Goal: Task Accomplishment & Management: Use online tool/utility

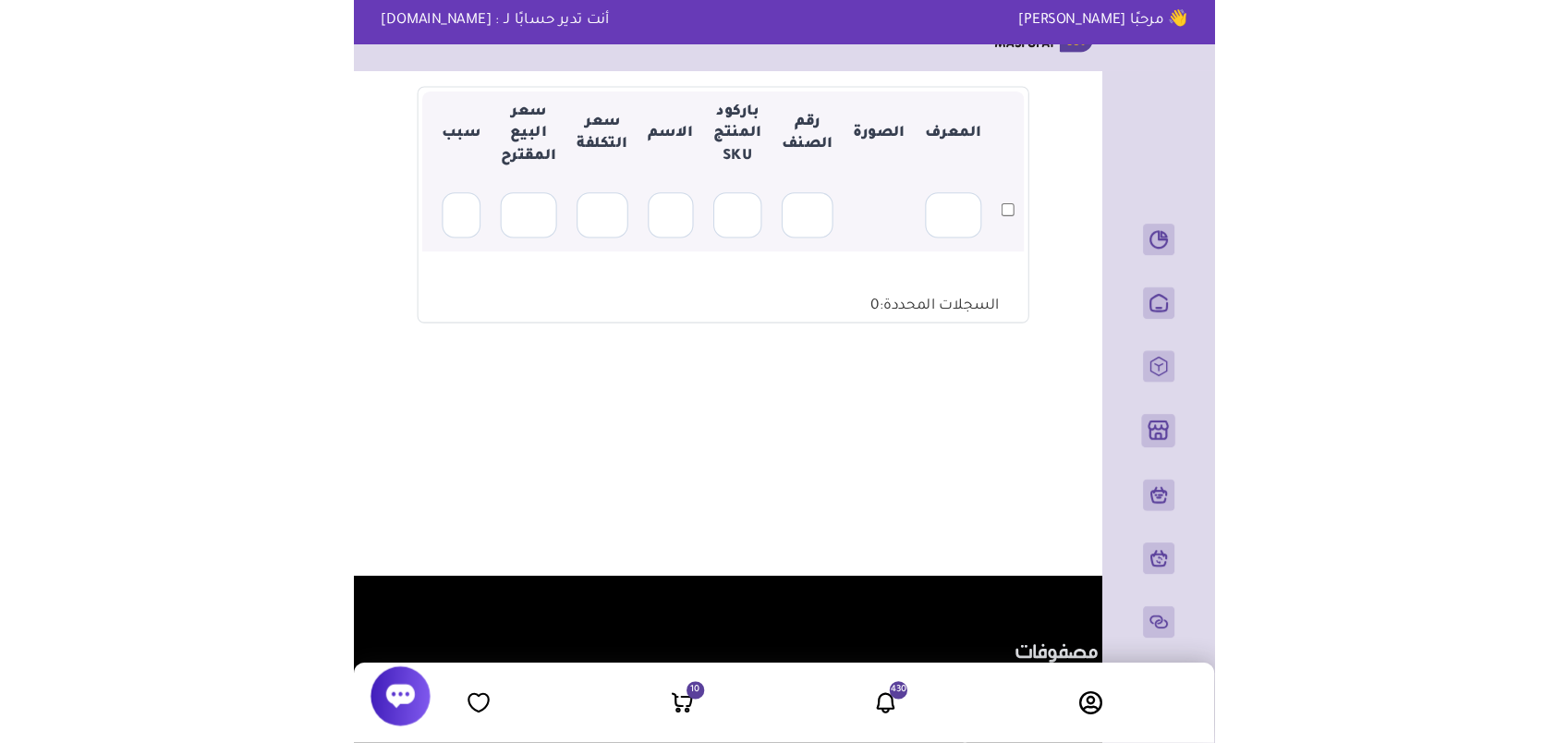
scroll to position [185, 0]
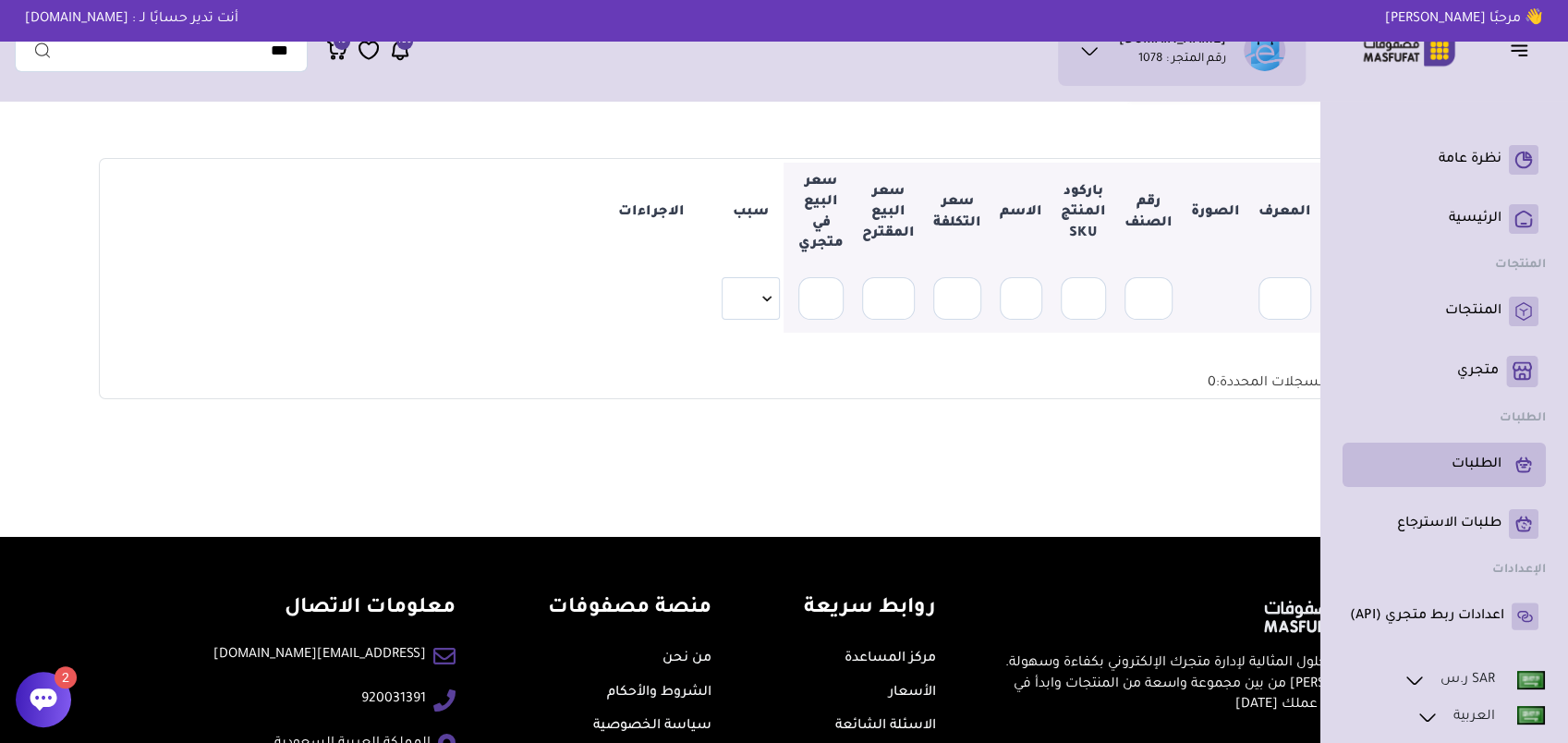
click at [802, 455] on p "الطلبات" at bounding box center [1477, 465] width 50 height 19
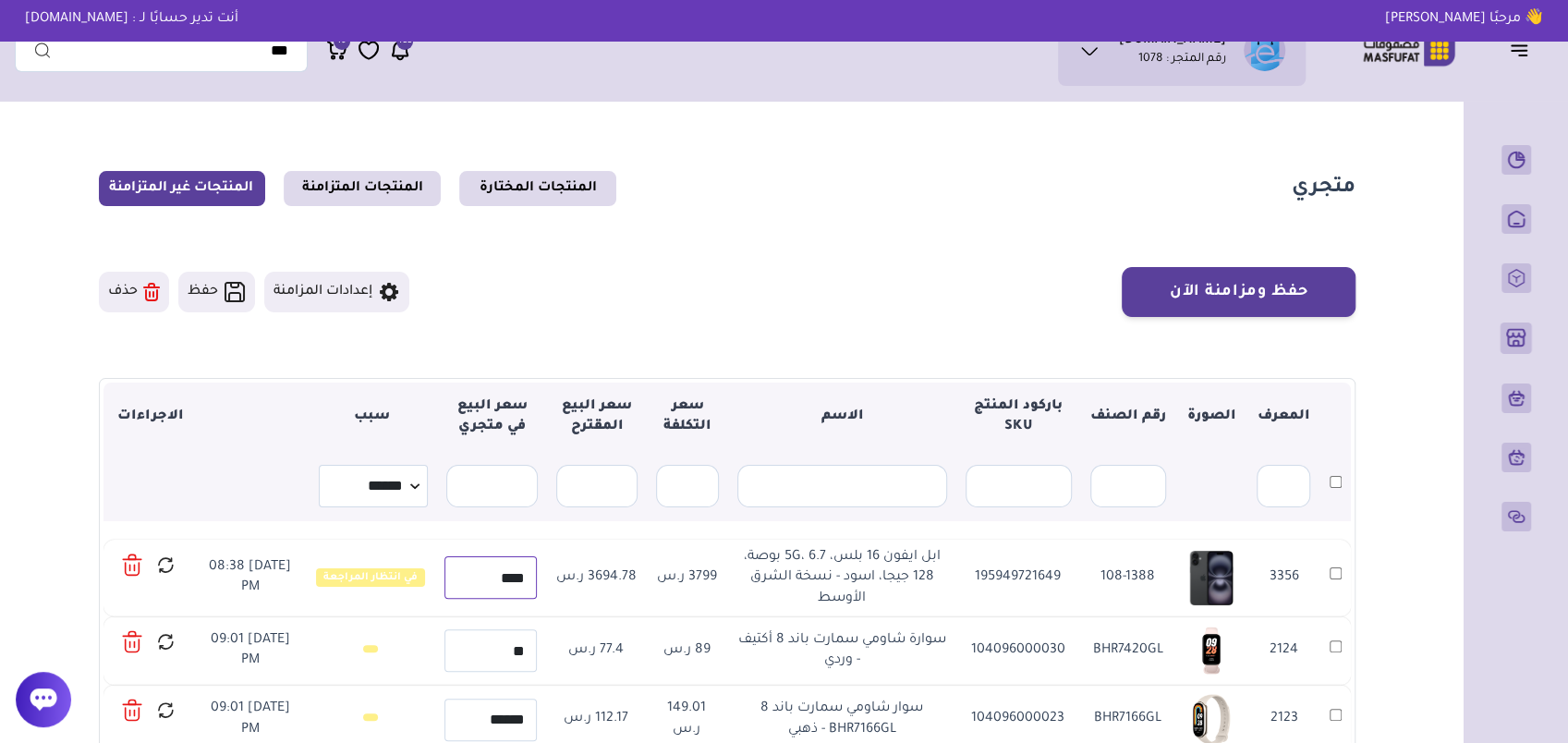
click at [473, 580] on input "****" at bounding box center [490, 578] width 92 height 43
type input "****"
click at [167, 566] on icon at bounding box center [166, 565] width 20 height 23
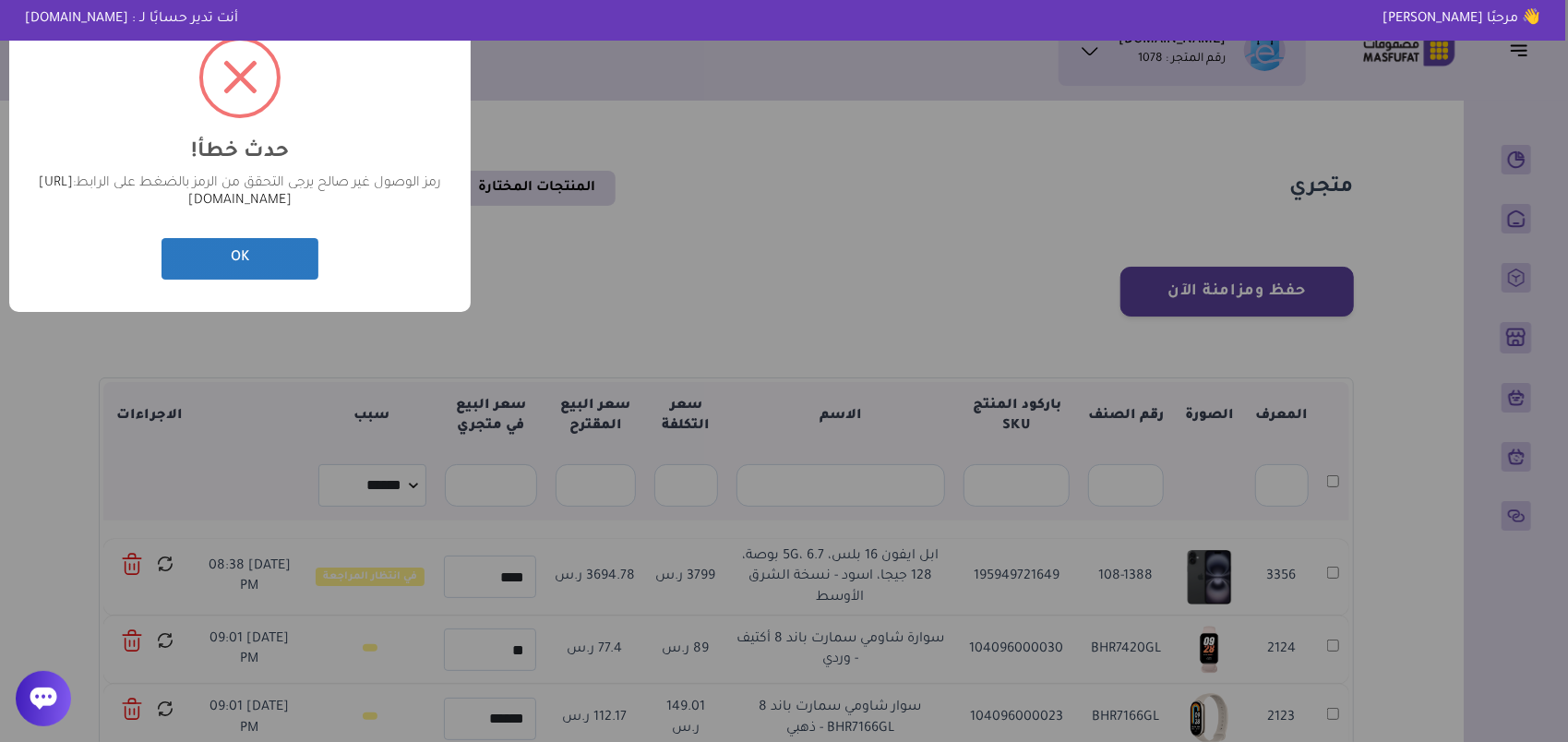
click at [298, 257] on button "OK" at bounding box center [240, 258] width 157 height 42
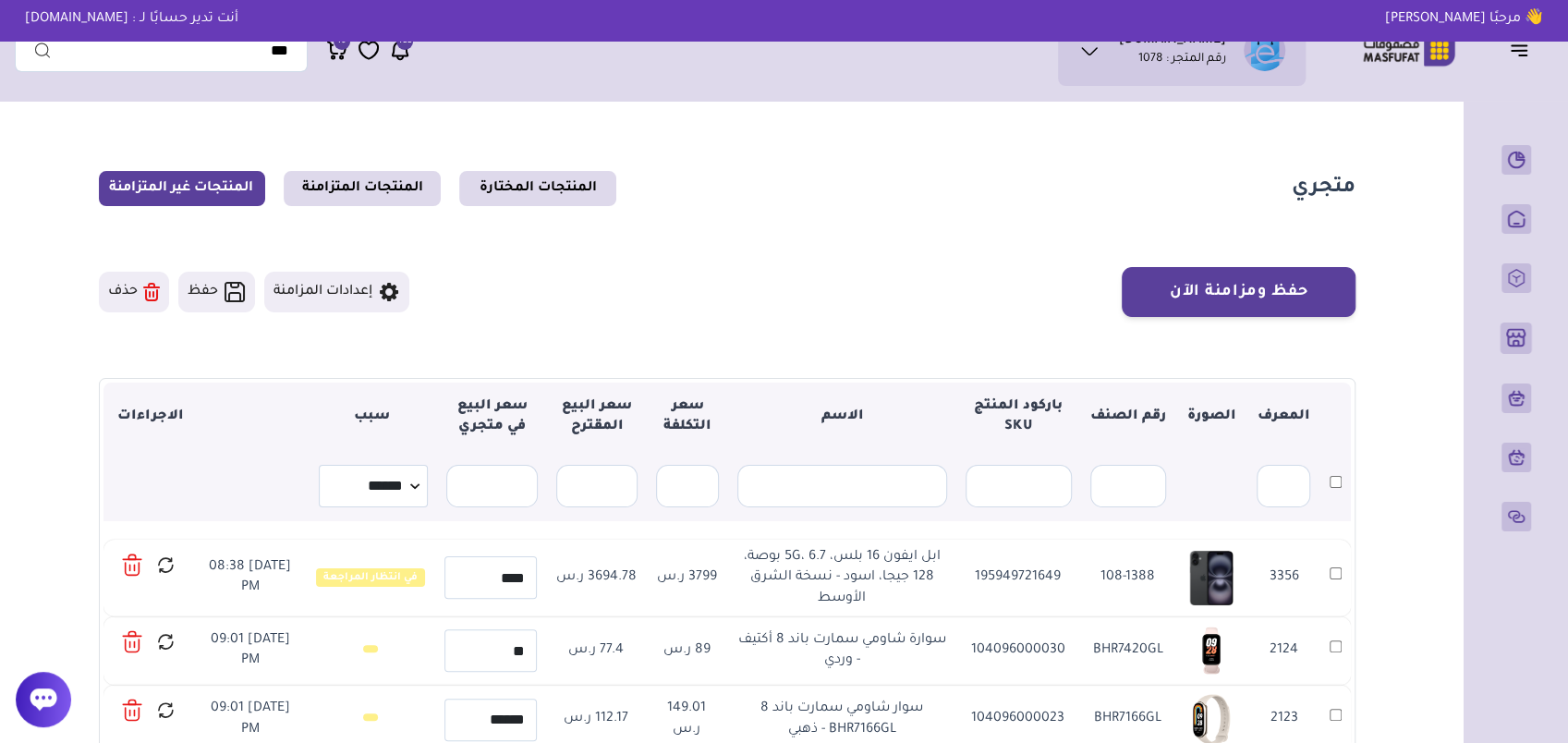
click at [139, 560] on icon at bounding box center [132, 565] width 20 height 27
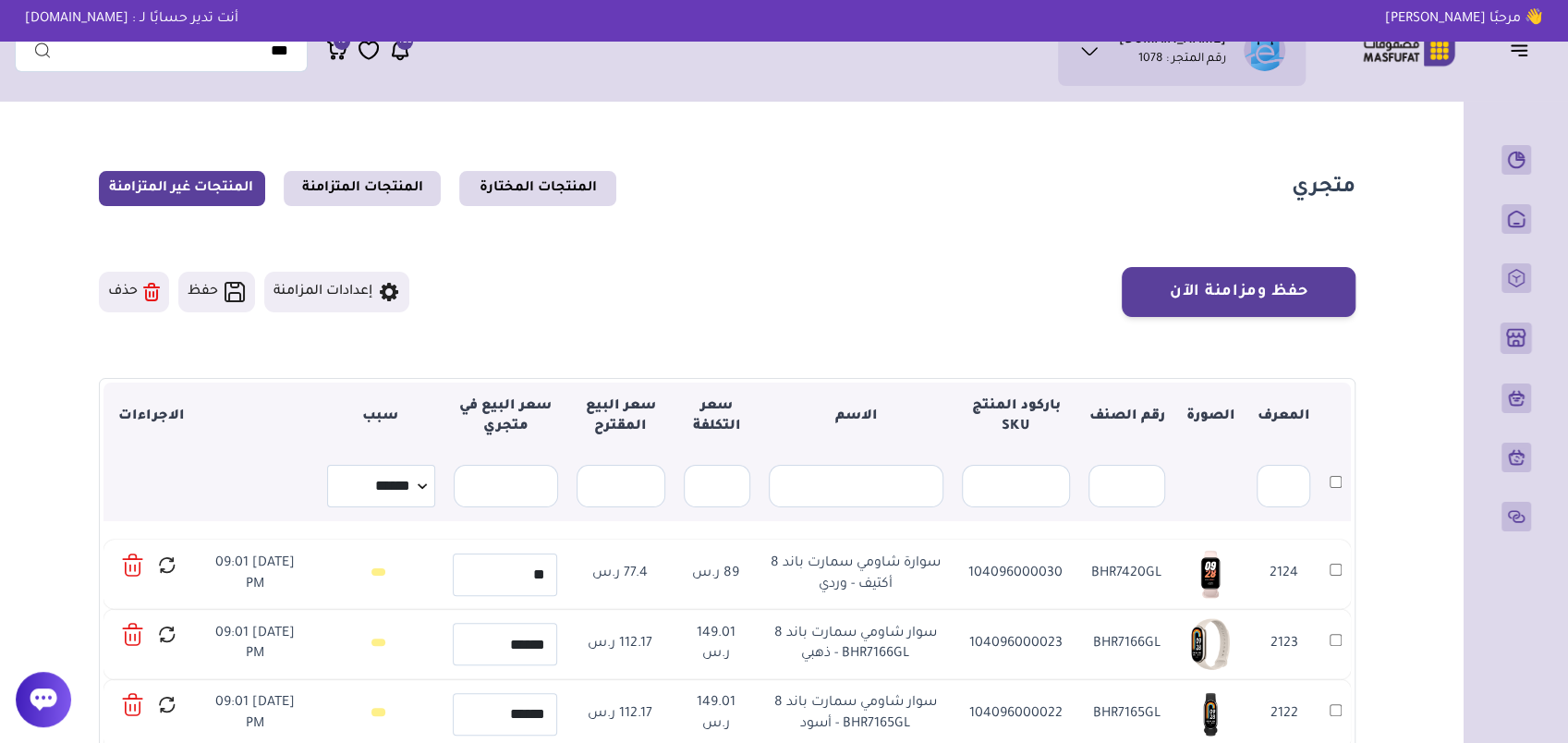
click at [140, 568] on icon at bounding box center [132, 570] width 14 height 13
click at [141, 561] on icon at bounding box center [132, 565] width 21 height 27
click at [135, 568] on icon at bounding box center [135, 568] width 0 height 6
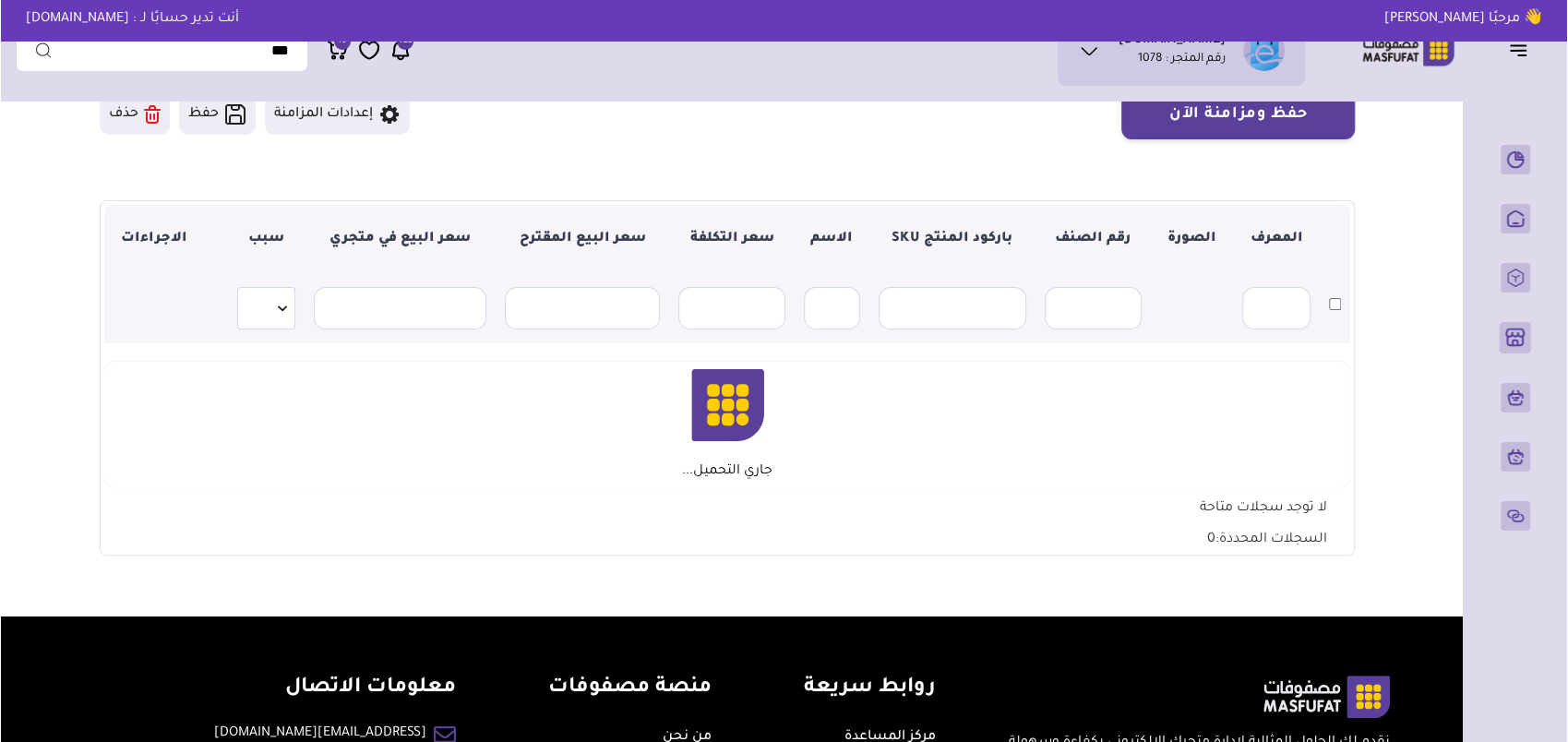
scroll to position [185, 0]
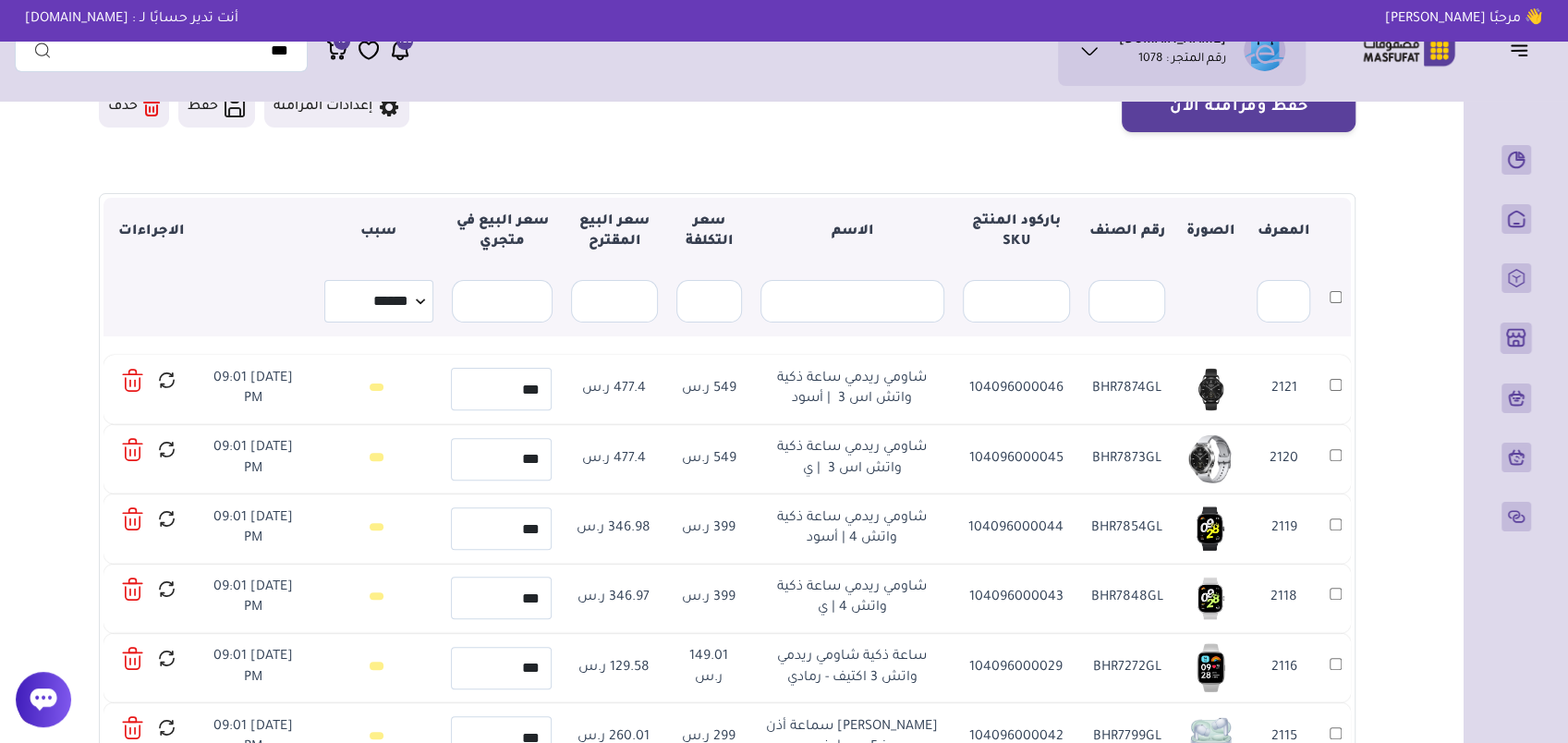
click at [133, 386] on icon at bounding box center [132, 380] width 21 height 27
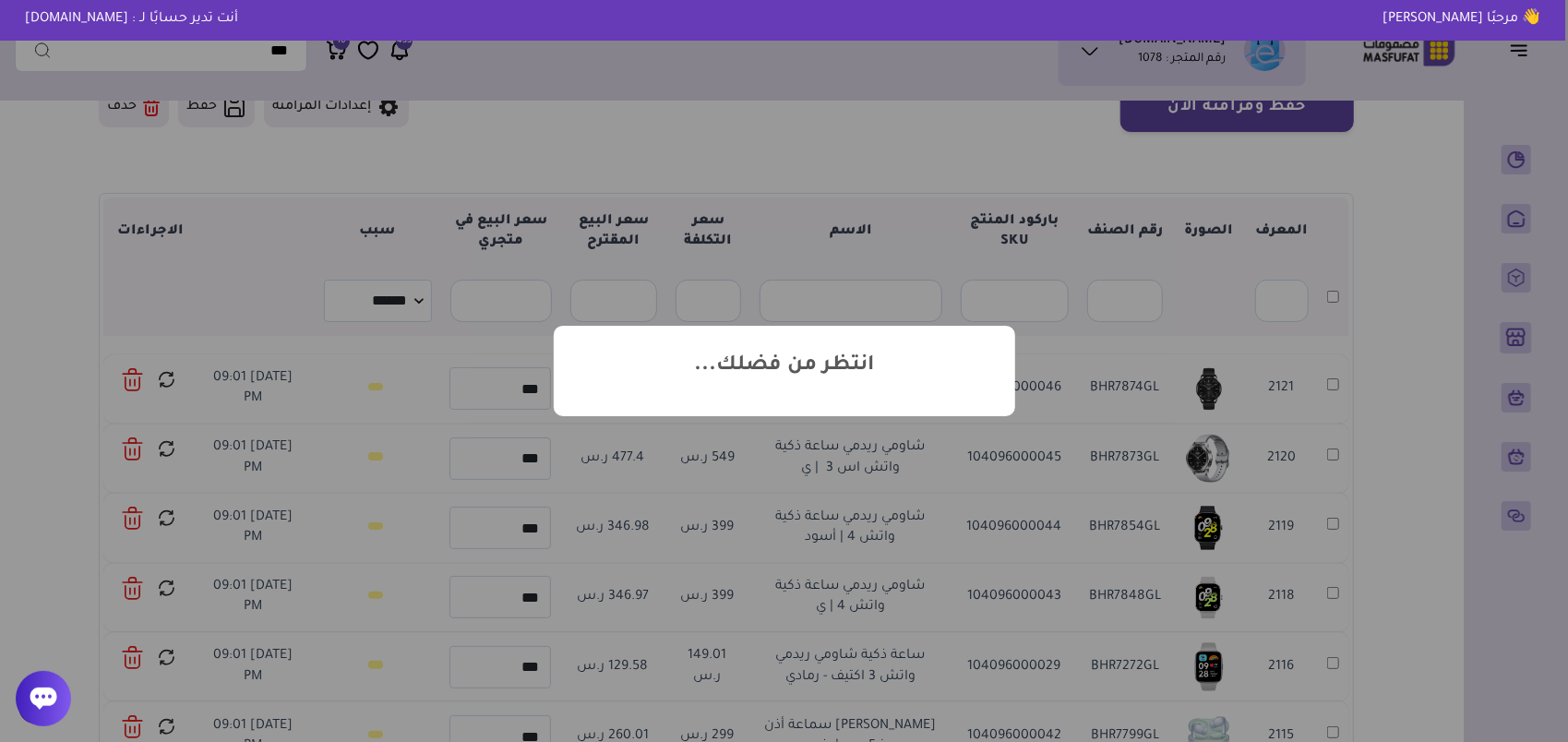
click at [39, 704] on icon at bounding box center [44, 699] width 27 height 22
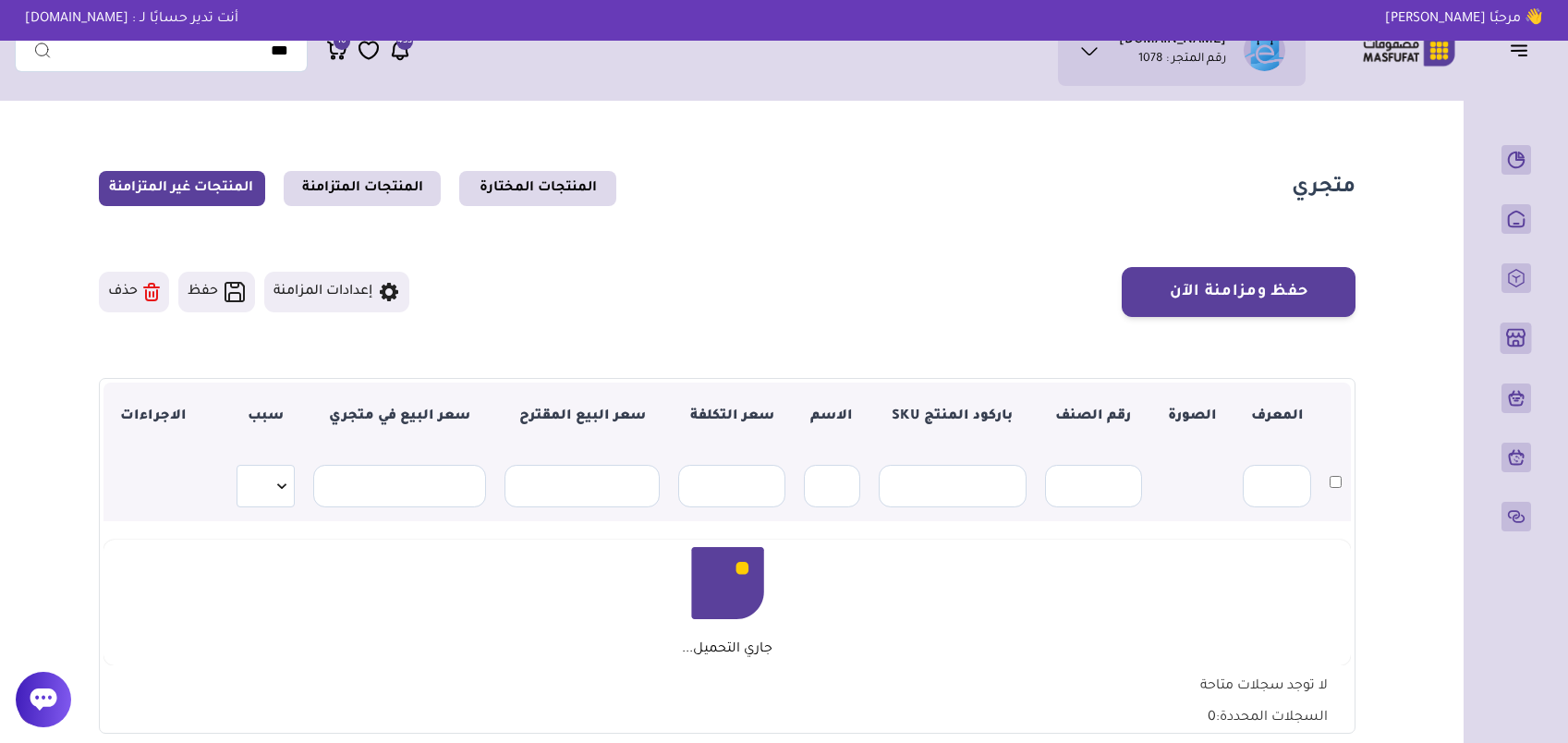
scroll to position [185, 0]
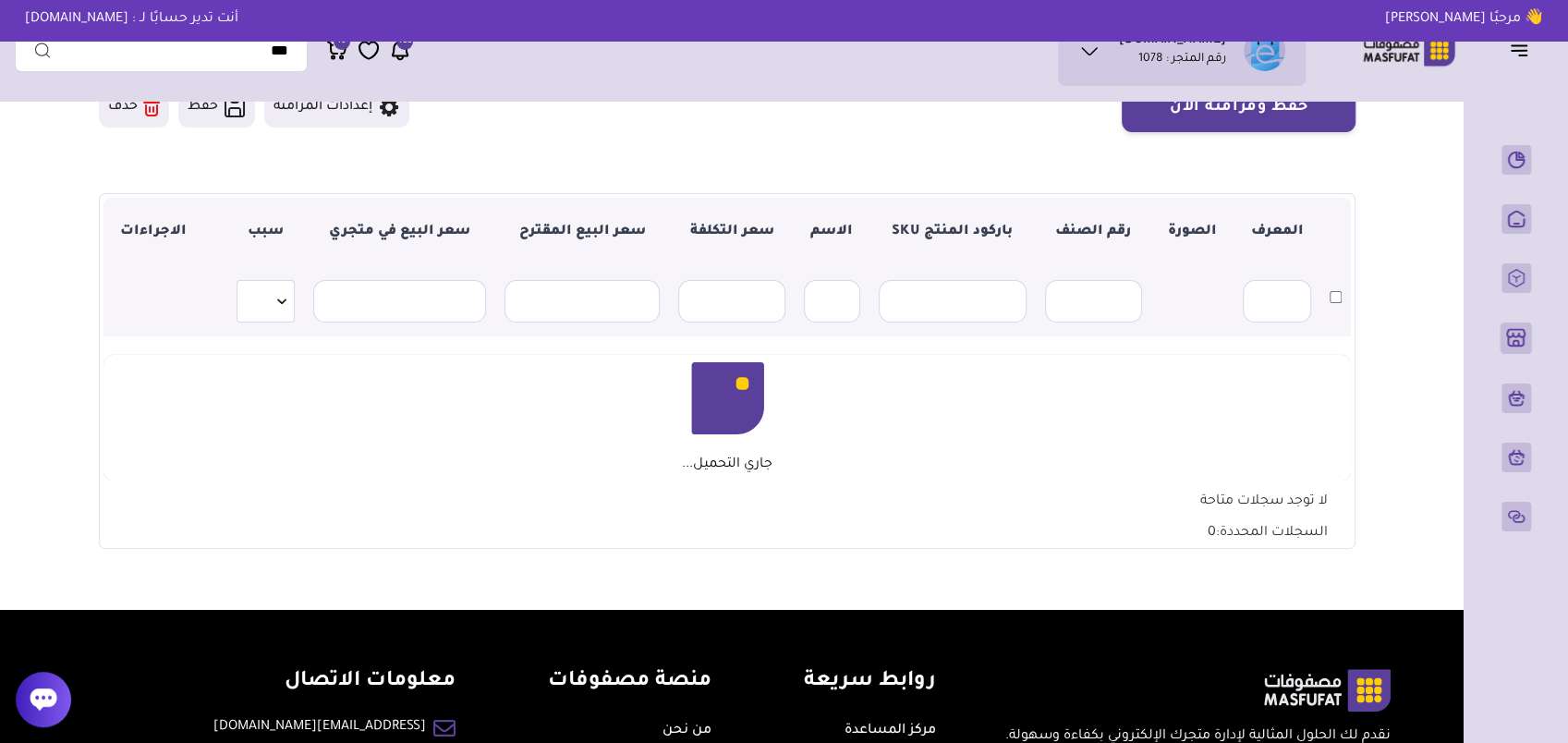
click at [50, 695] on icon at bounding box center [44, 700] width 27 height 22
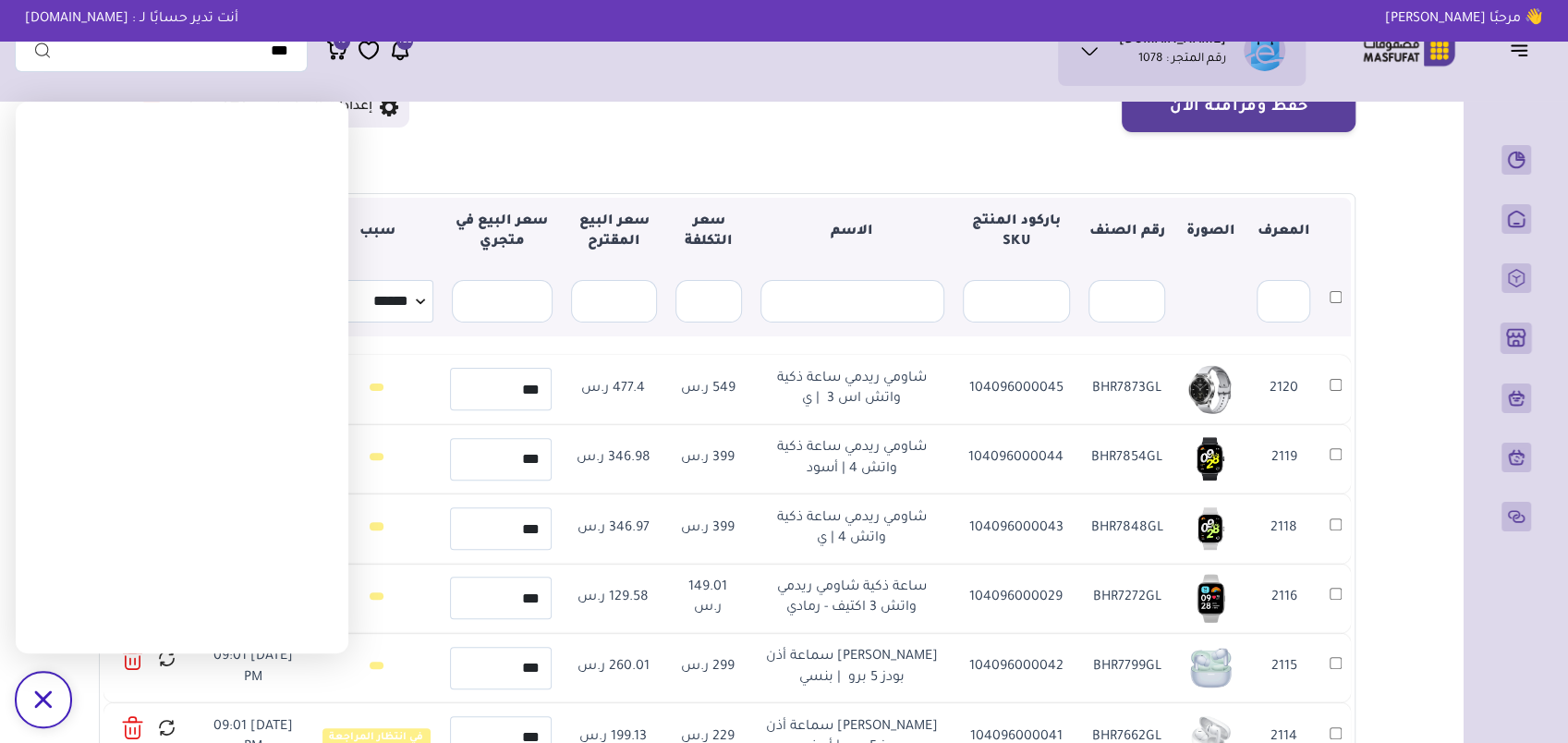
click at [31, 717] on div "/svg>" at bounding box center [44, 700] width 56 height 56
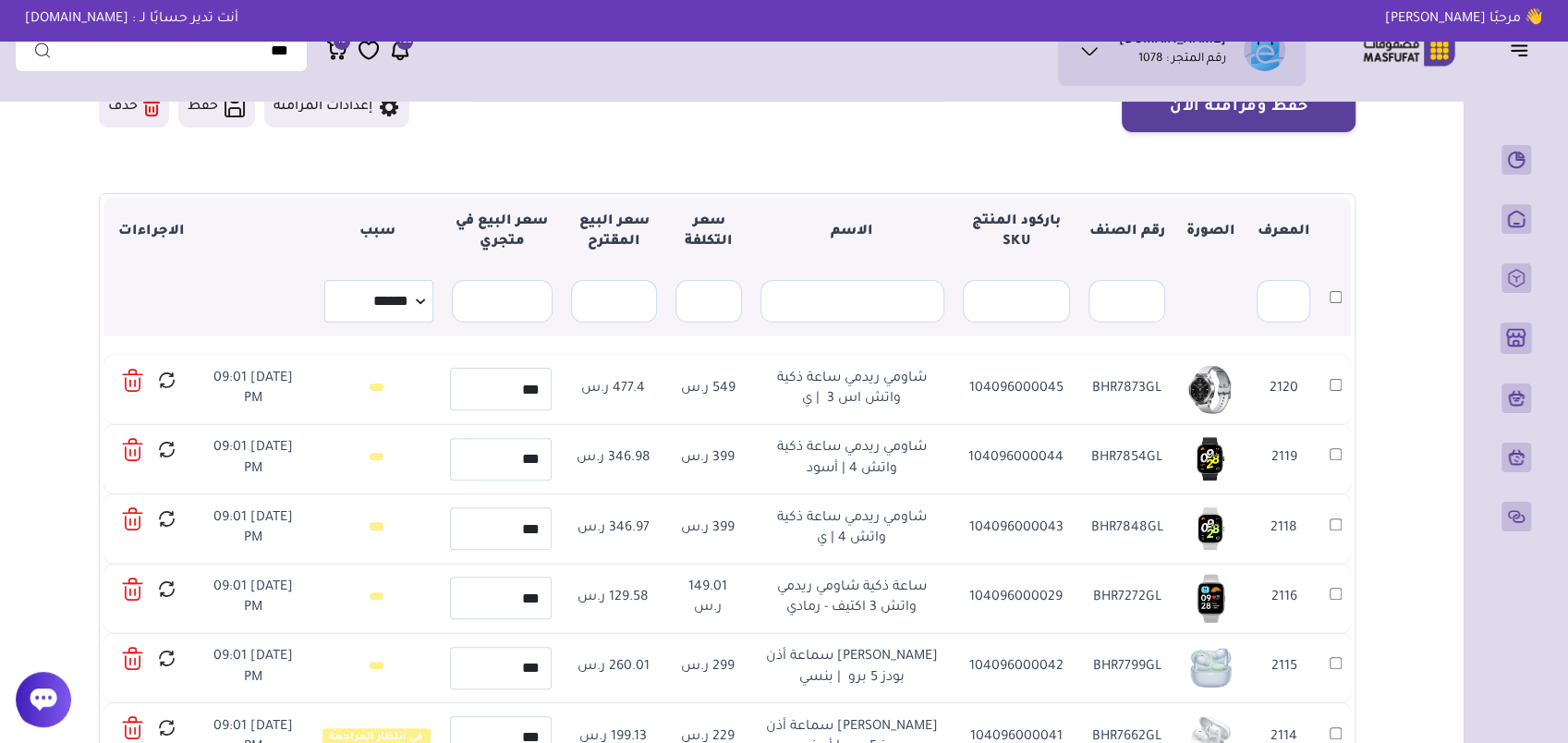
click at [174, 383] on icon at bounding box center [167, 380] width 20 height 23
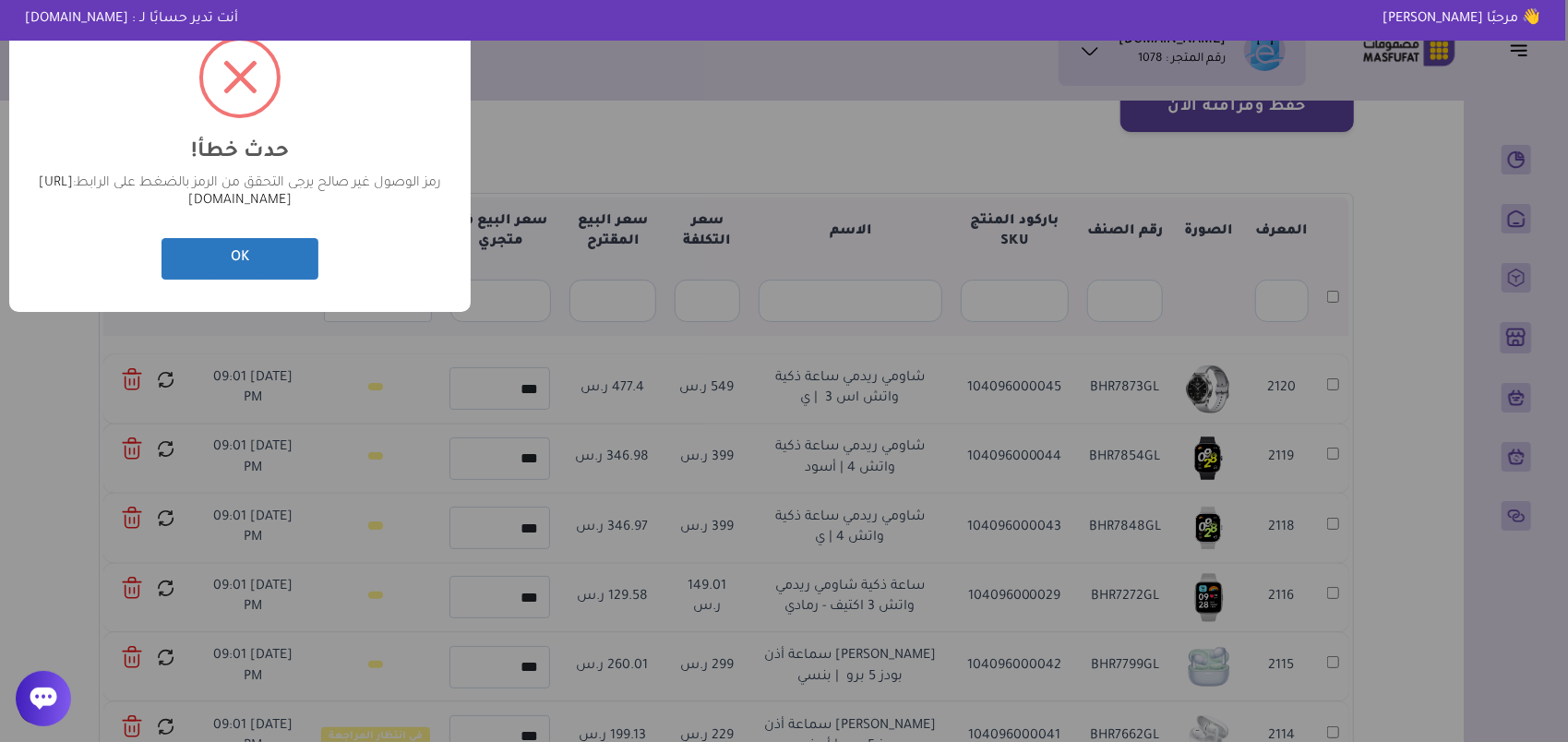
click at [283, 251] on button "OK" at bounding box center [240, 258] width 157 height 42
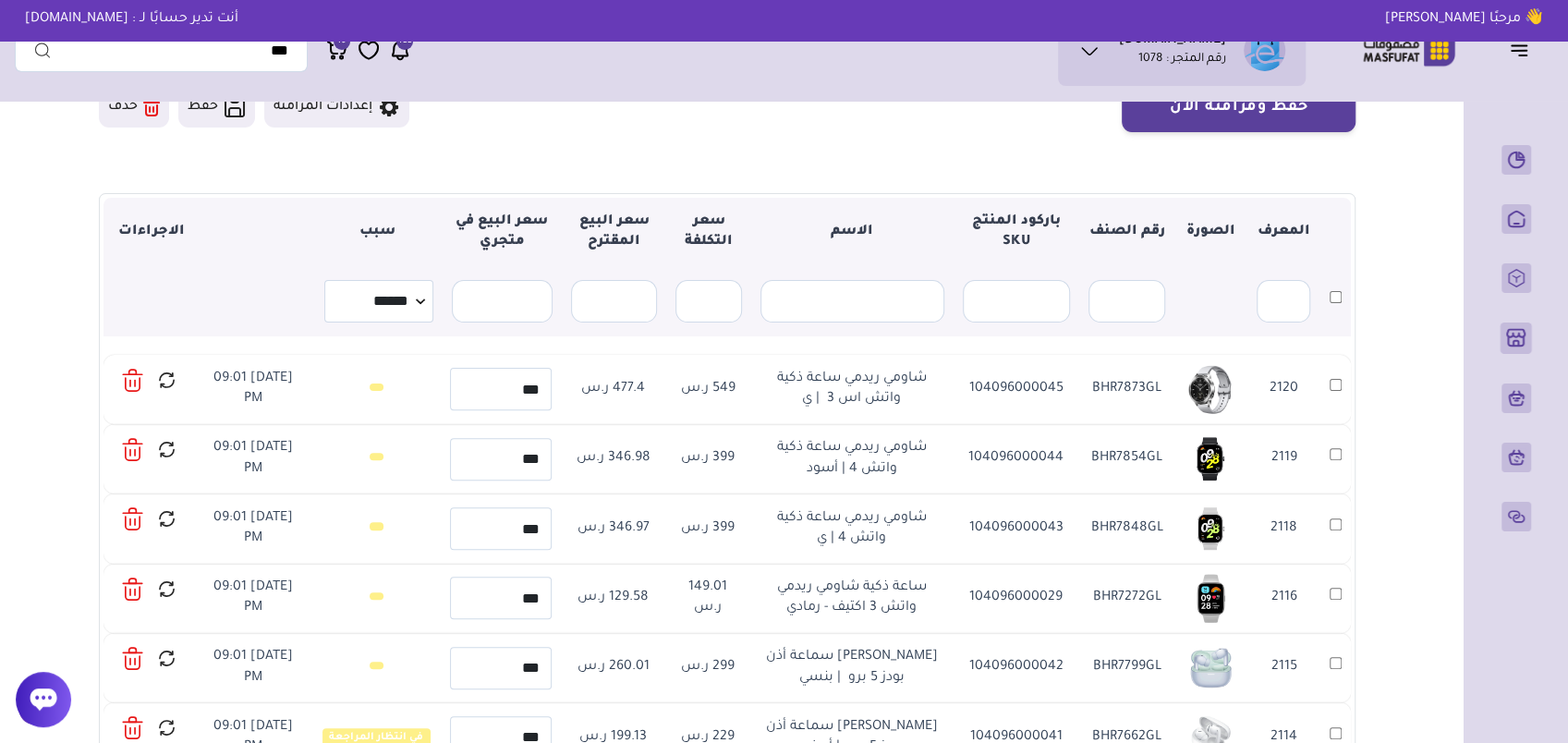
click at [163, 379] on icon at bounding box center [167, 380] width 20 height 23
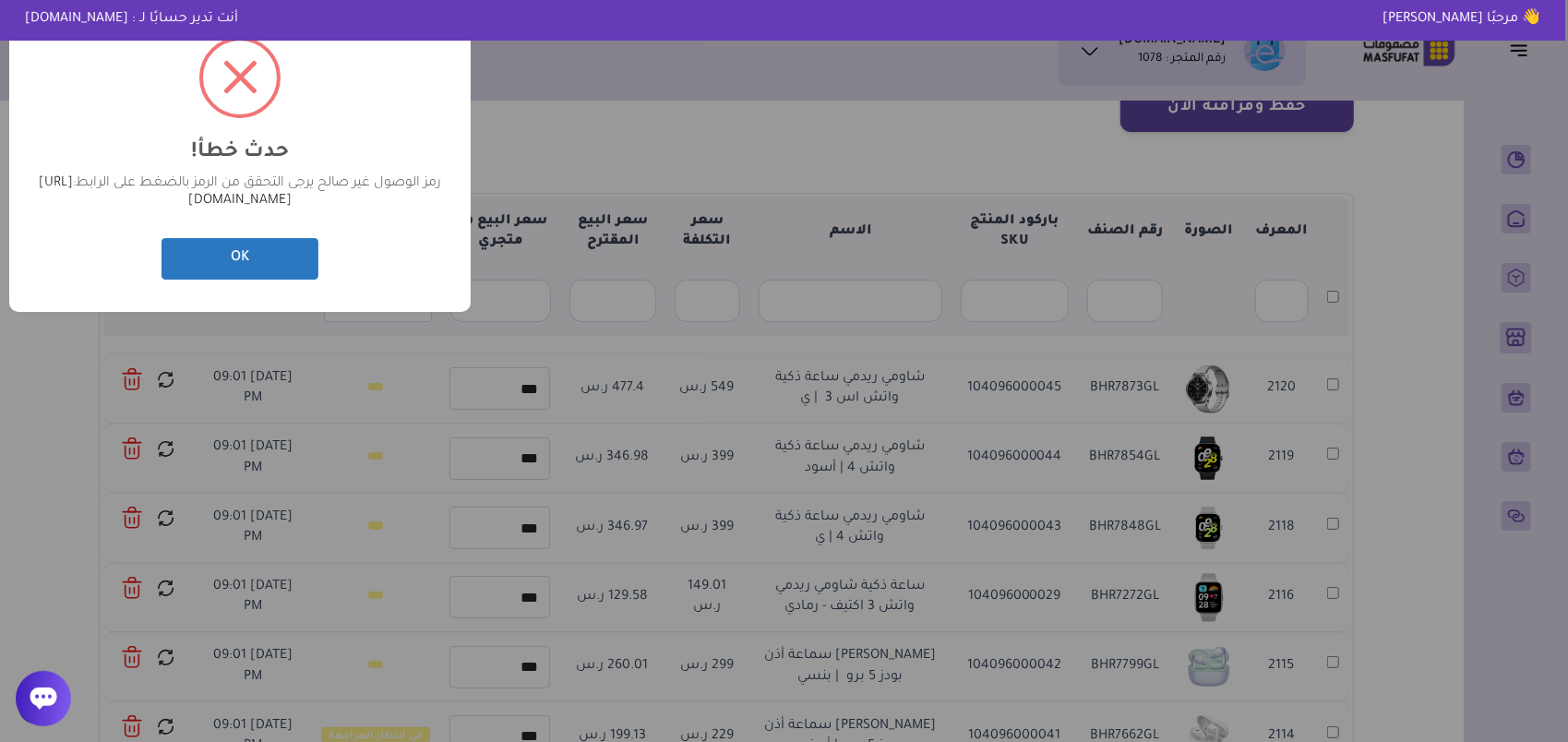
click at [253, 266] on button "OK" at bounding box center [240, 258] width 157 height 42
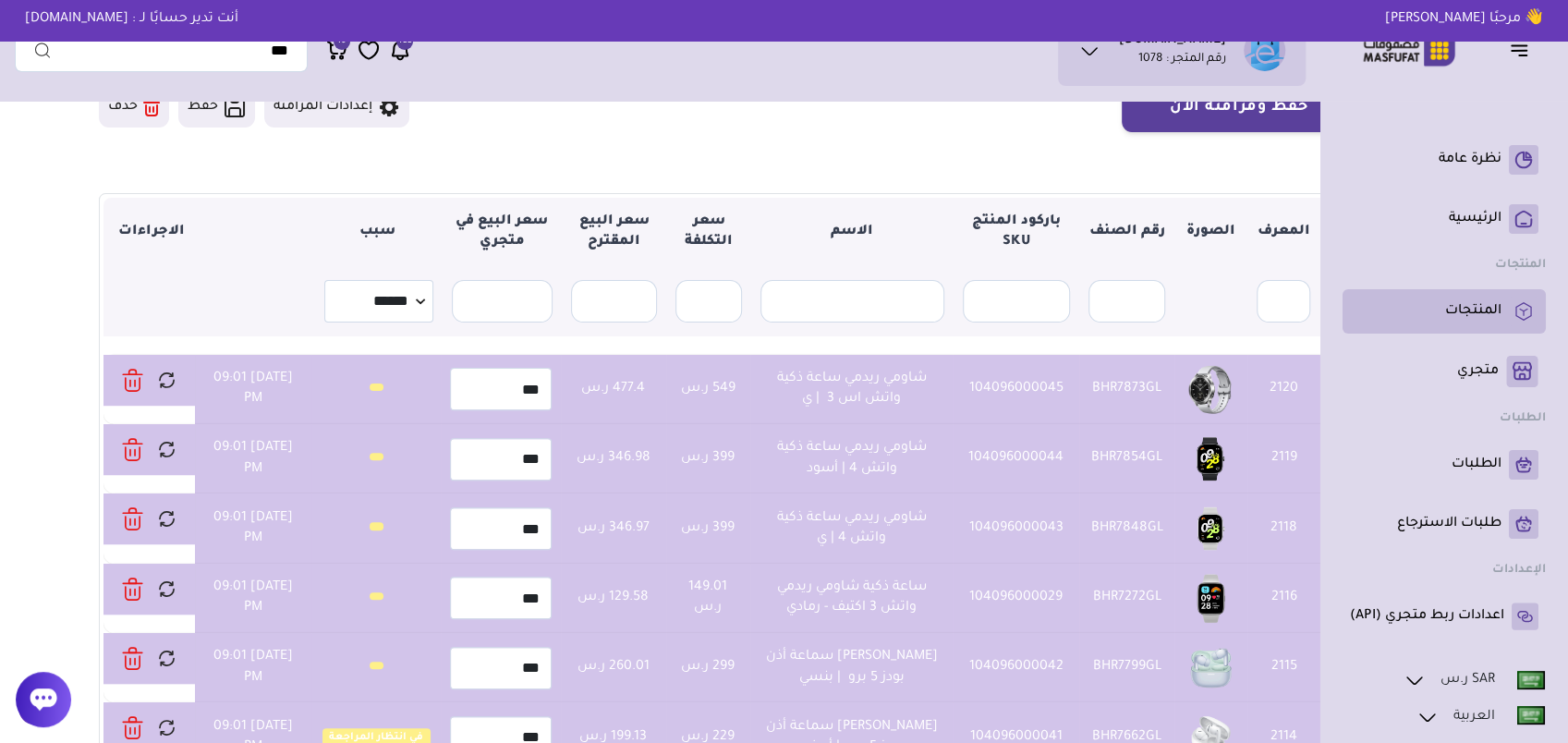
click at [1488, 307] on p "المنتجات" at bounding box center [1473, 312] width 57 height 19
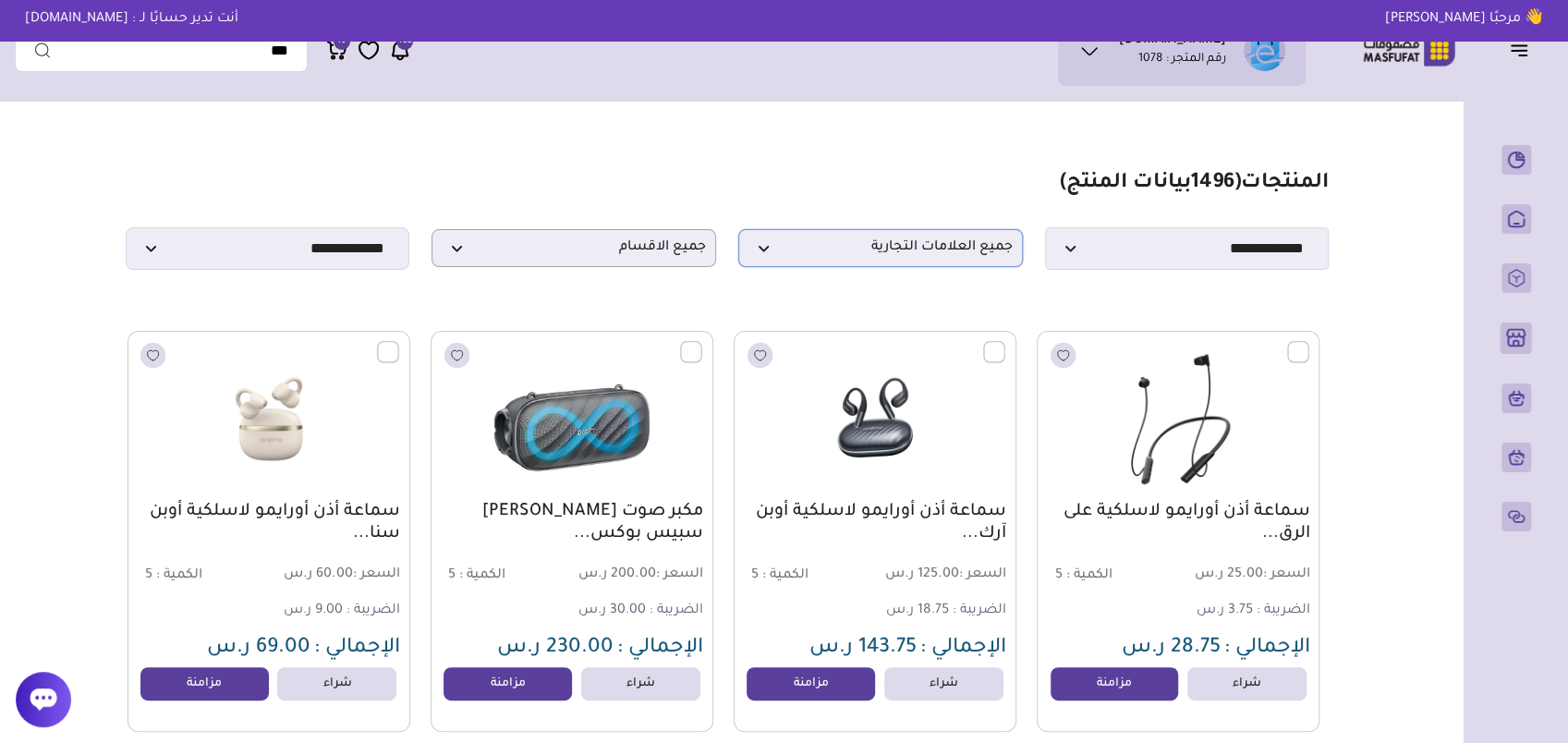
click at [902, 257] on span "جميع العلامات التجارية" at bounding box center [880, 248] width 264 height 18
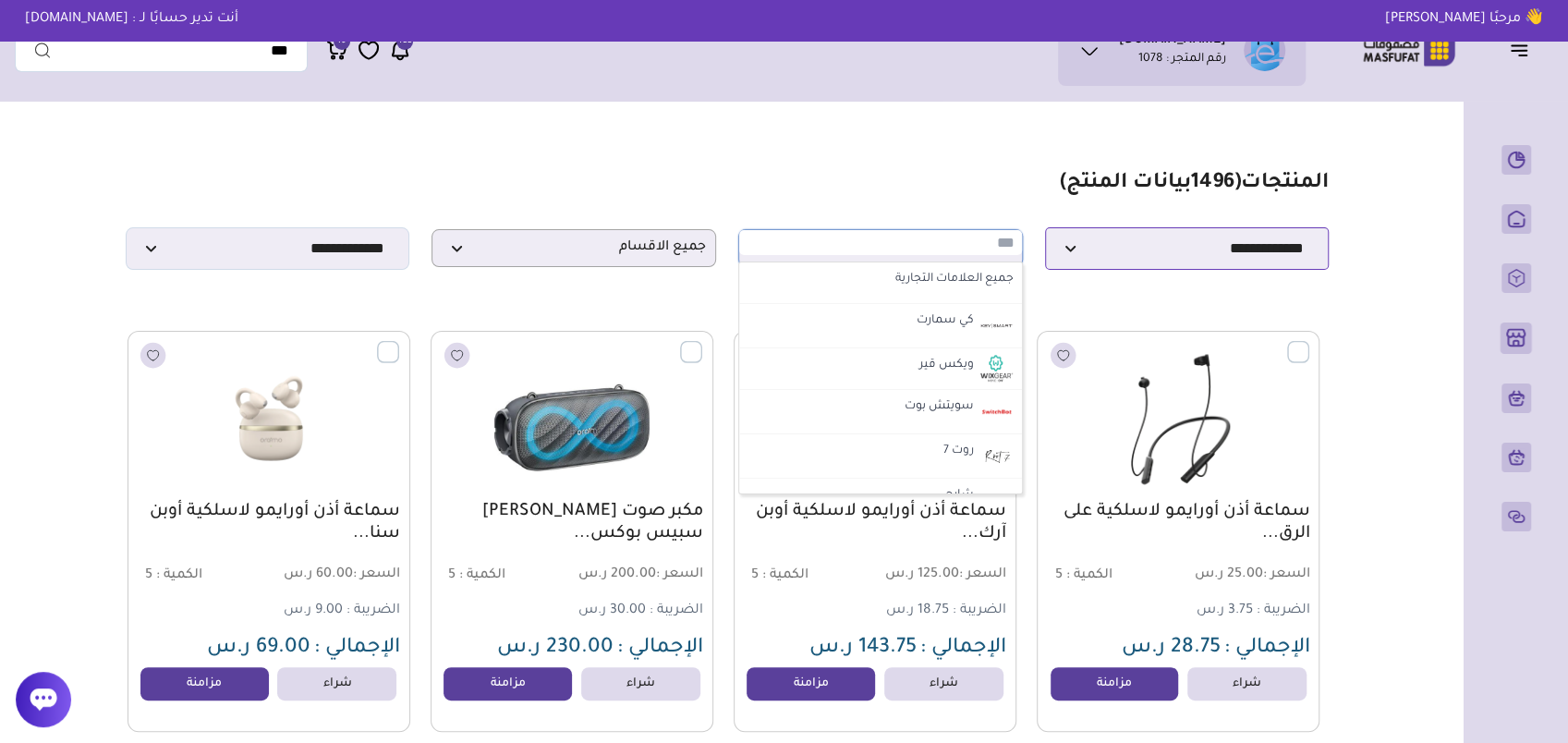
click at [1191, 258] on select "**********" at bounding box center [1187, 249] width 285 height 43
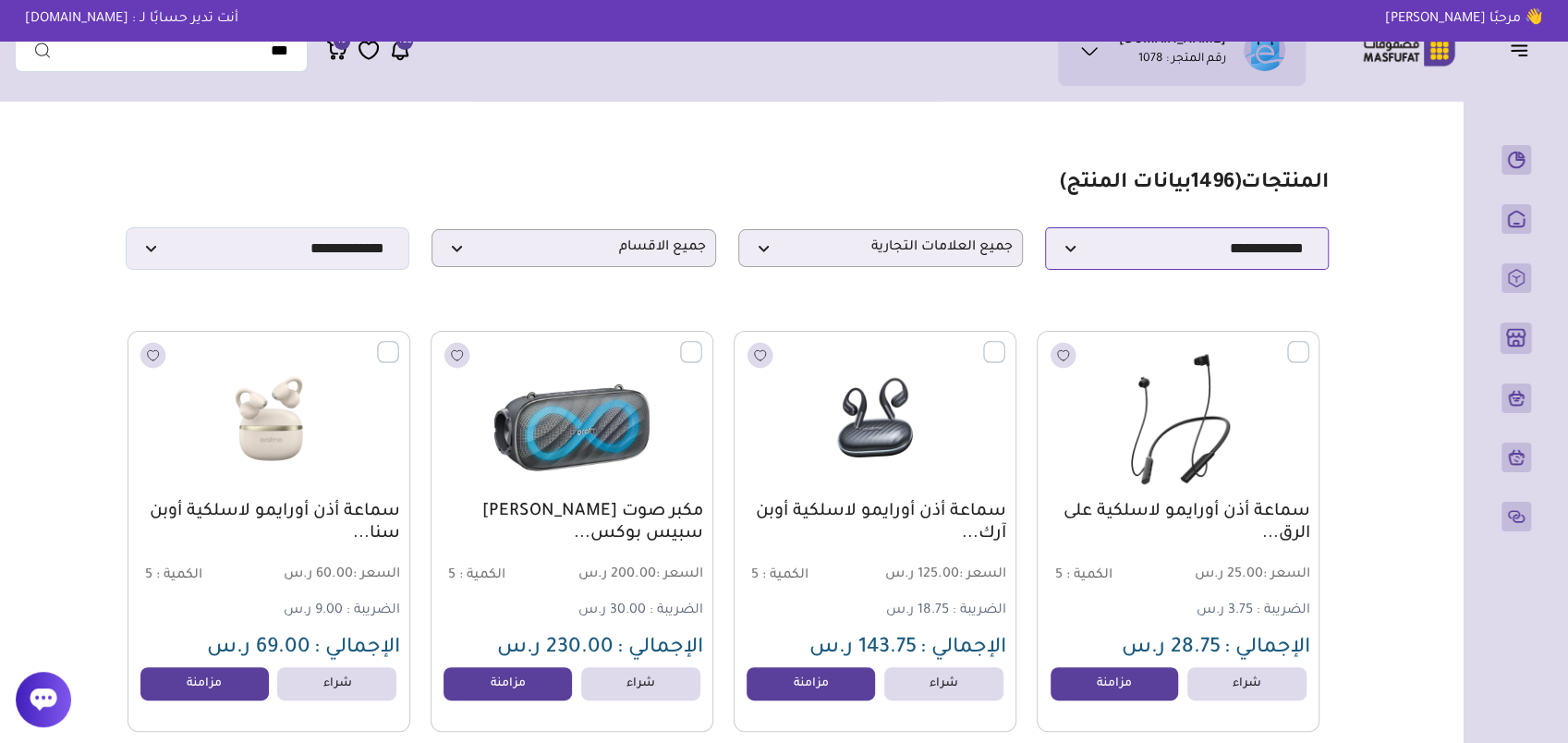
select select "*"
click at [1045, 233] on select "**********" at bounding box center [1187, 249] width 285 height 43
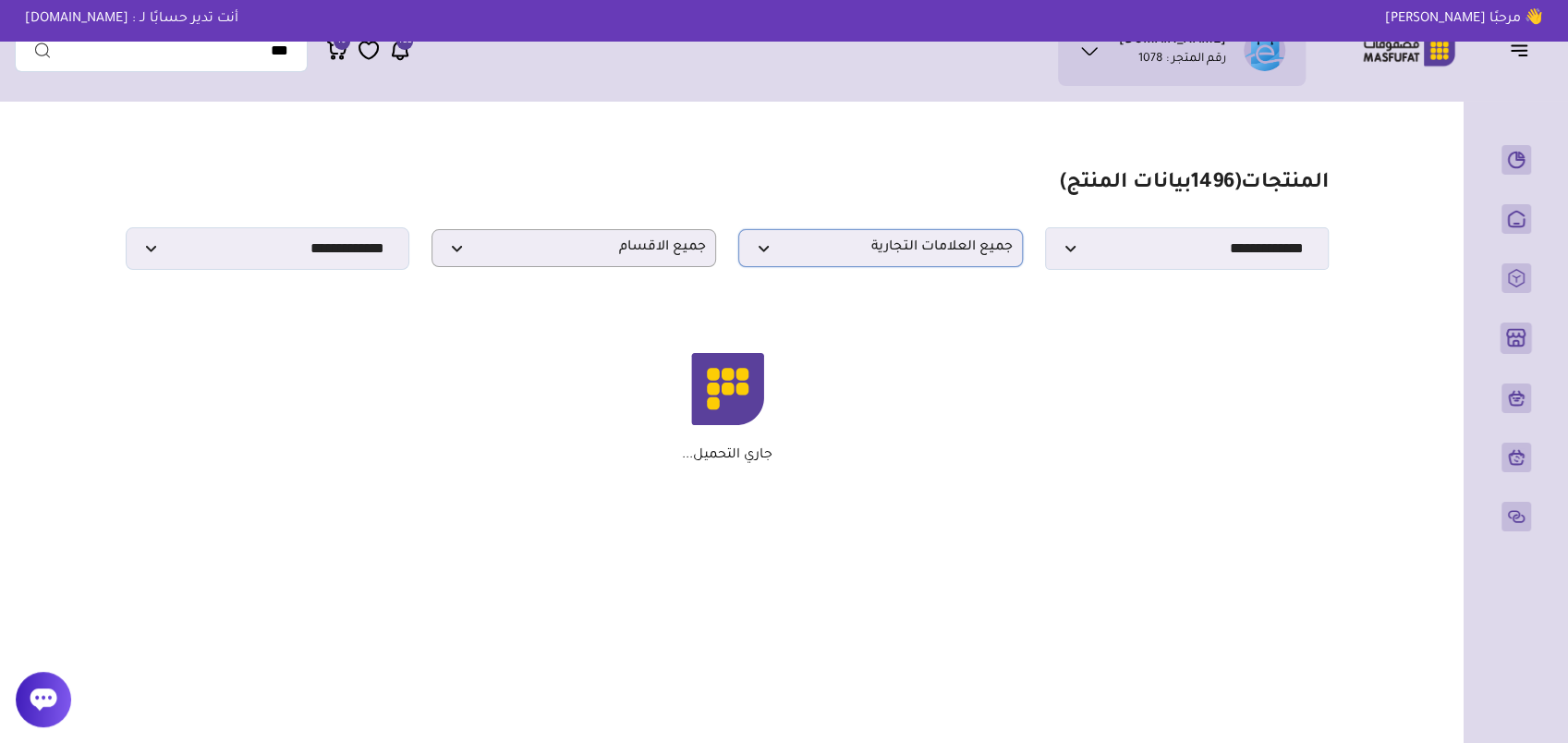
click at [911, 247] on span "جميع العلامات التجارية" at bounding box center [880, 248] width 264 height 18
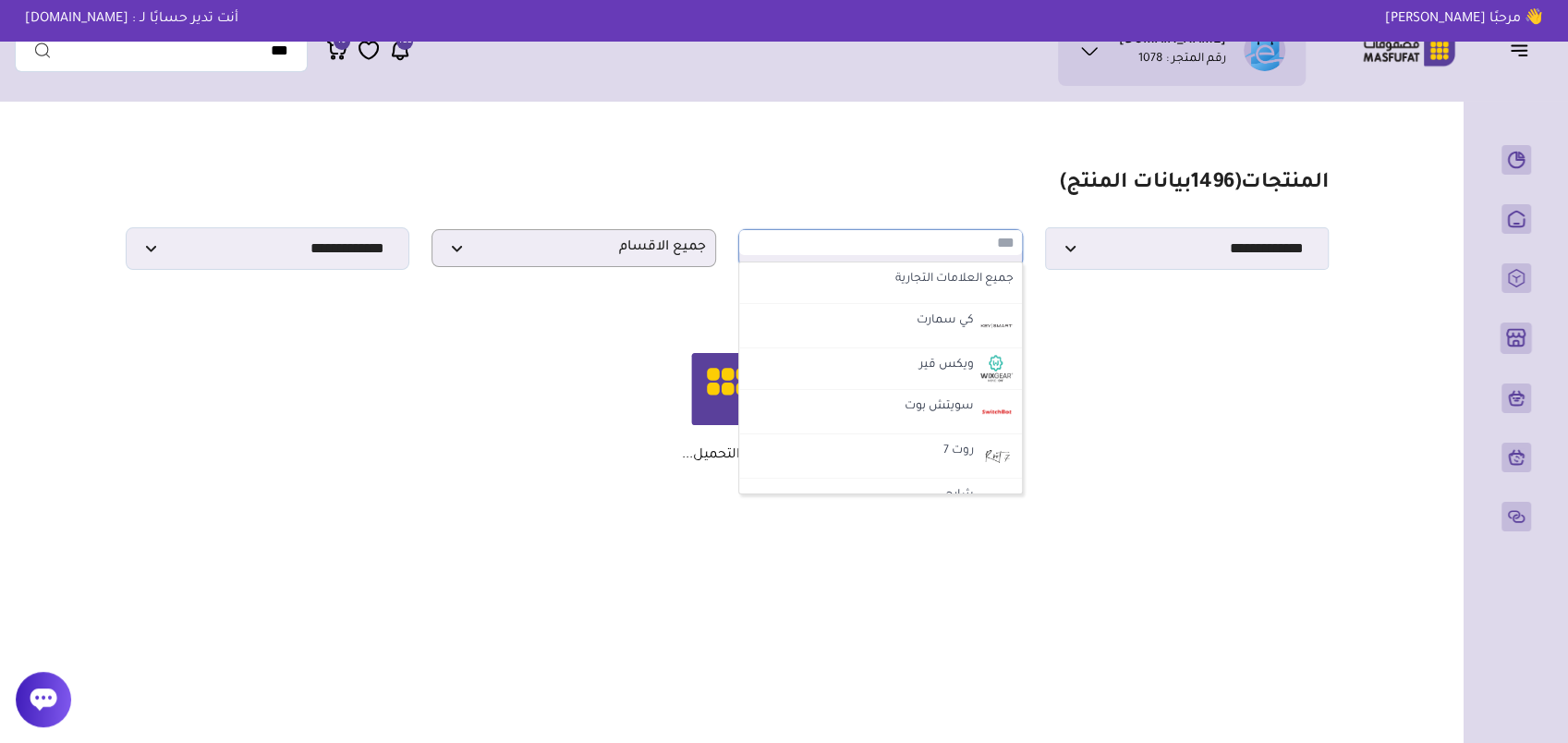
click at [931, 207] on section "**********" at bounding box center [727, 221] width 1203 height 99
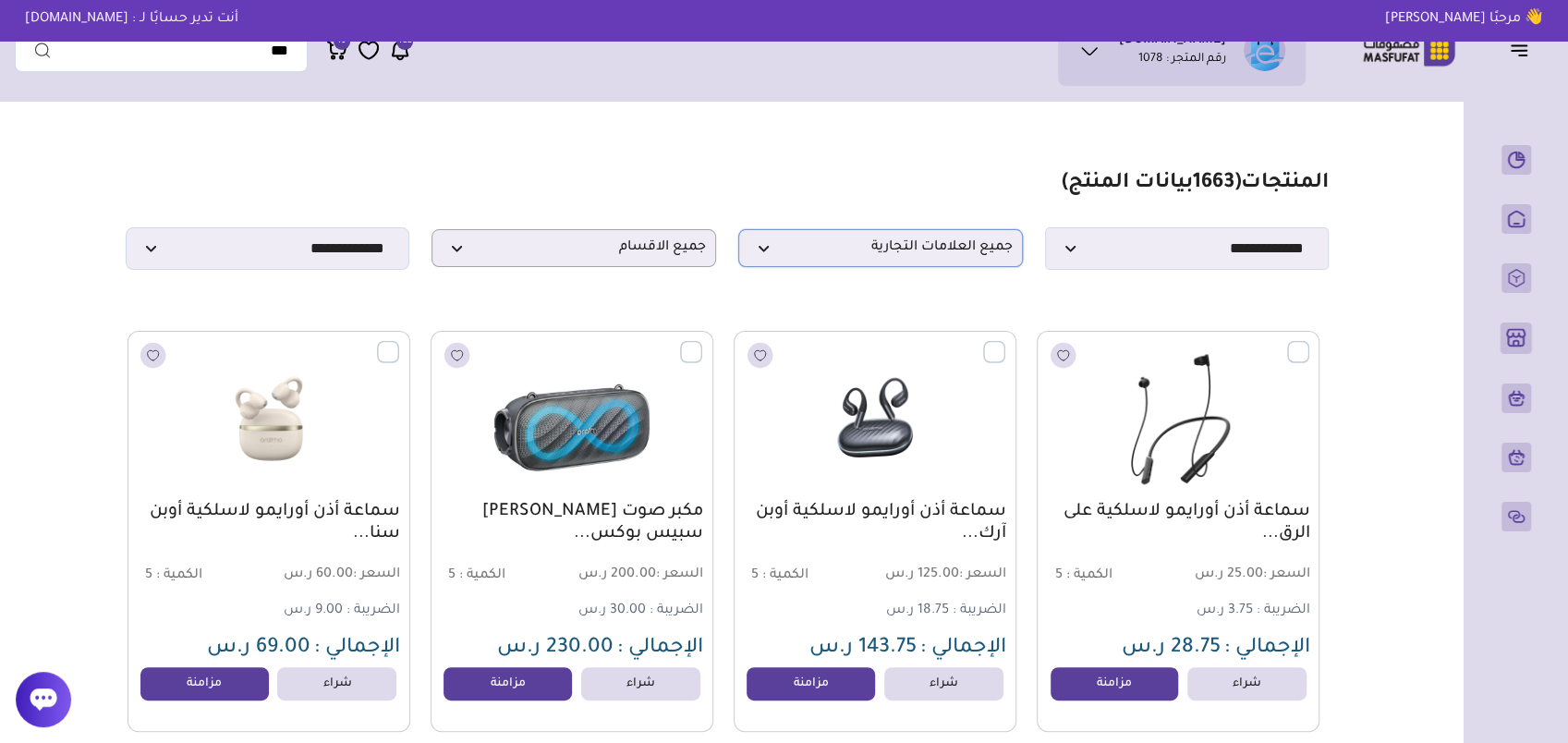
click at [942, 257] on span "جميع العلامات التجارية" at bounding box center [880, 248] width 264 height 18
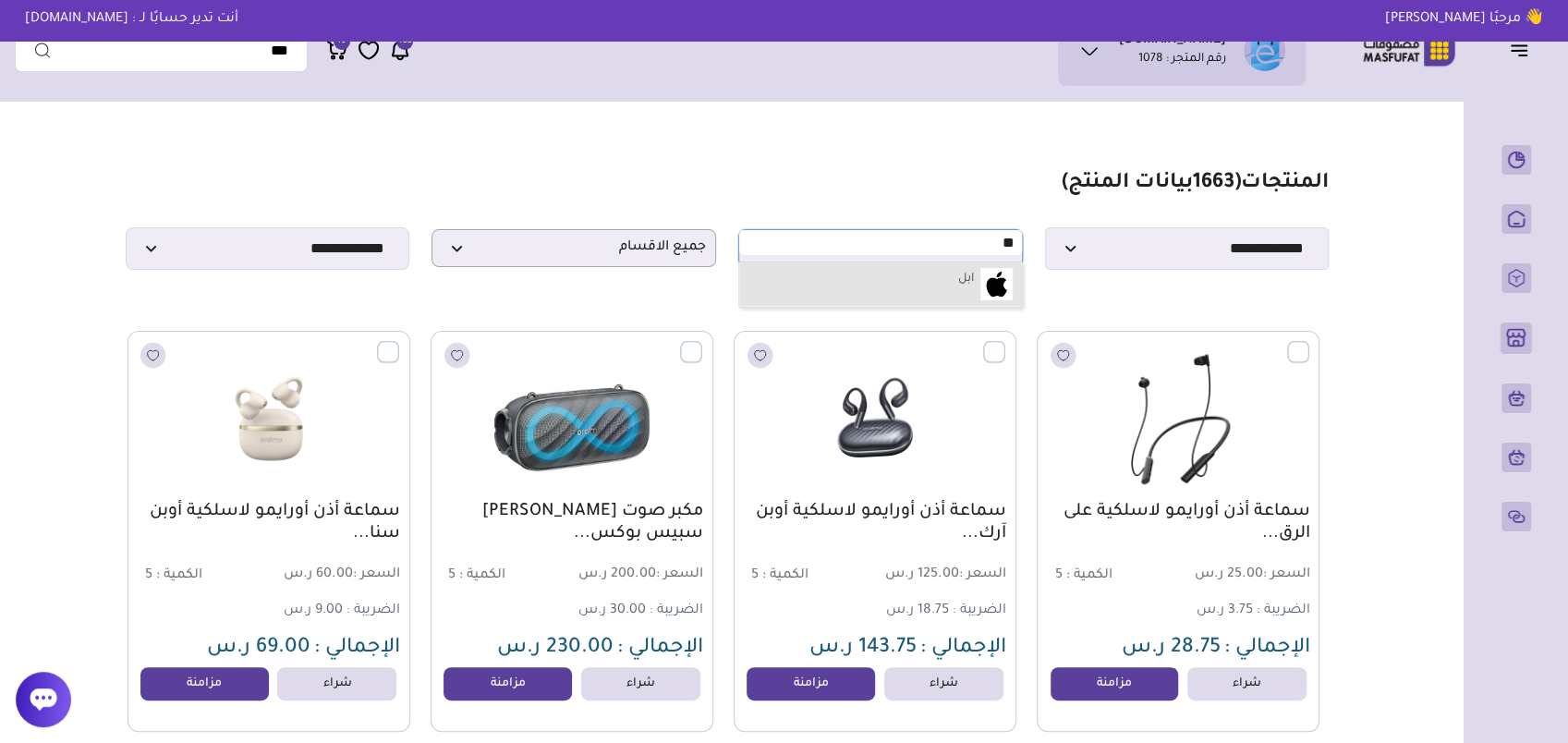
type input "**"
click at [951, 281] on li "ابل" at bounding box center [880, 285] width 283 height 45
select select "*"
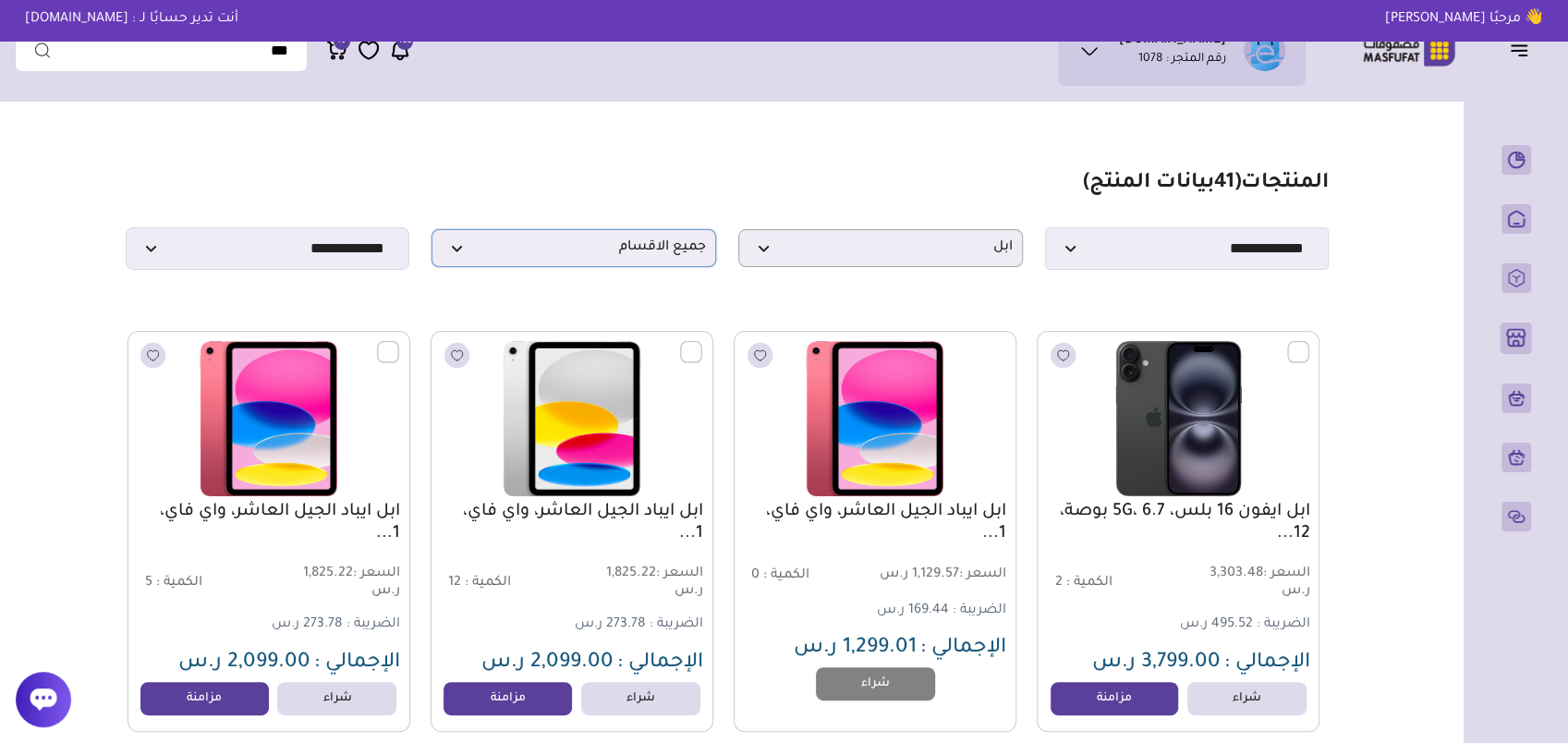
click at [638, 257] on span "جميع الاقسام" at bounding box center [574, 248] width 264 height 18
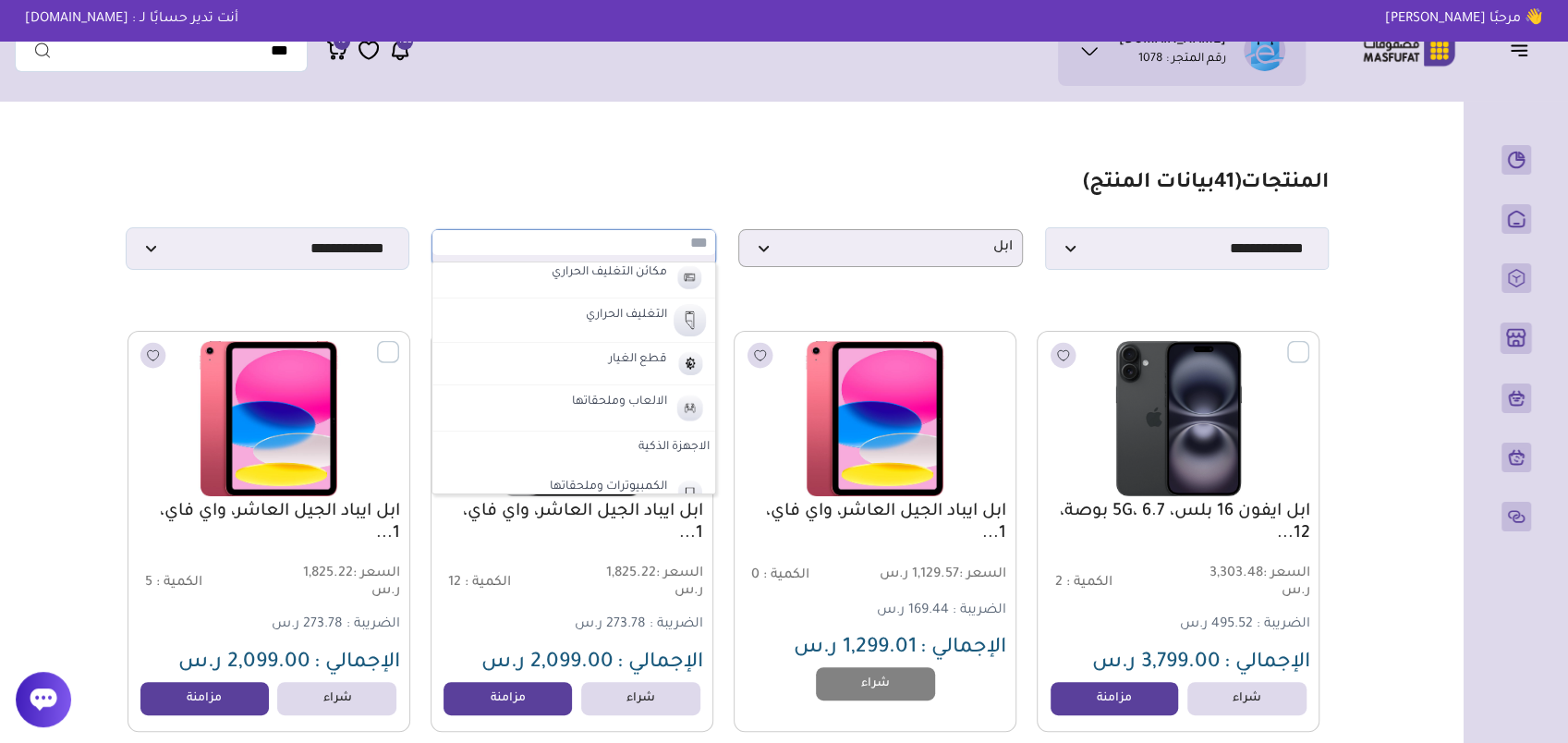
scroll to position [647, 0]
click at [651, 351] on label "الاجهزة الذكية" at bounding box center [574, 356] width 283 height 34
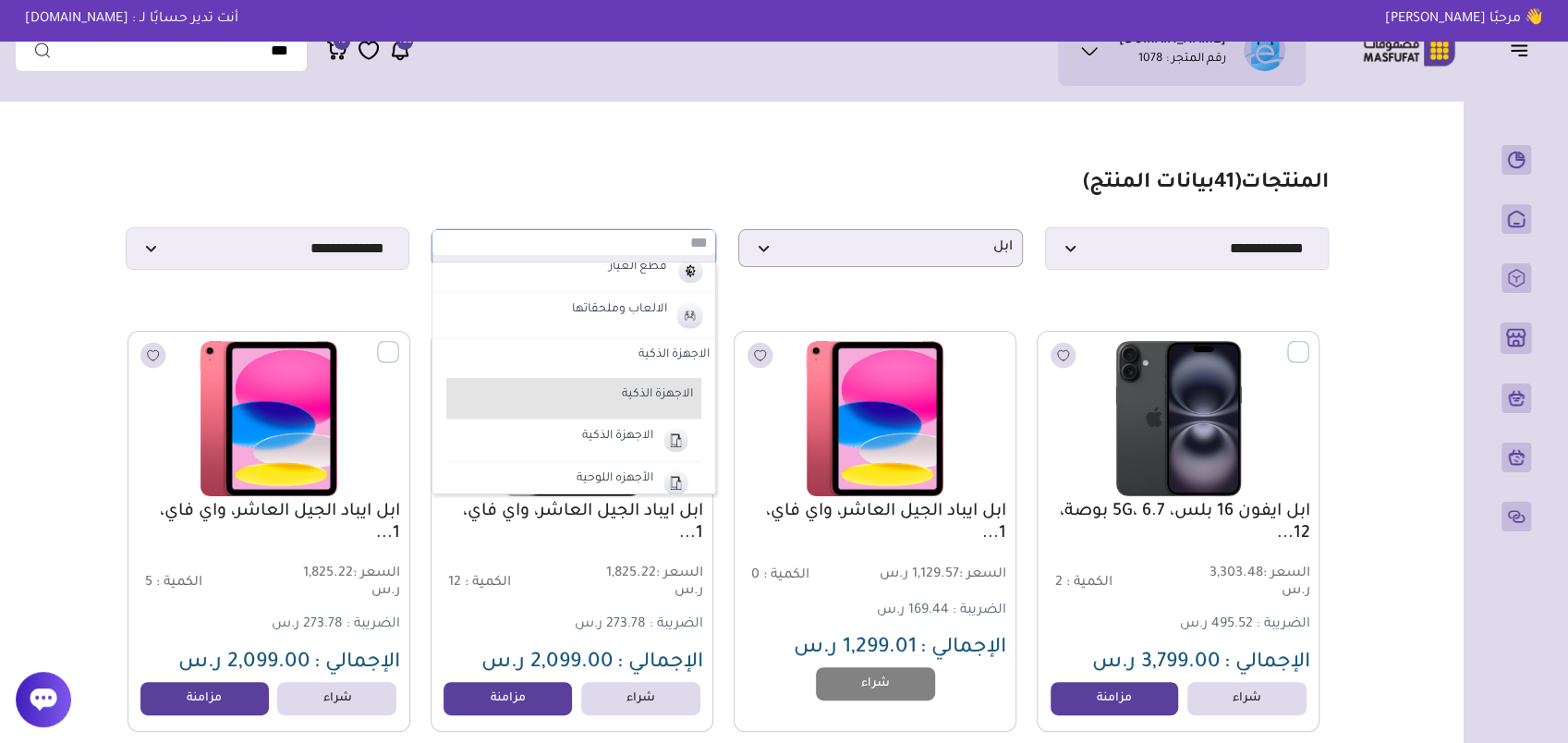
click at [646, 396] on label "الاجهزة الذكية" at bounding box center [581, 396] width 229 height 24
select select "**"
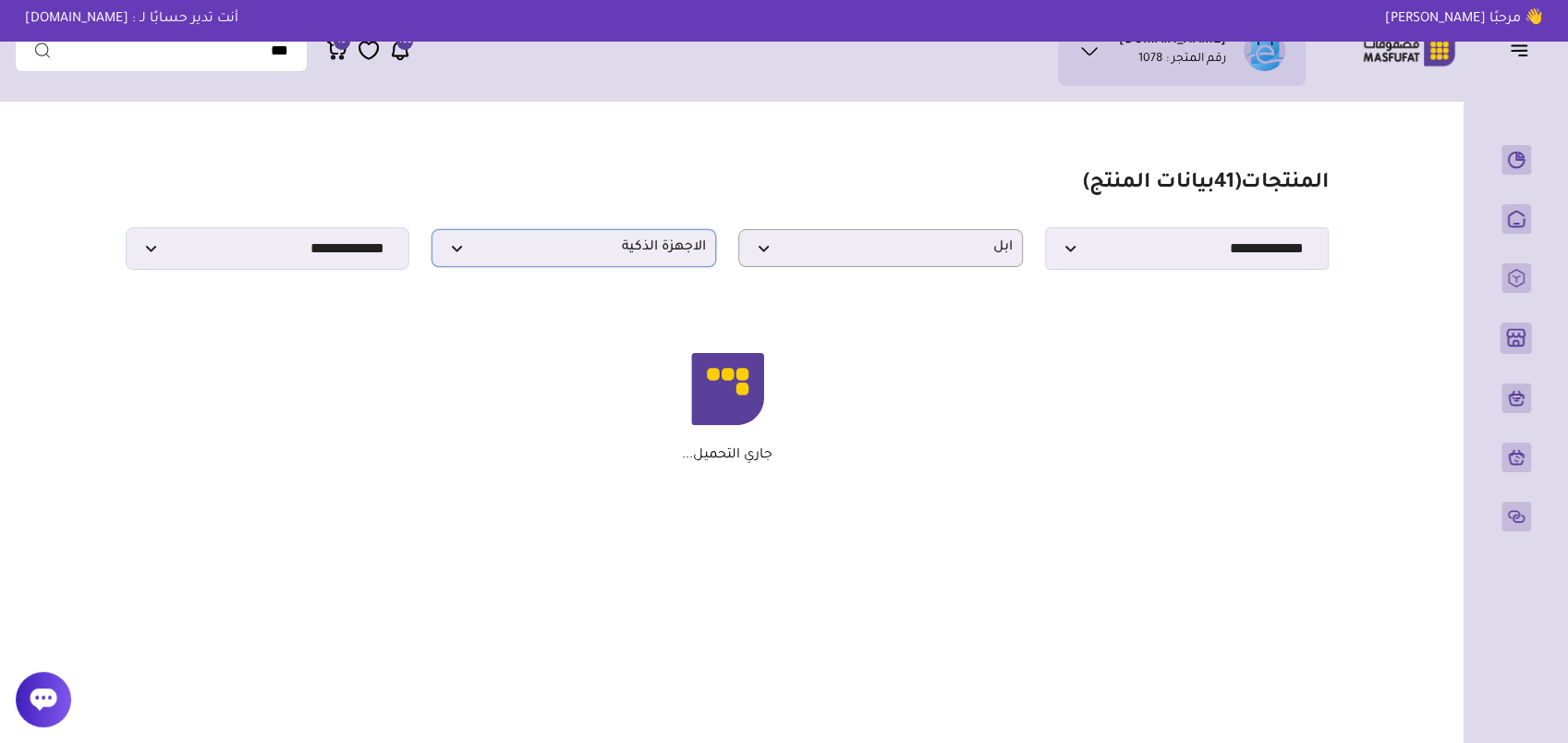
click at [611, 256] on span "الاجهزة الذكية" at bounding box center [574, 248] width 264 height 18
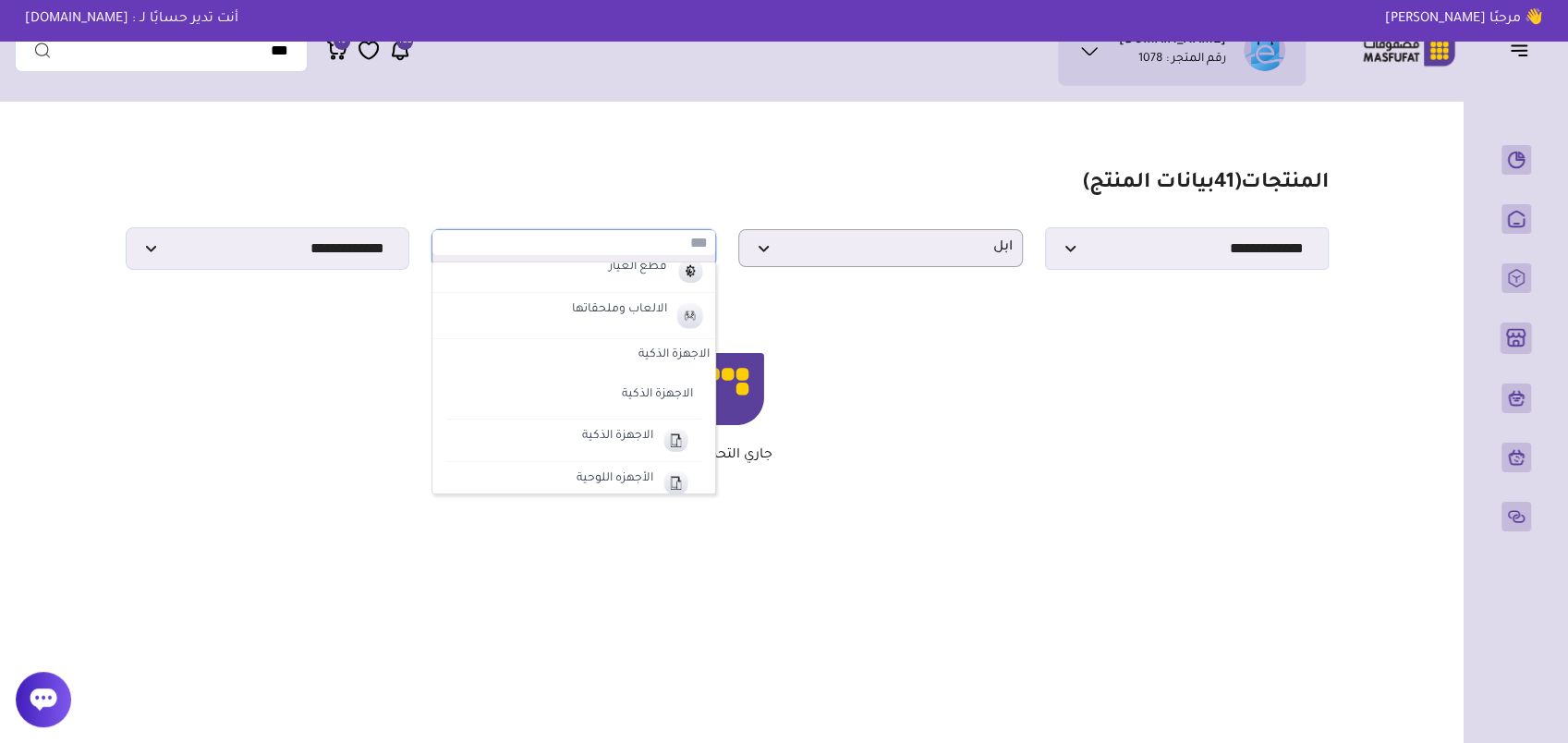
click at [588, 169] on section "مزامنة ( 0 ) تحديد الكل إلغاء التحديد المنتجات (" at bounding box center [728, 329] width 1331 height 438
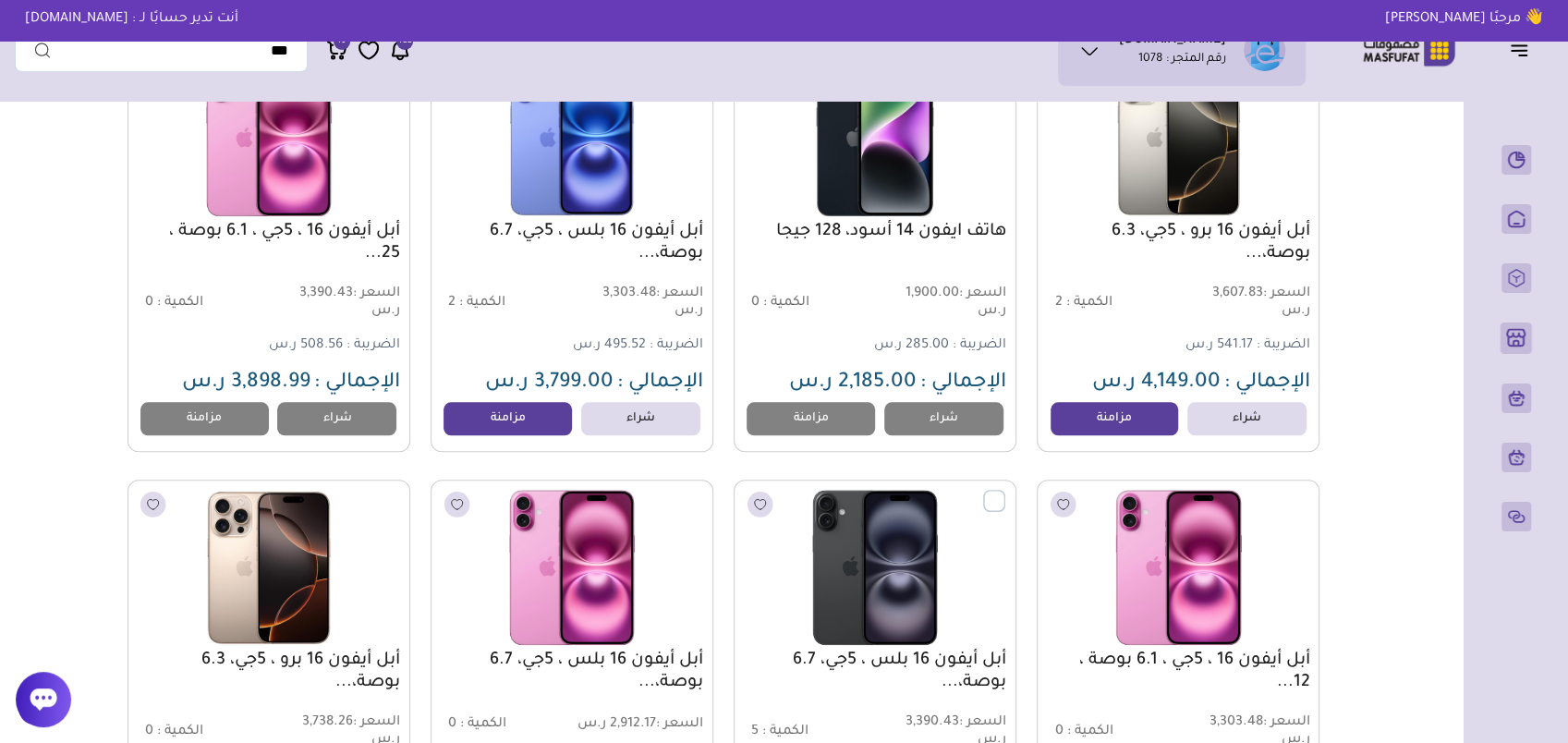
scroll to position [1109, 0]
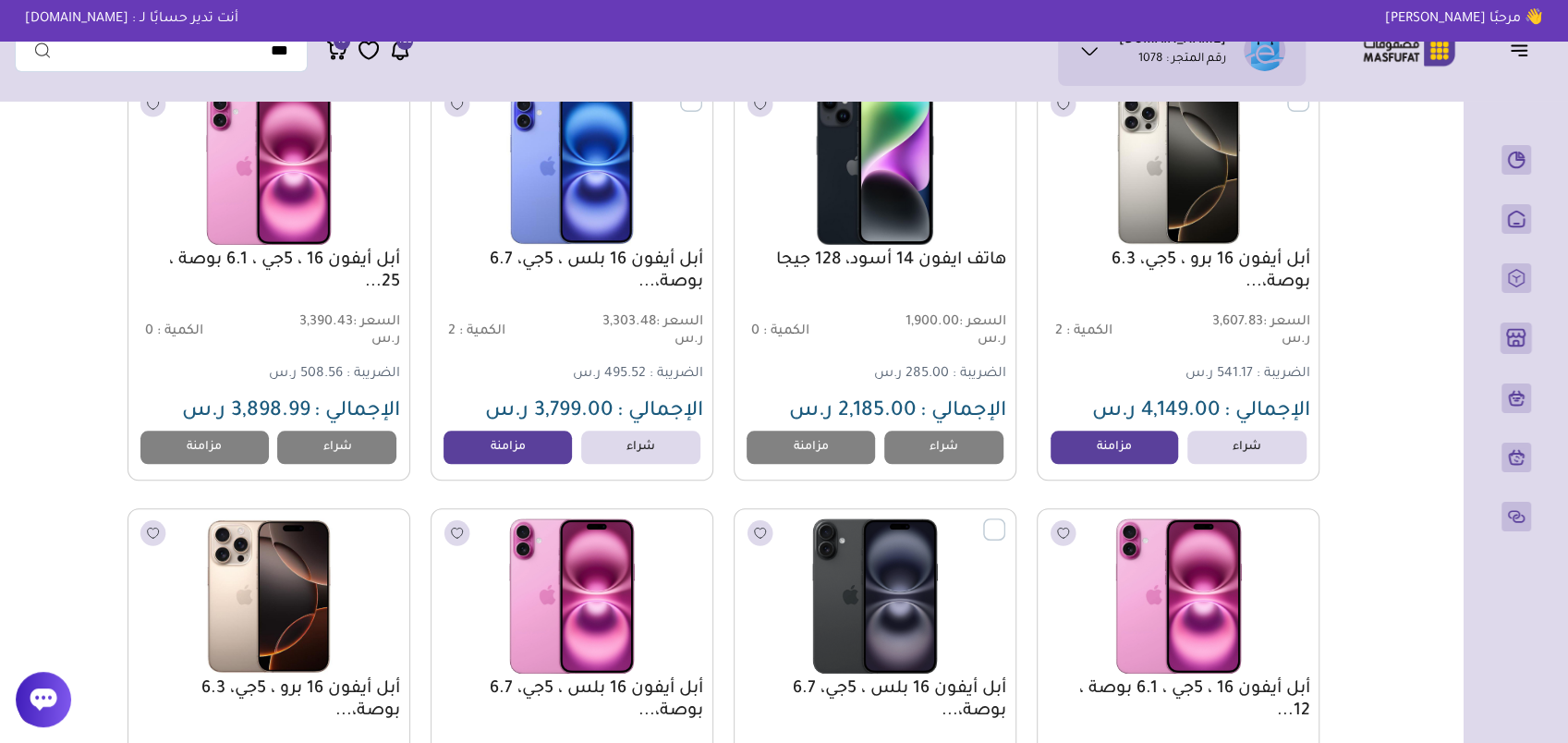
click at [146, 338] on span "0" at bounding box center [149, 331] width 8 height 15
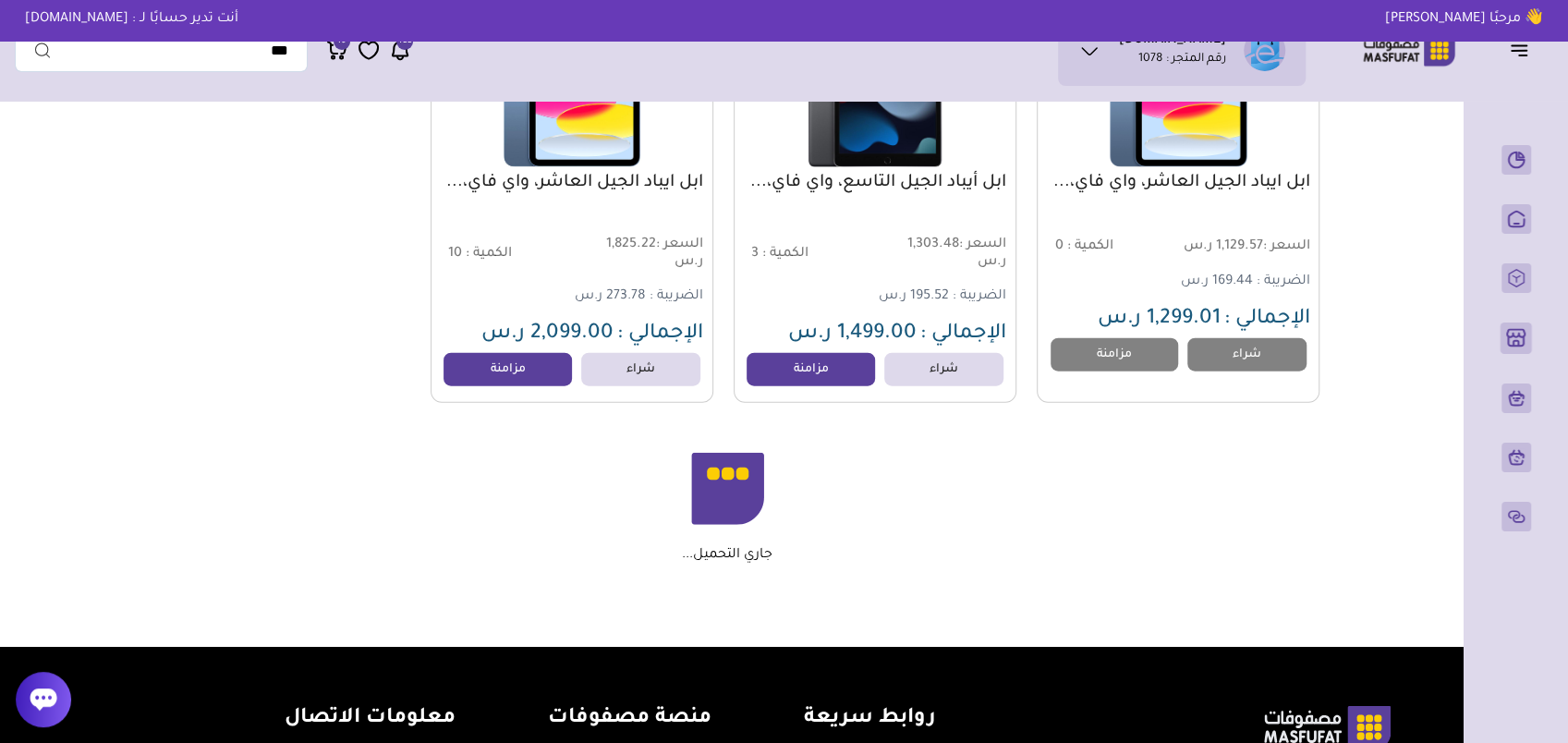
scroll to position [2958, 0]
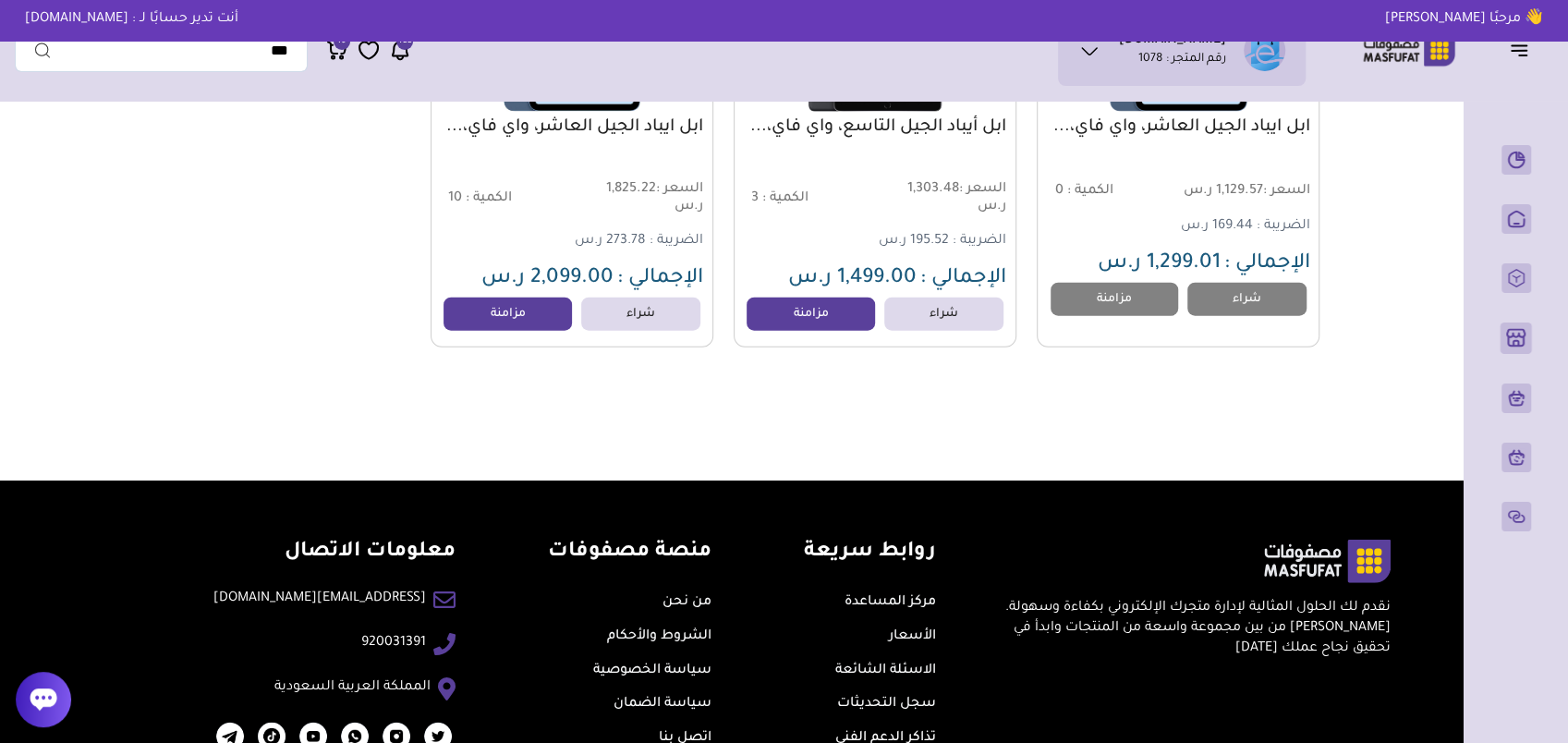
click at [395, 58] on icon at bounding box center [400, 50] width 22 height 23
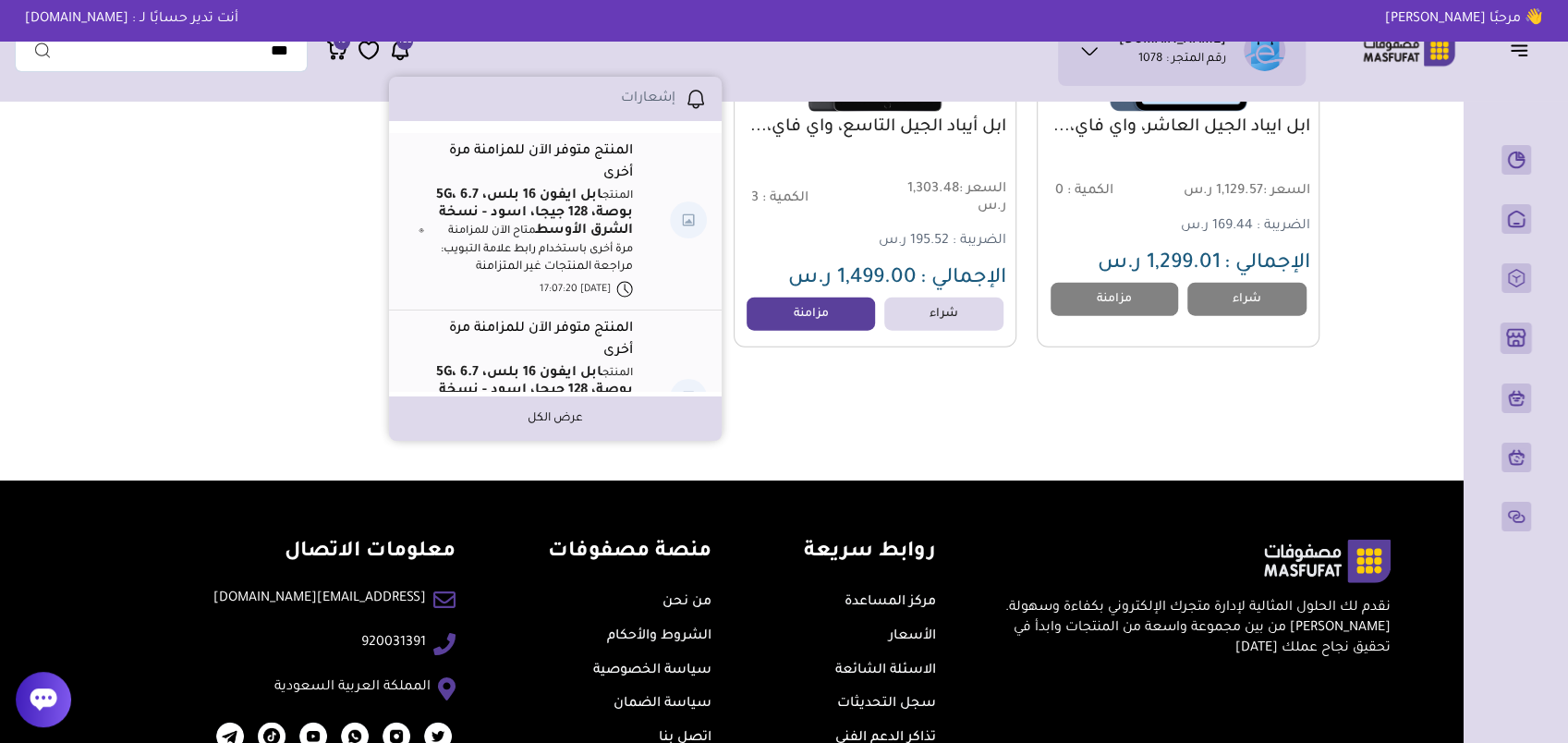
click at [553, 416] on link "عرض الكل" at bounding box center [556, 419] width 56 height 17
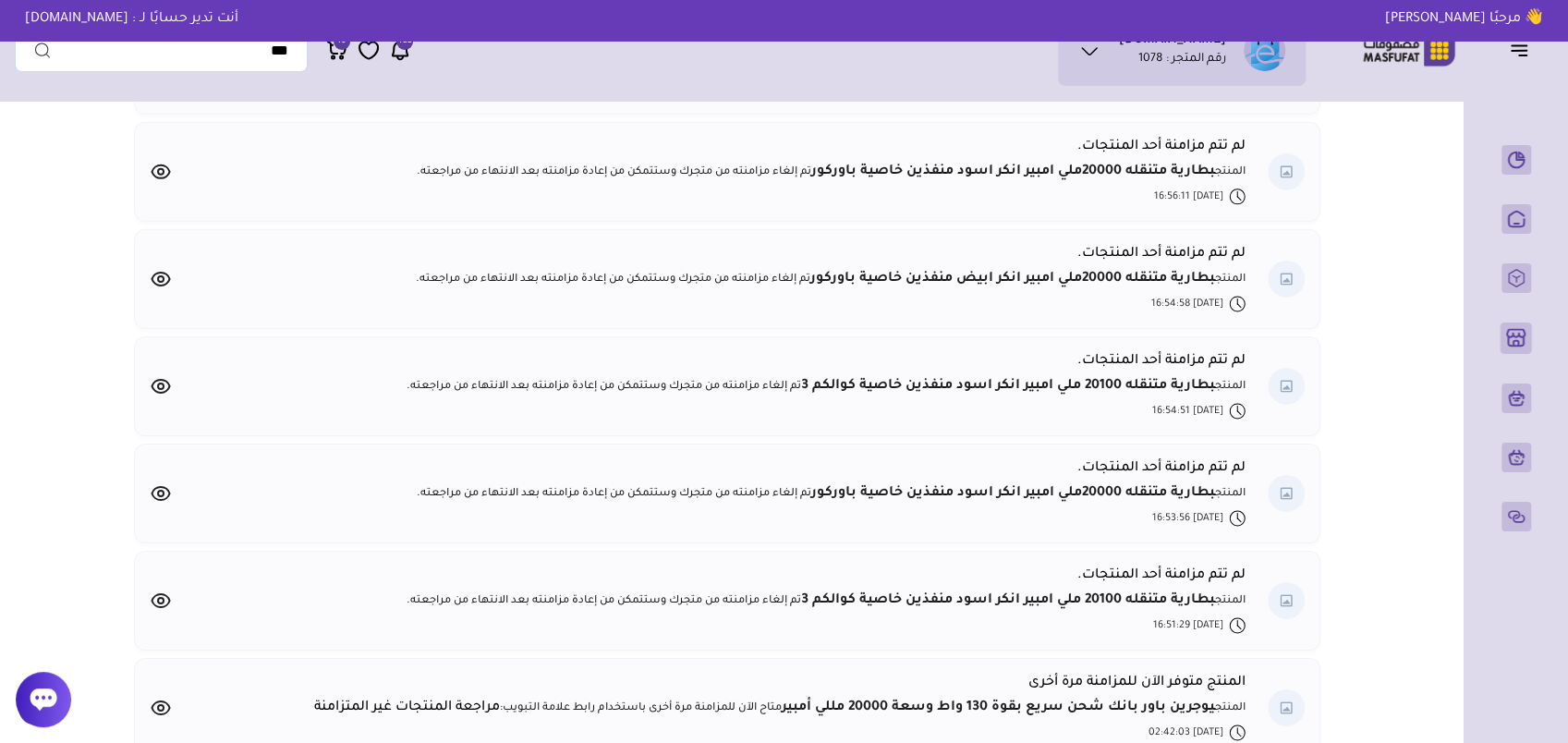
scroll to position [13321, 0]
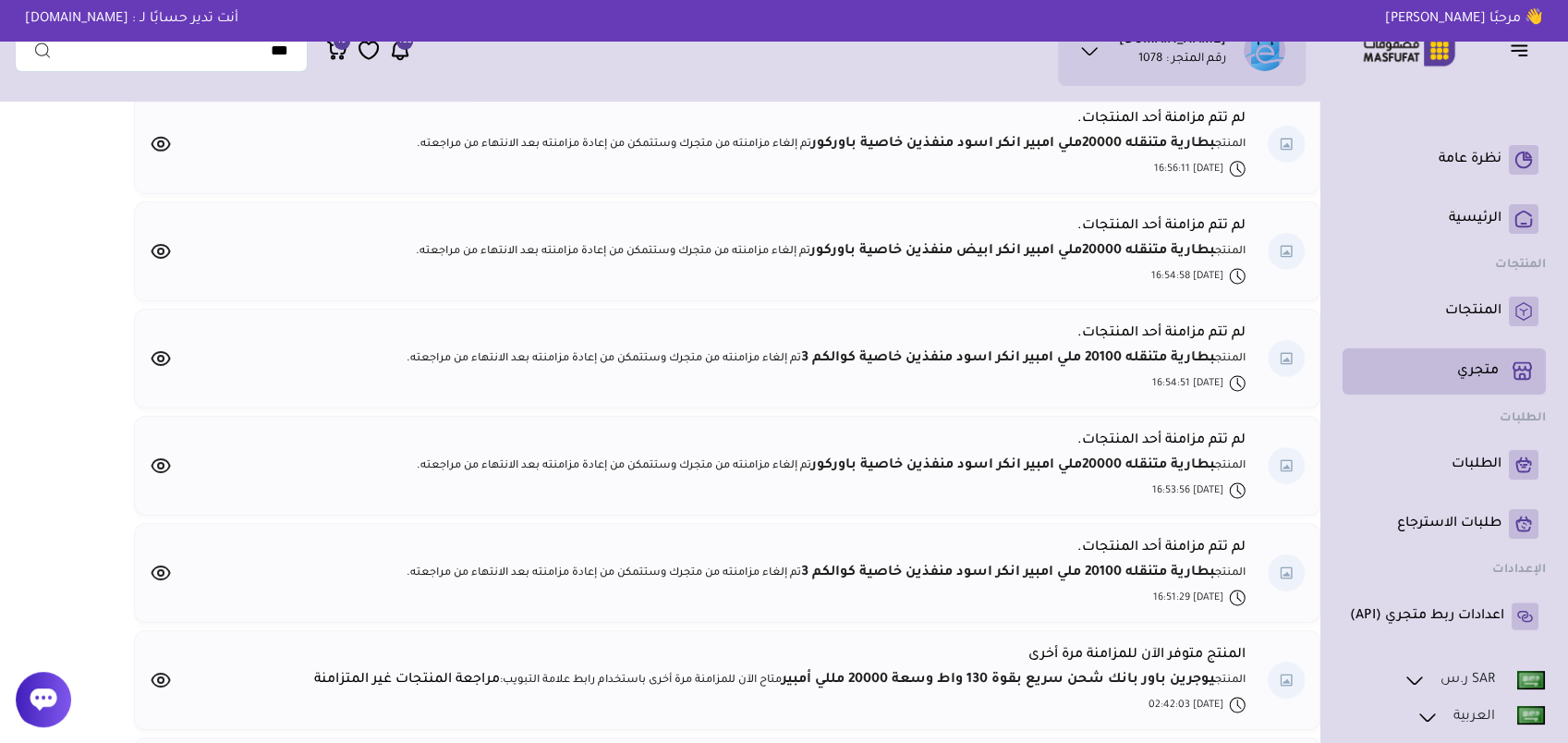
click at [1479, 373] on p "متجري ( 0 )" at bounding box center [1478, 372] width 42 height 19
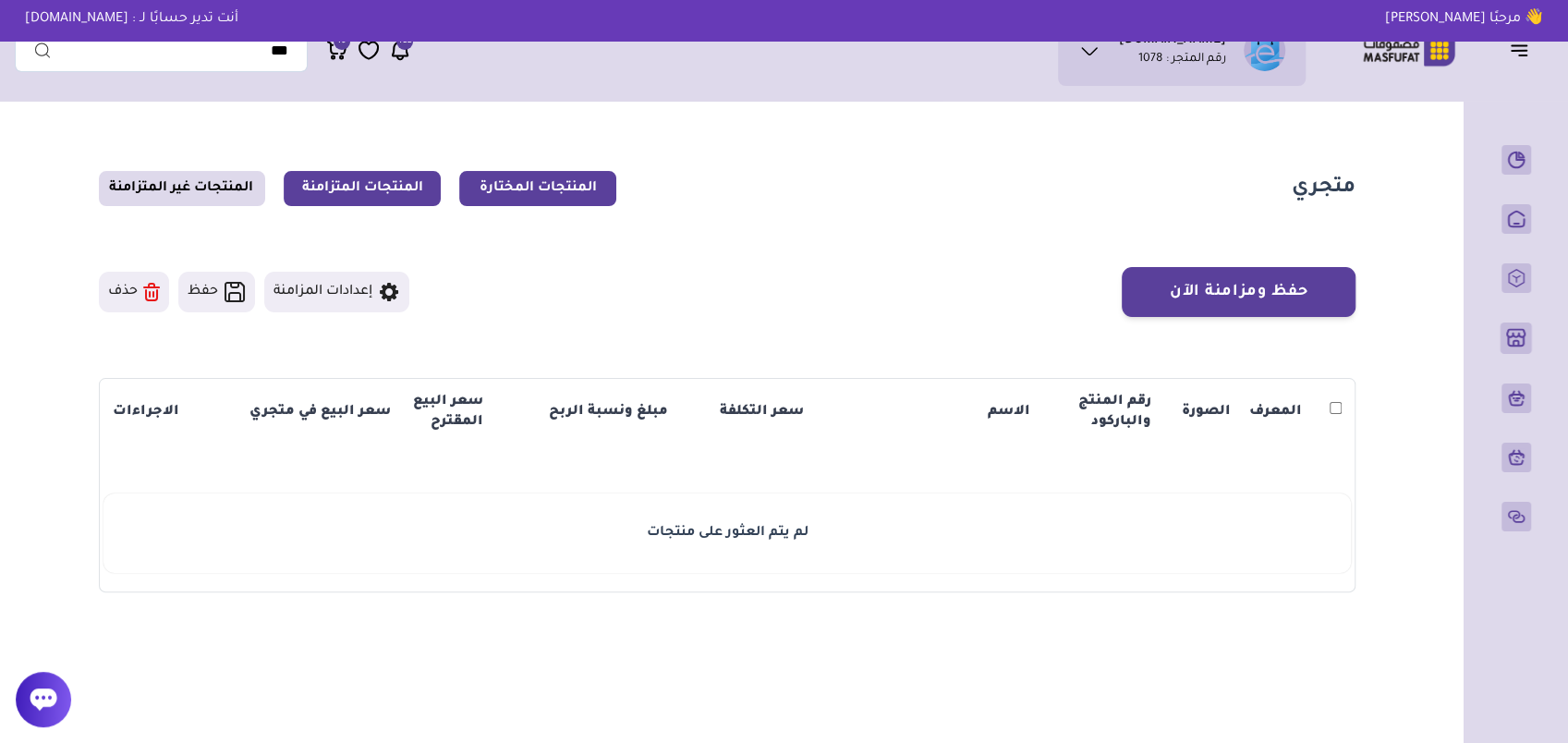
click at [400, 201] on link "المنتجات المتزامنة" at bounding box center [362, 189] width 157 height 35
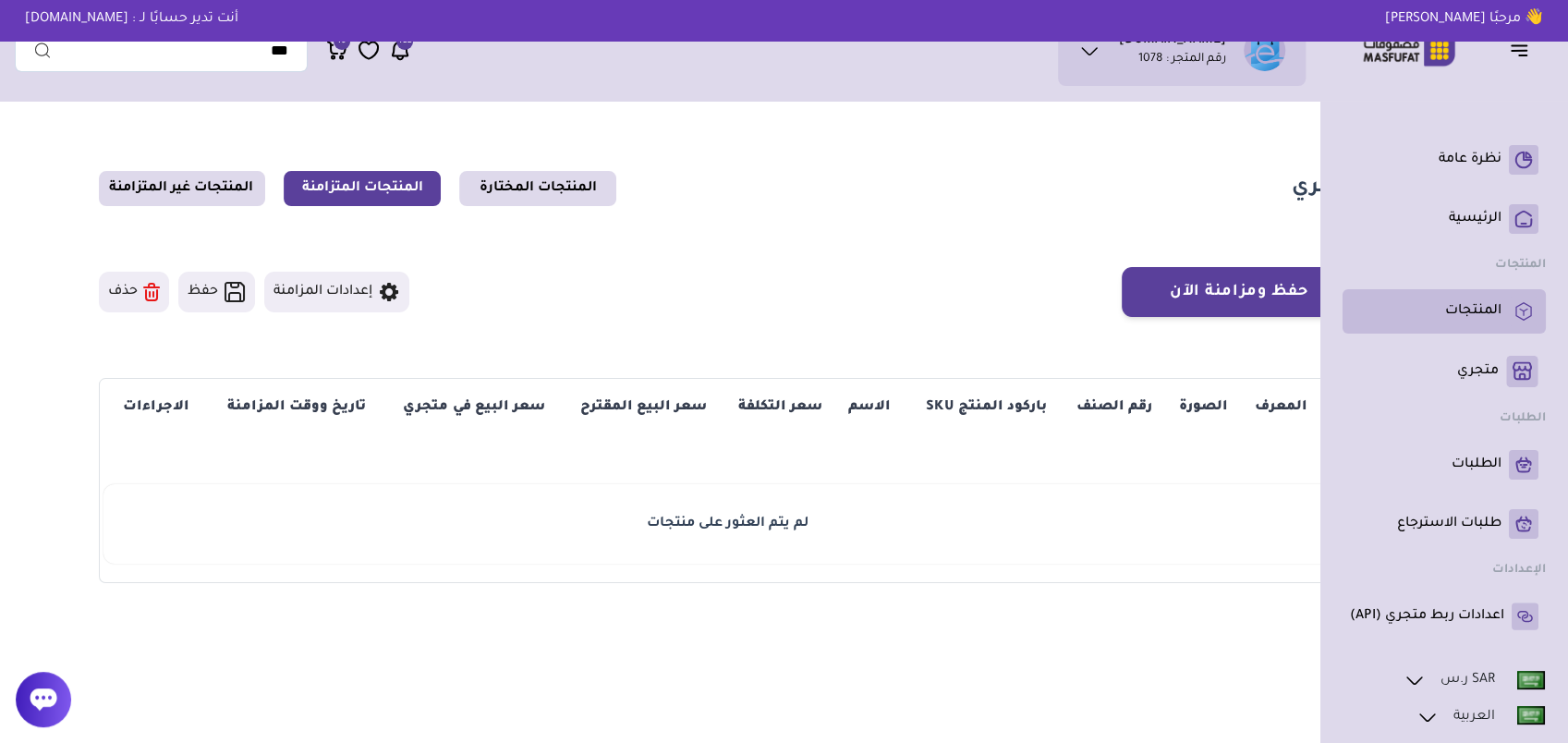
click at [1482, 303] on p "المنتجات" at bounding box center [1473, 312] width 57 height 19
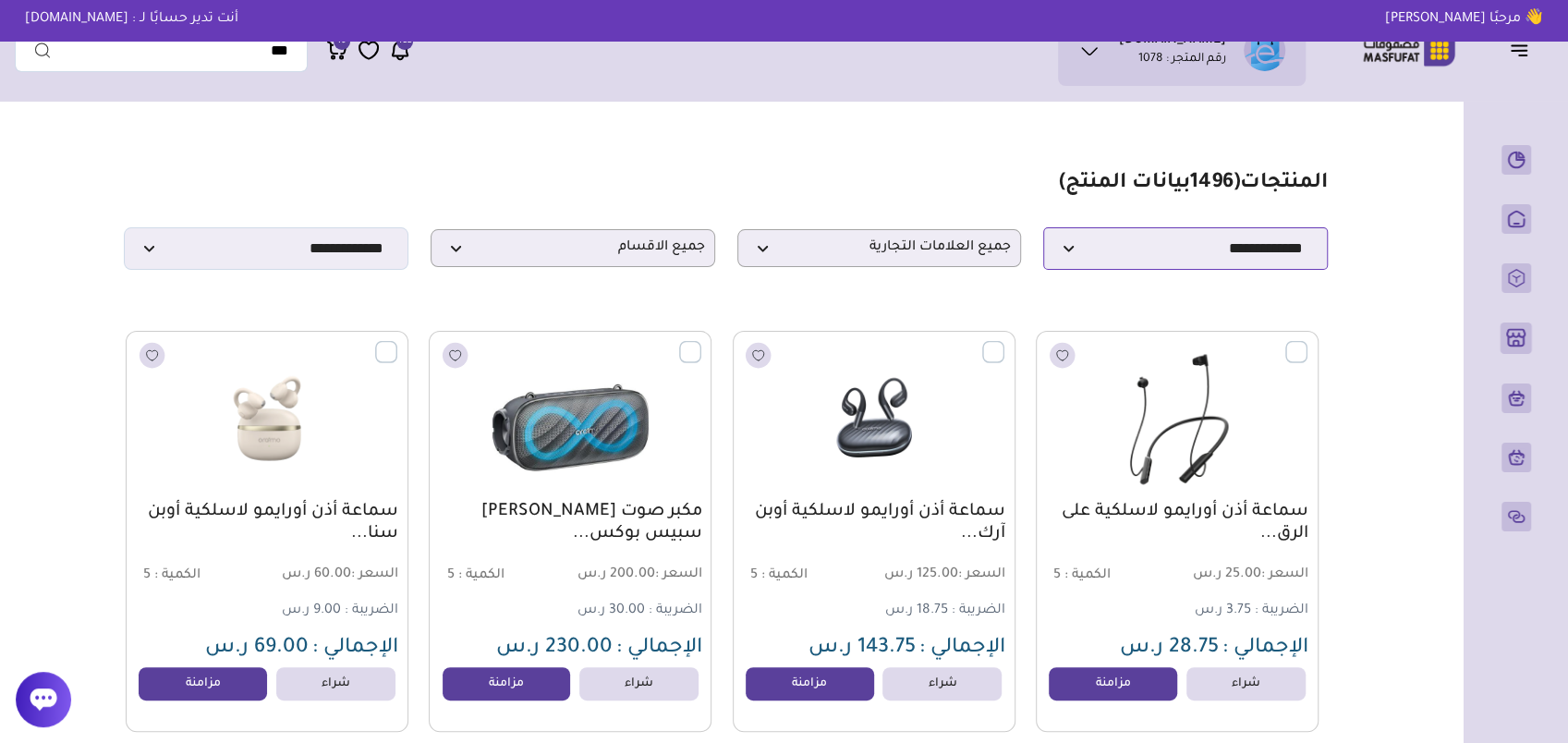
click at [1145, 262] on select "**********" at bounding box center [1186, 249] width 285 height 43
select select "*"
click at [1043, 233] on select "**********" at bounding box center [1186, 249] width 285 height 43
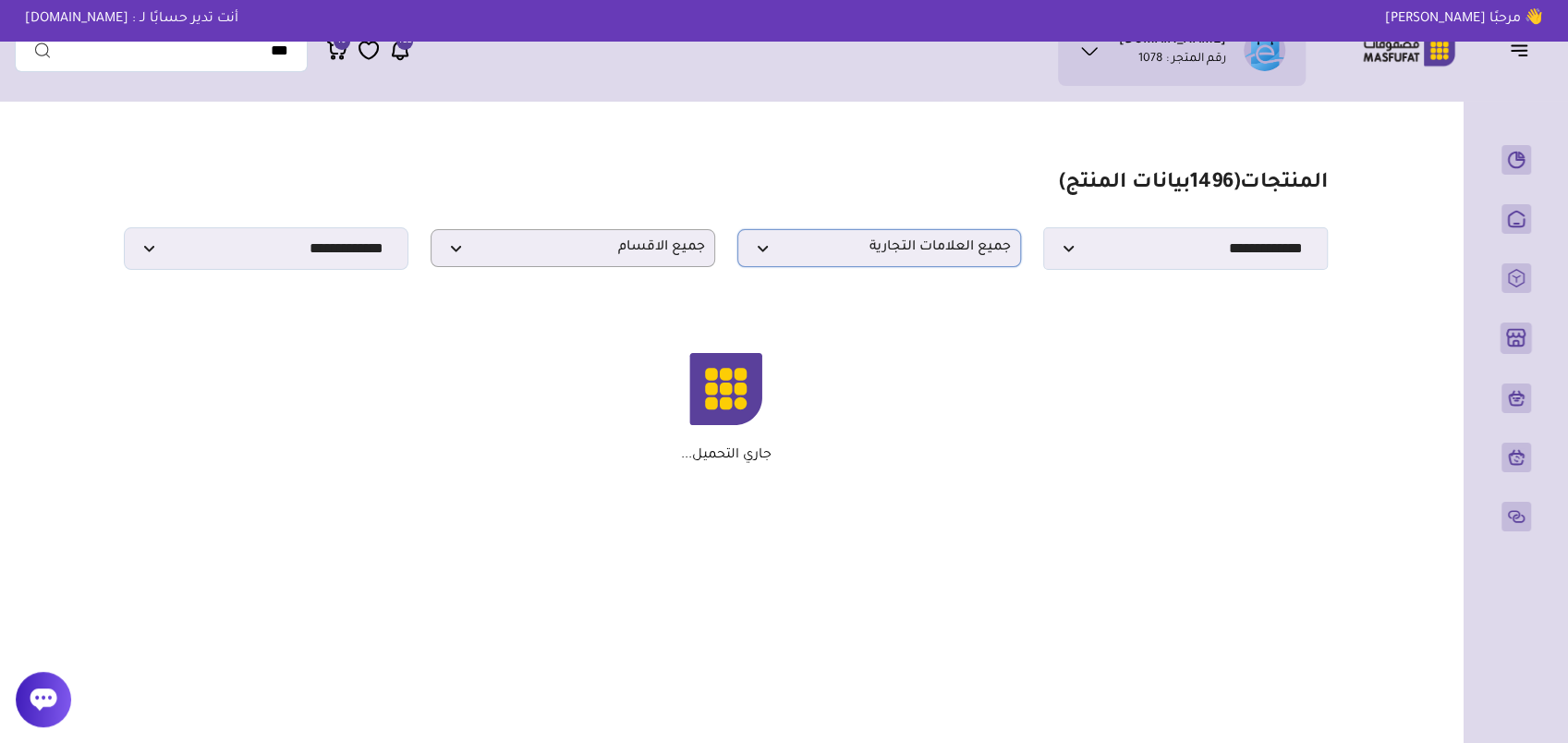
click at [844, 257] on span "جميع العلامات التجارية" at bounding box center [879, 248] width 264 height 18
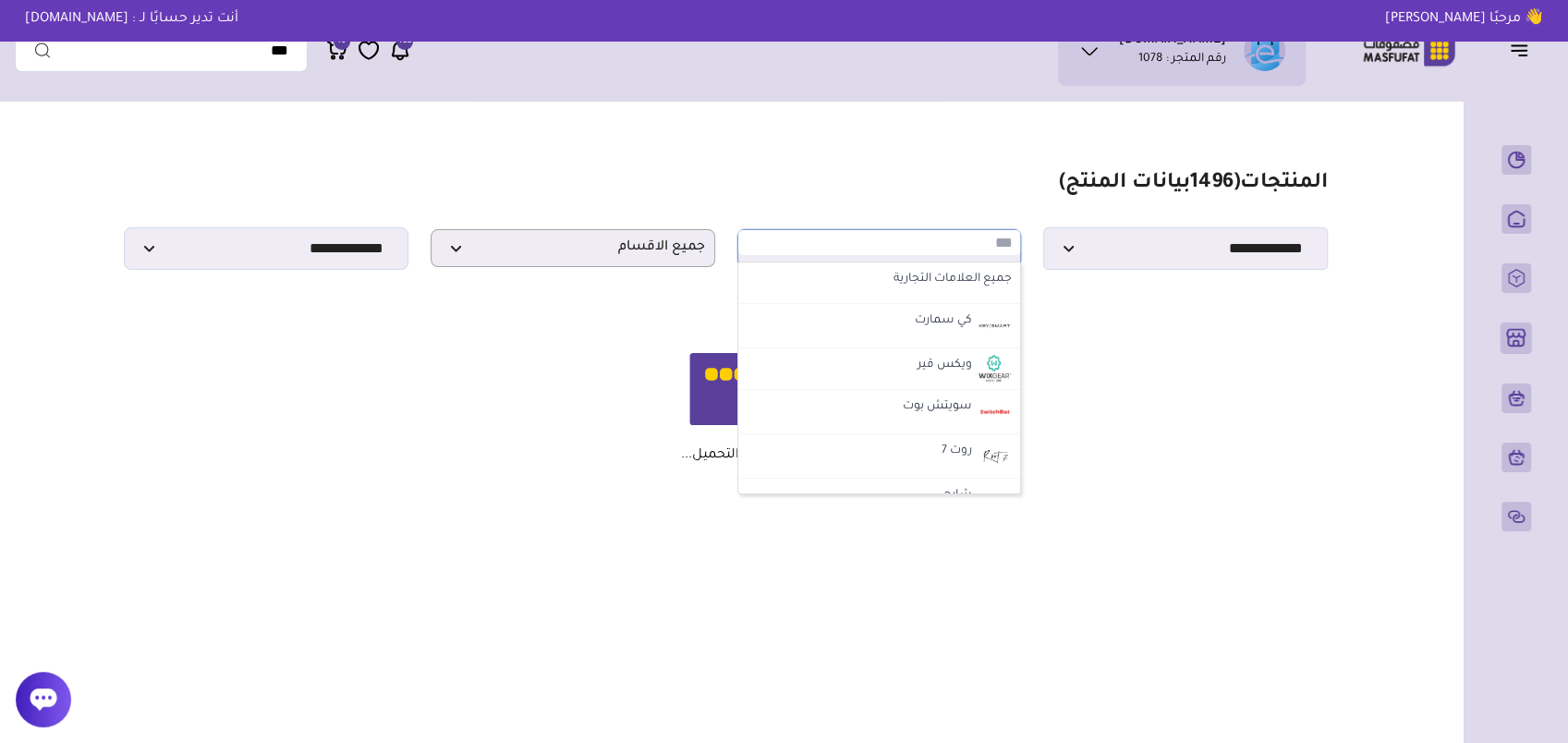
click at [903, 255] on input "text" at bounding box center [879, 242] width 283 height 25
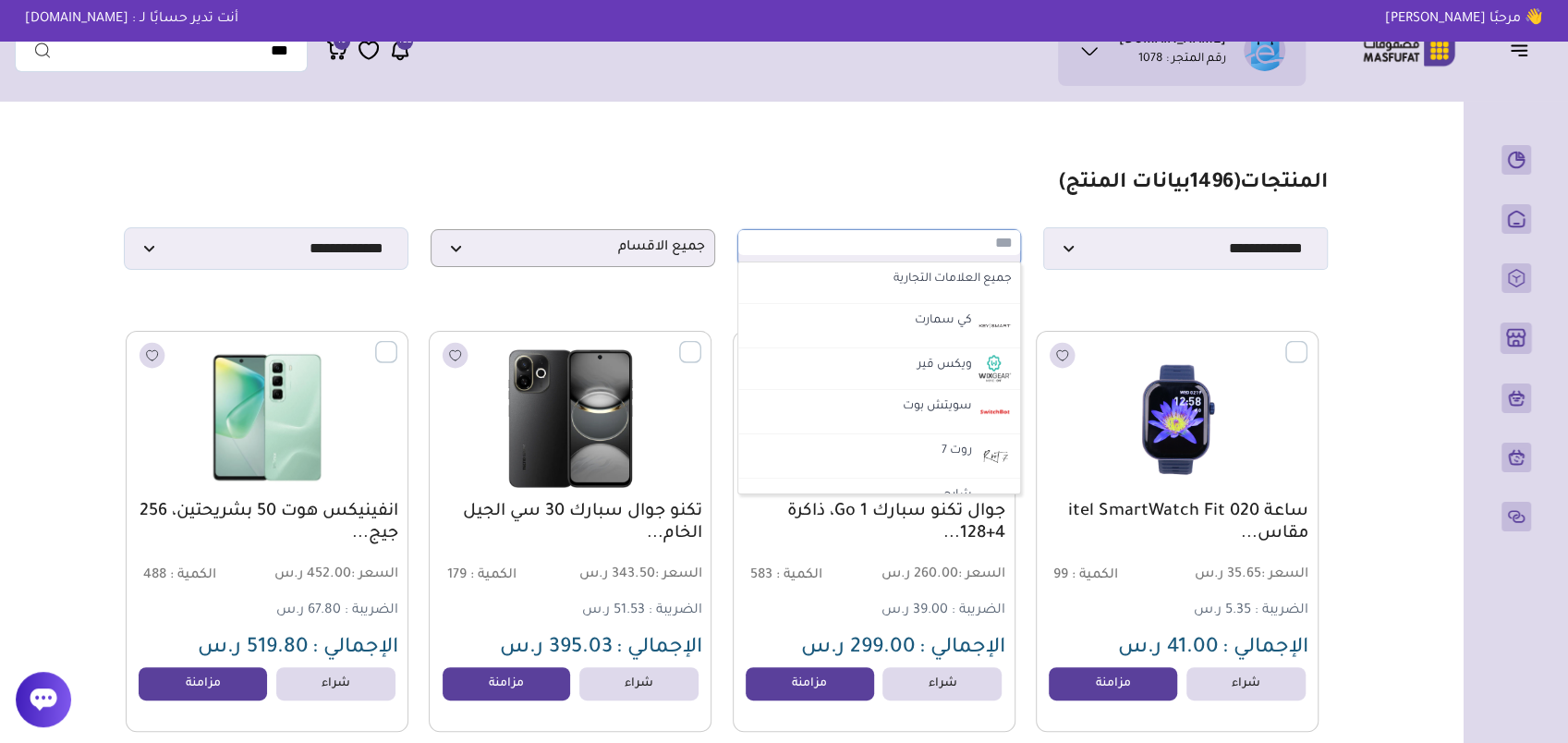
click at [892, 255] on input "text" at bounding box center [879, 242] width 283 height 25
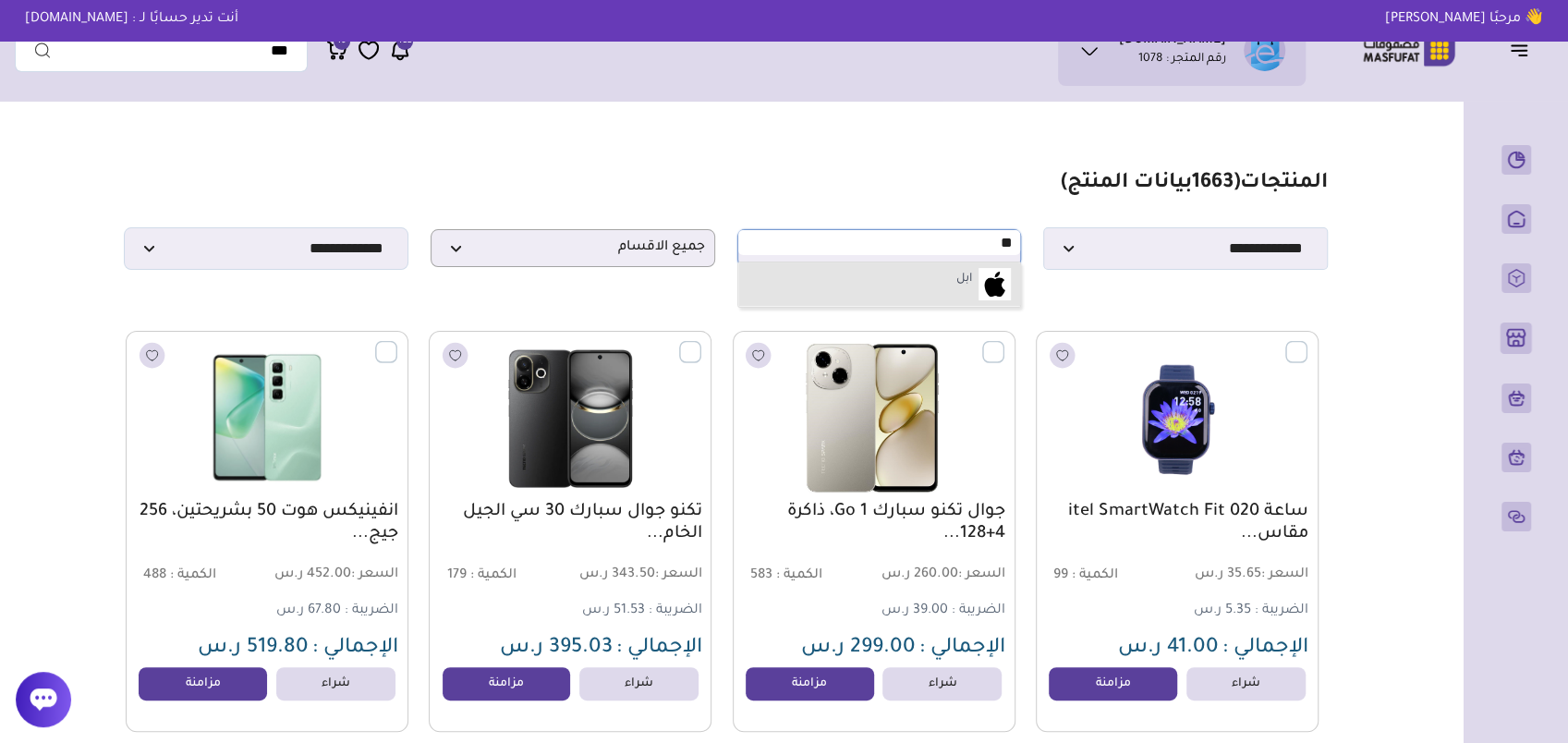
type input "**"
click at [902, 279] on li "ابل" at bounding box center [879, 285] width 283 height 45
select select "*"
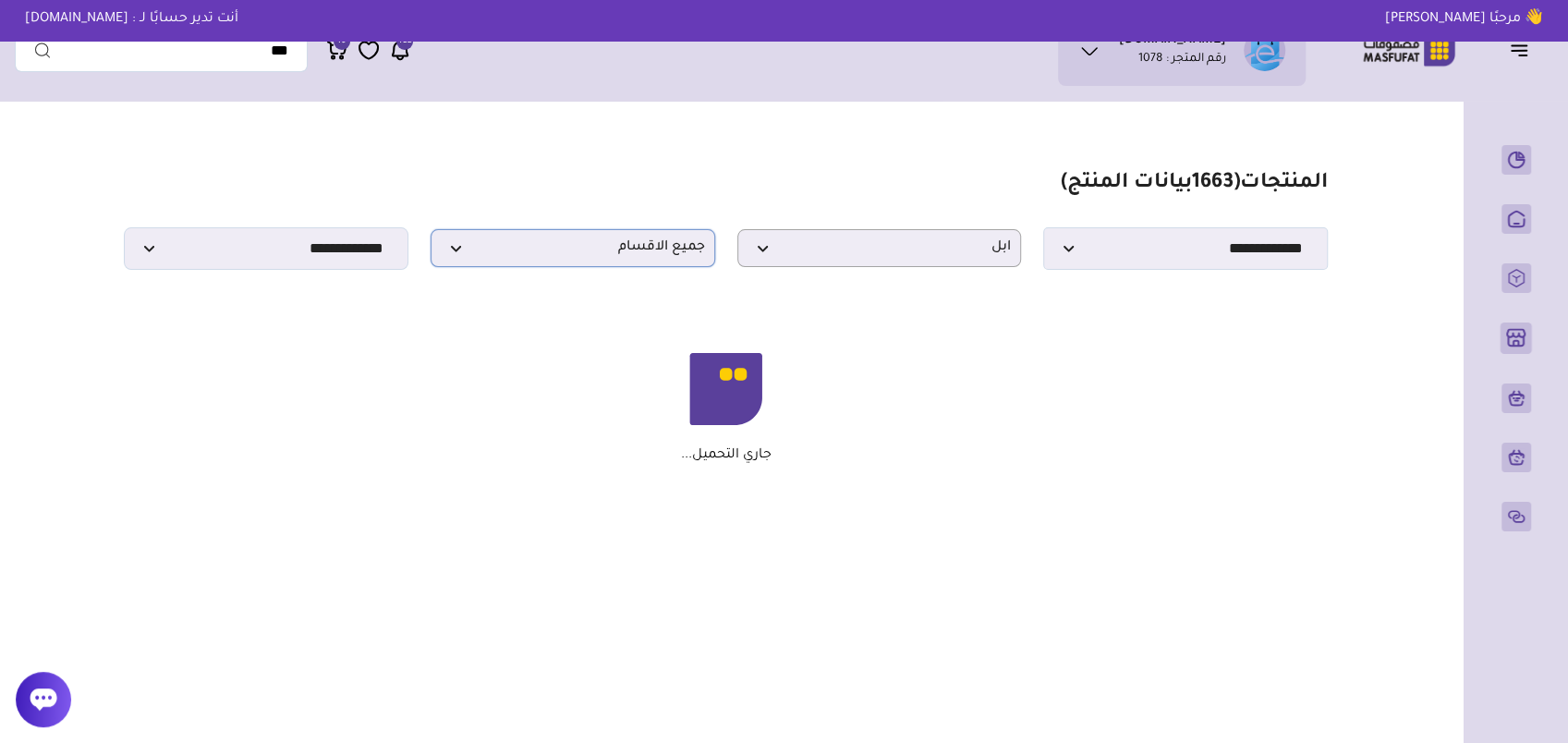
click at [636, 257] on span "جميع الاقسام" at bounding box center [573, 248] width 264 height 18
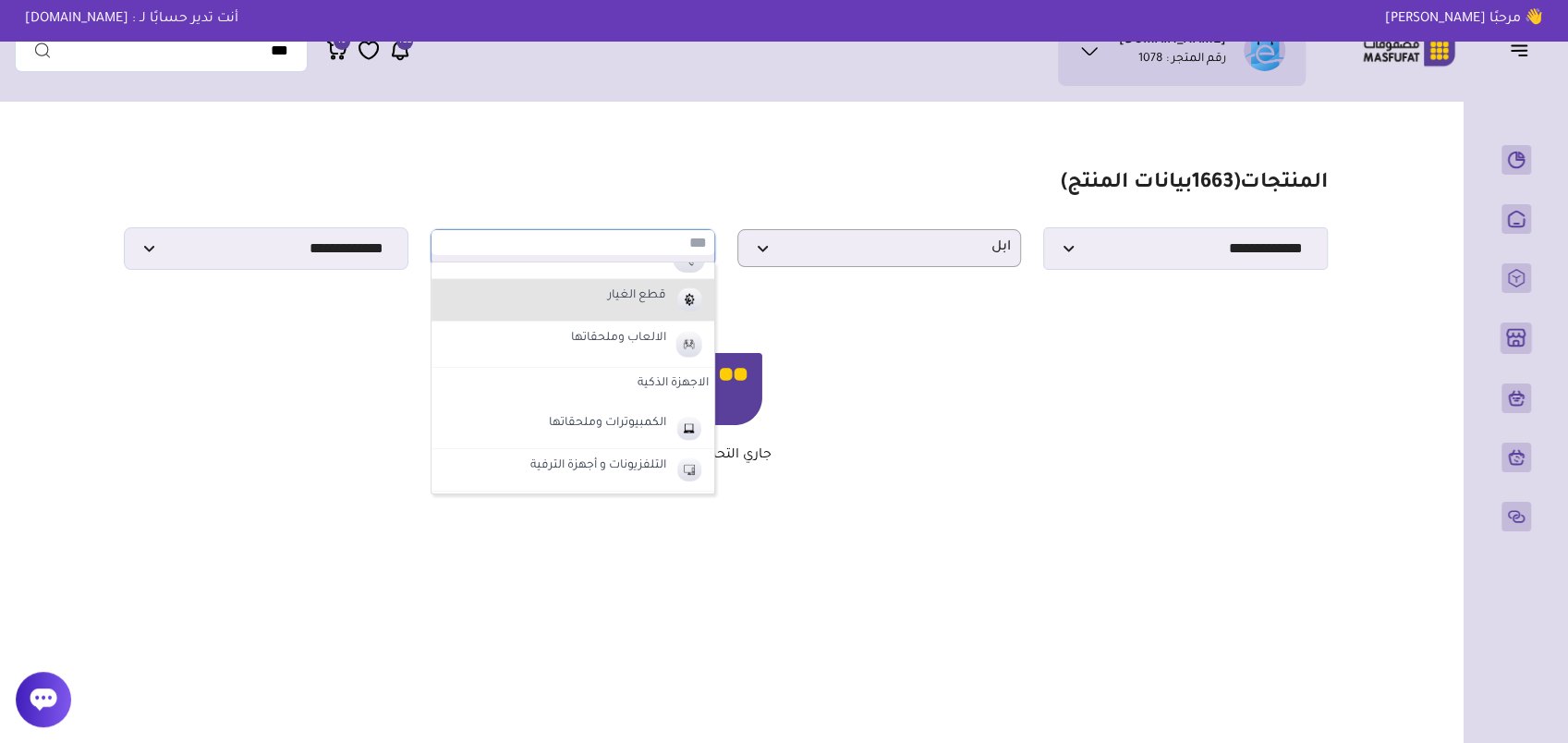
scroll to position [647, 0]
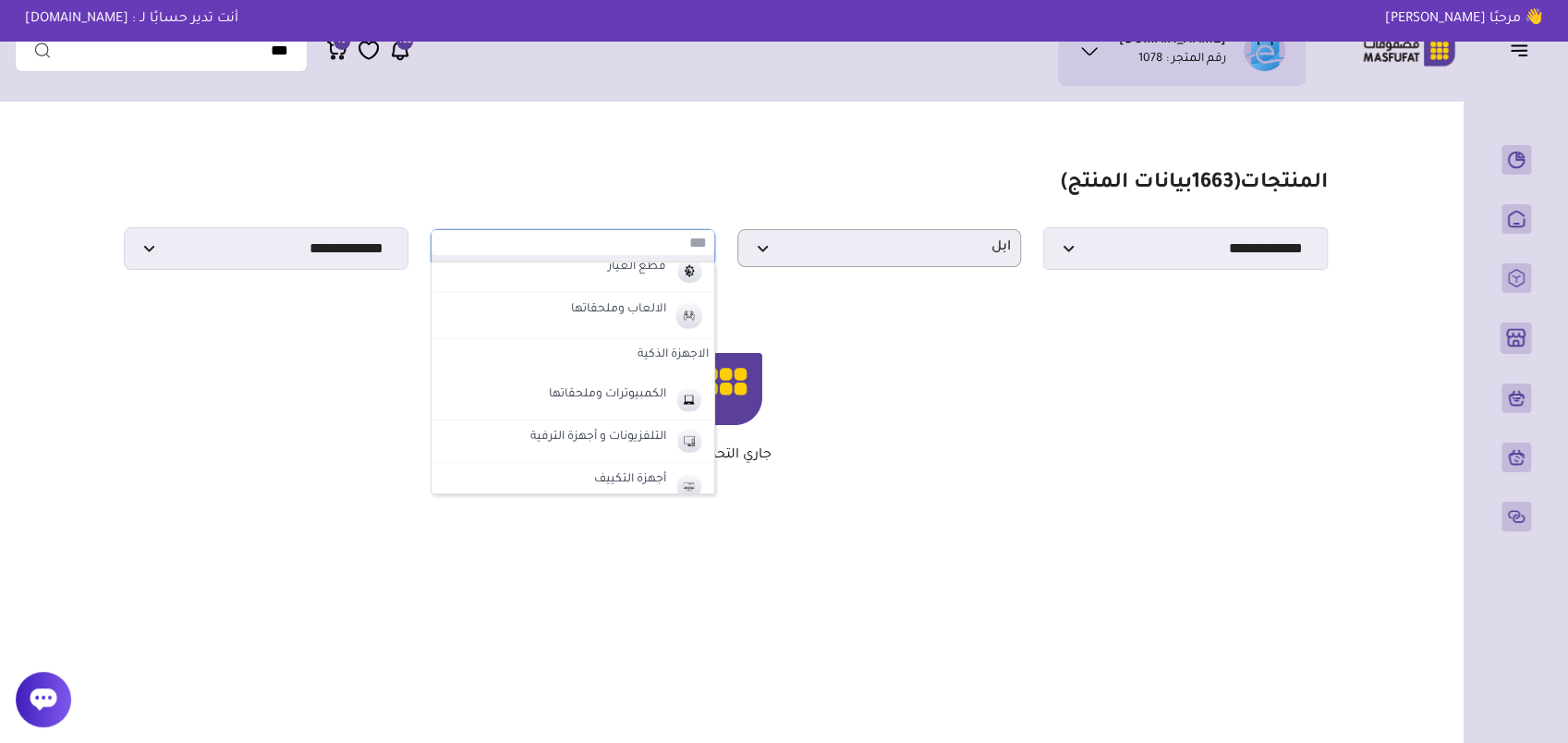
click at [654, 357] on label "الاجهزة الذكية" at bounding box center [573, 356] width 283 height 34
click at [639, 426] on label "الاجهزة الذكية" at bounding box center [617, 438] width 76 height 24
select select "**"
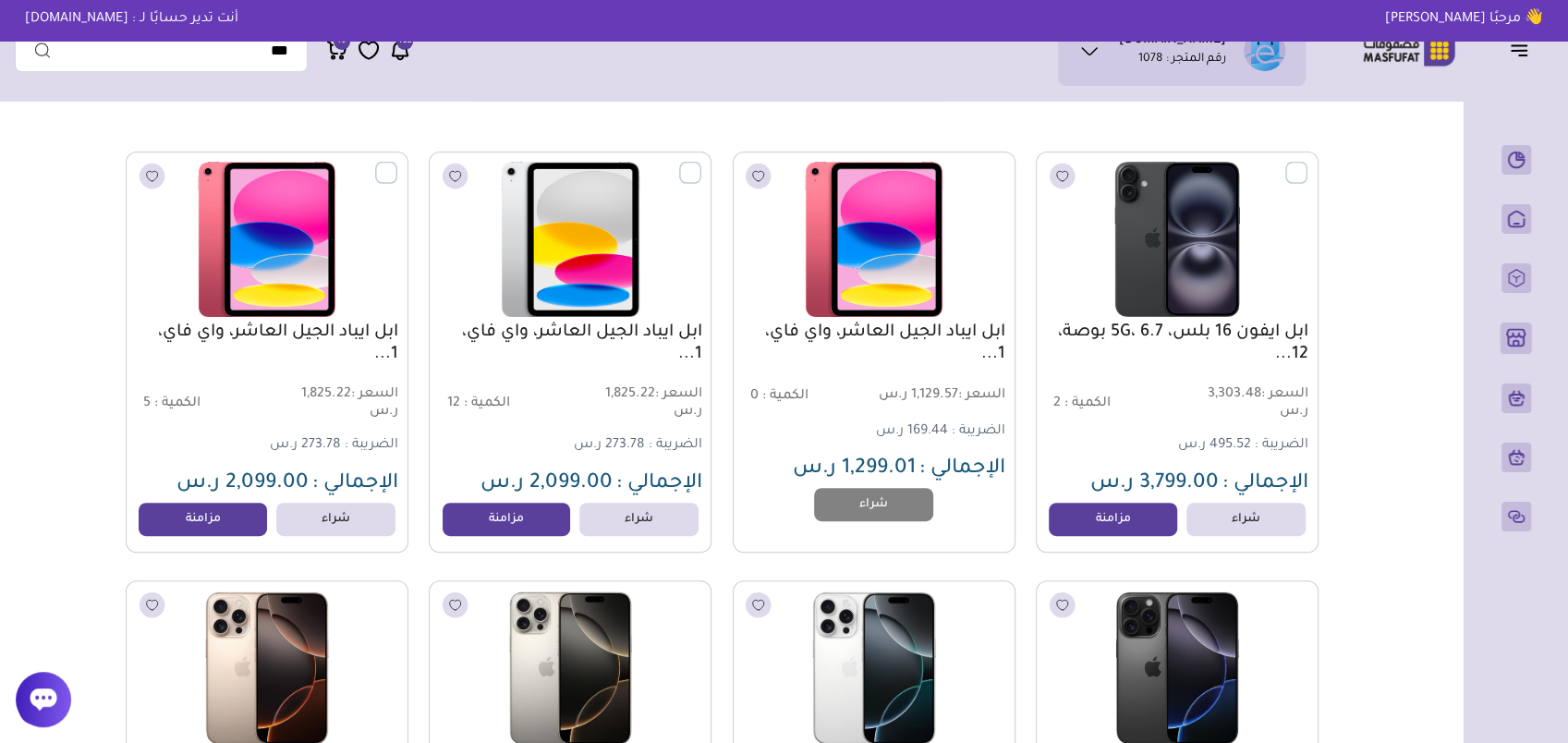
scroll to position [185, 0]
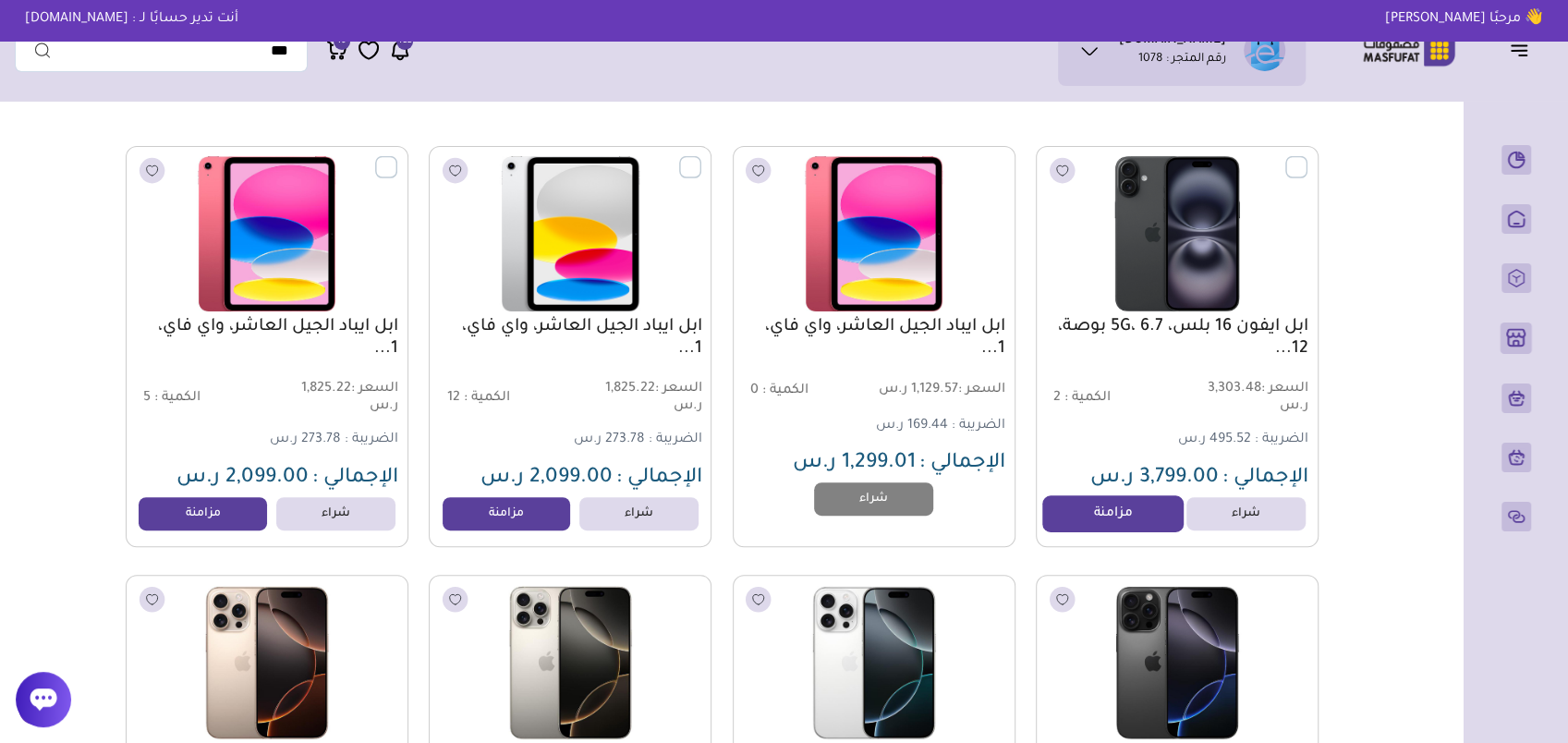
click at [1106, 525] on link "مزامنة" at bounding box center [1112, 514] width 141 height 37
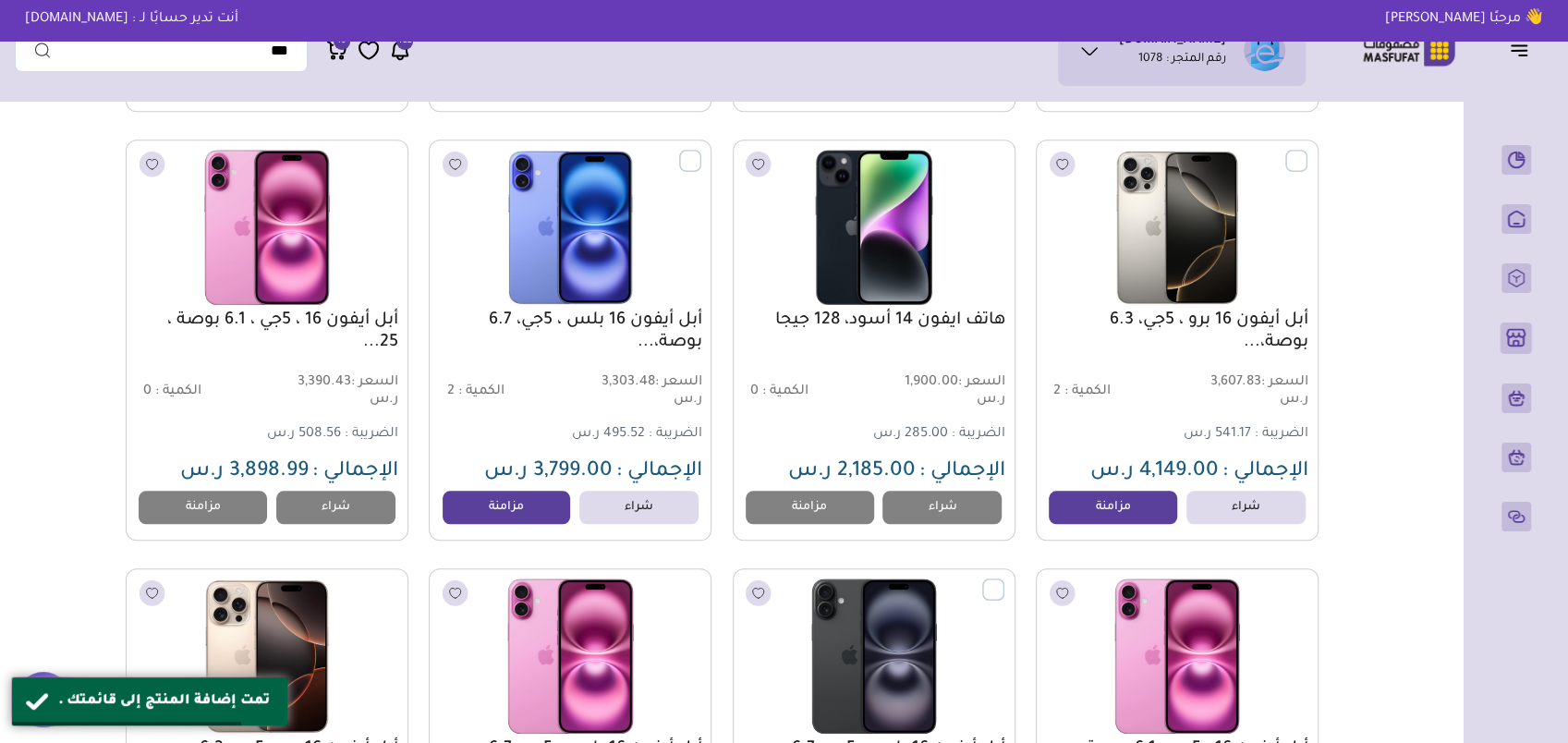
scroll to position [1109, 0]
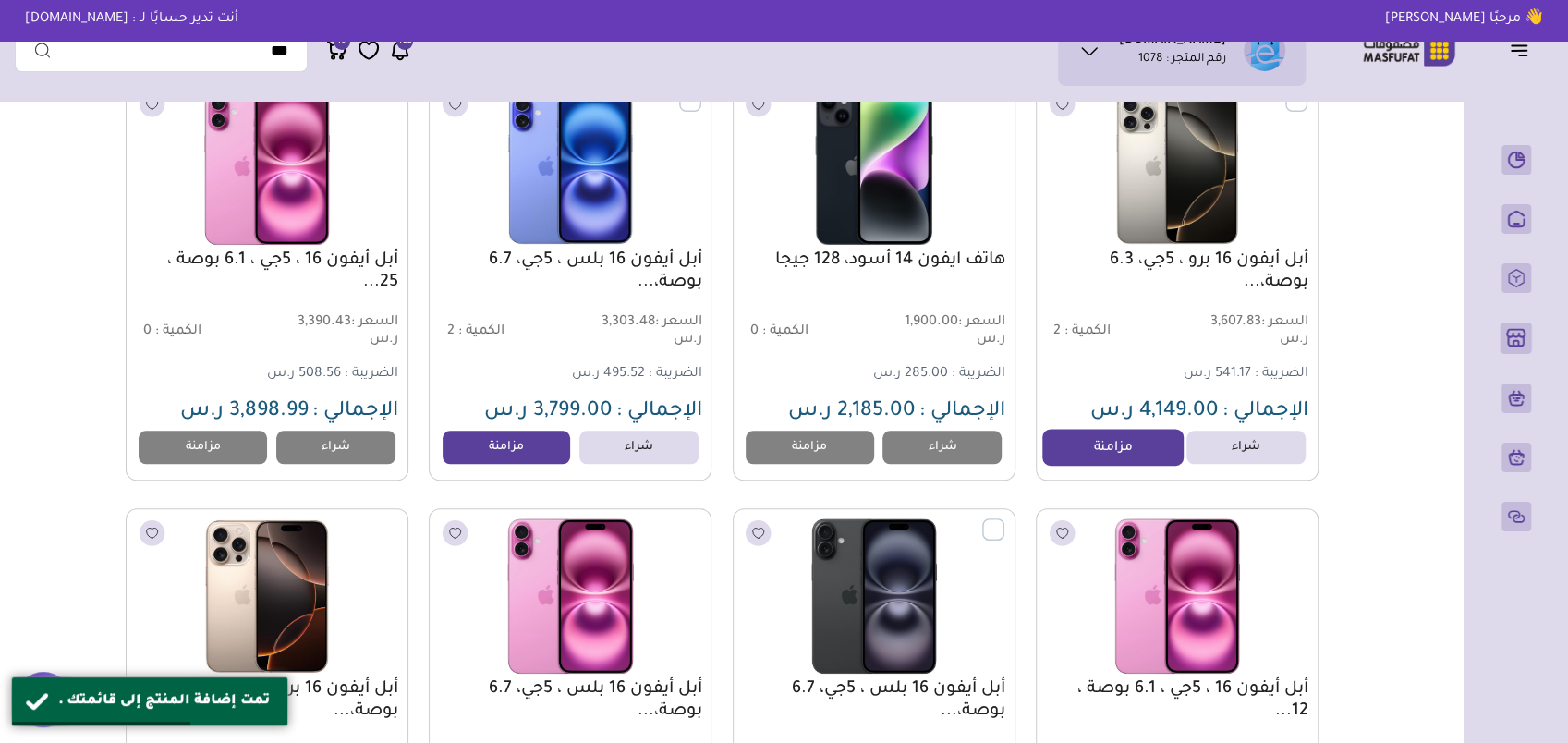
click at [1123, 460] on link "مزامنة" at bounding box center [1112, 448] width 141 height 37
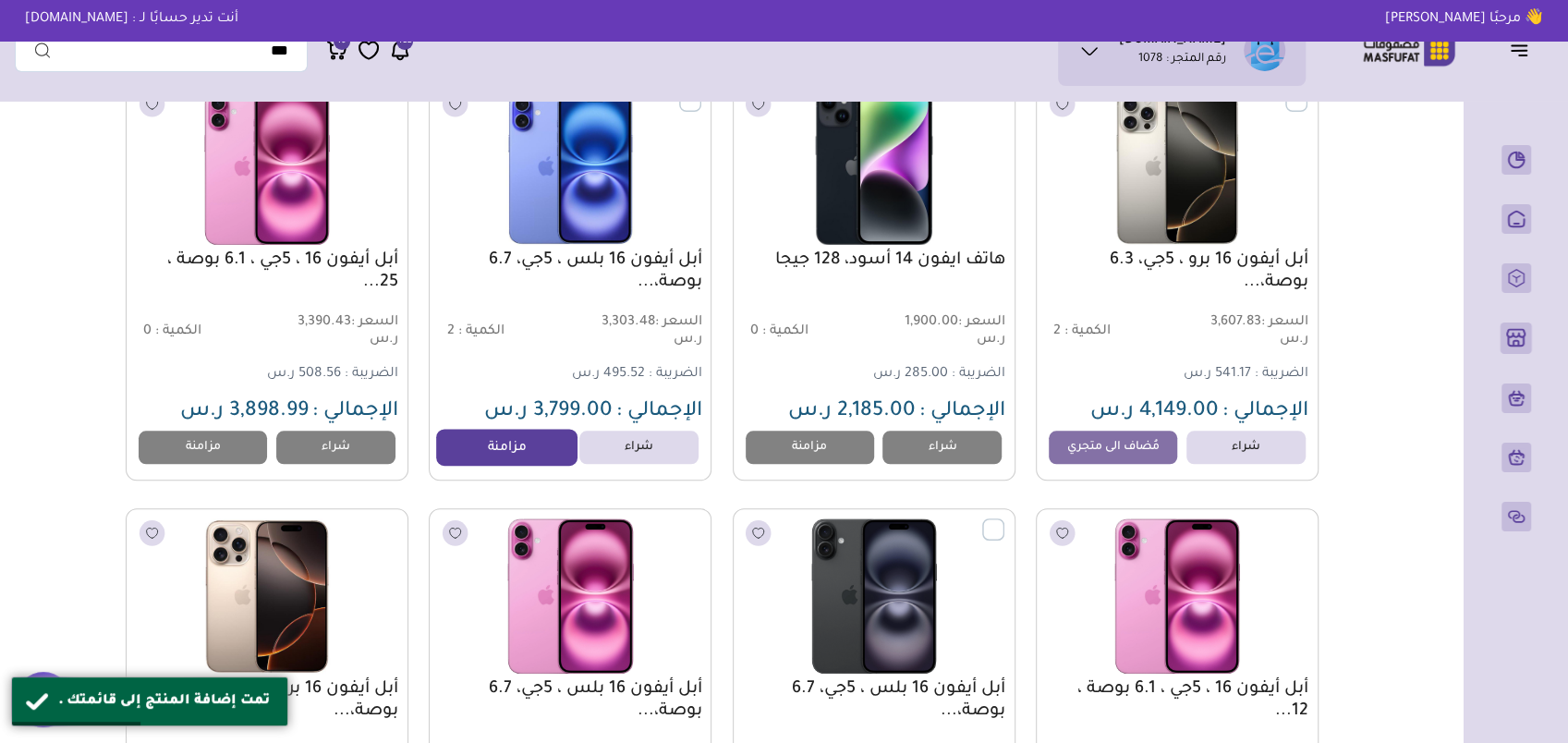
click at [524, 450] on link "مزامنة" at bounding box center [506, 448] width 141 height 37
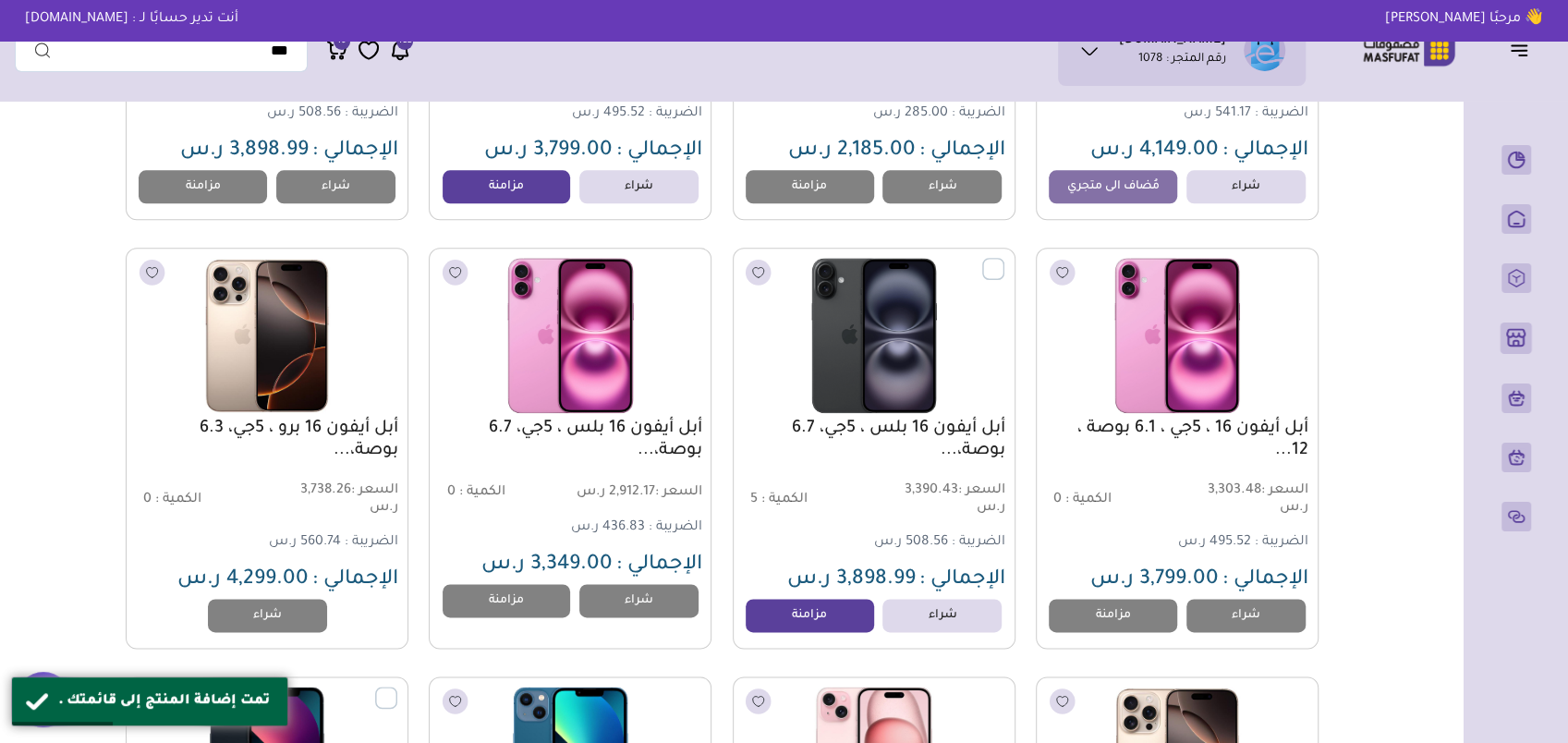
scroll to position [1386, 0]
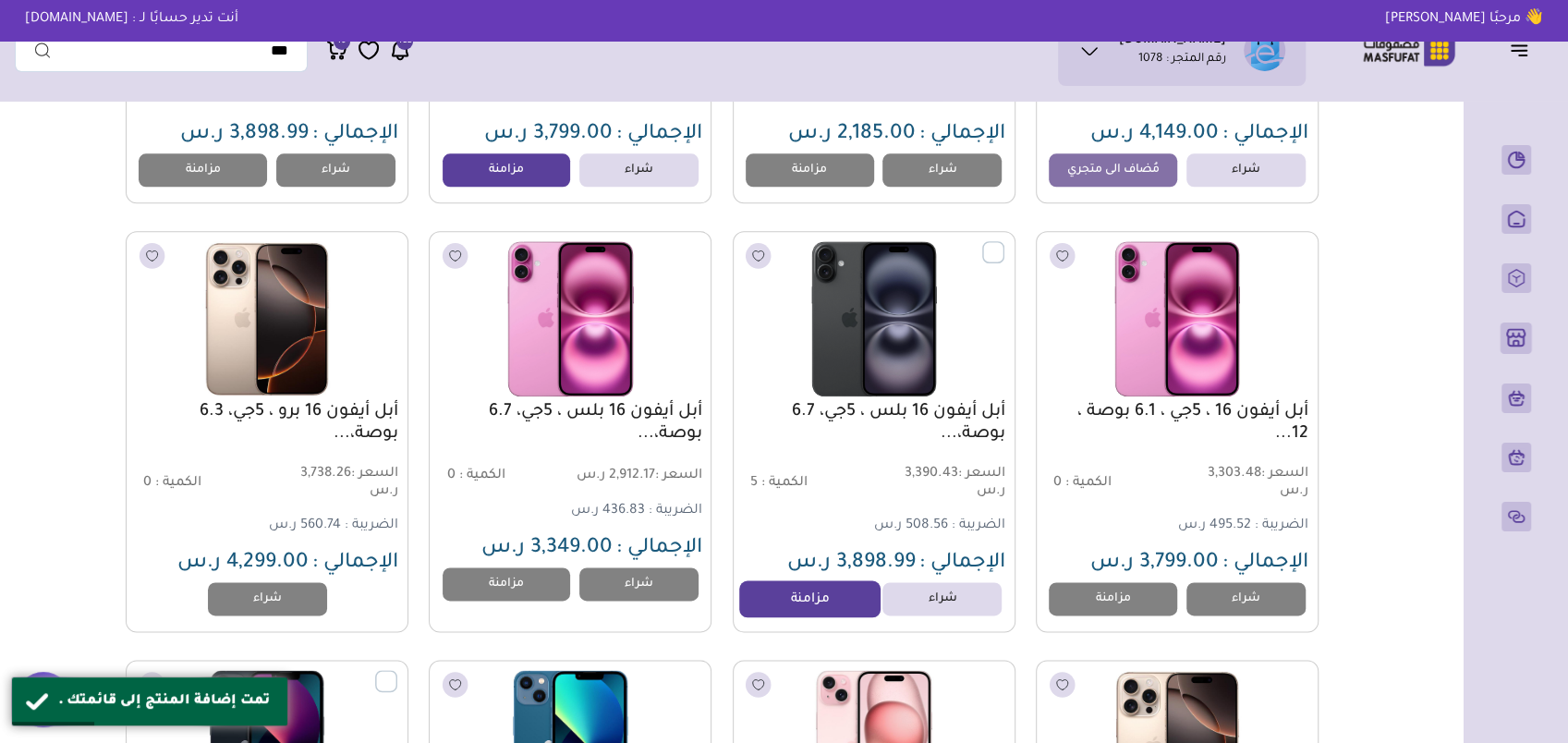
click at [797, 609] on link "مزامنة" at bounding box center [809, 600] width 141 height 37
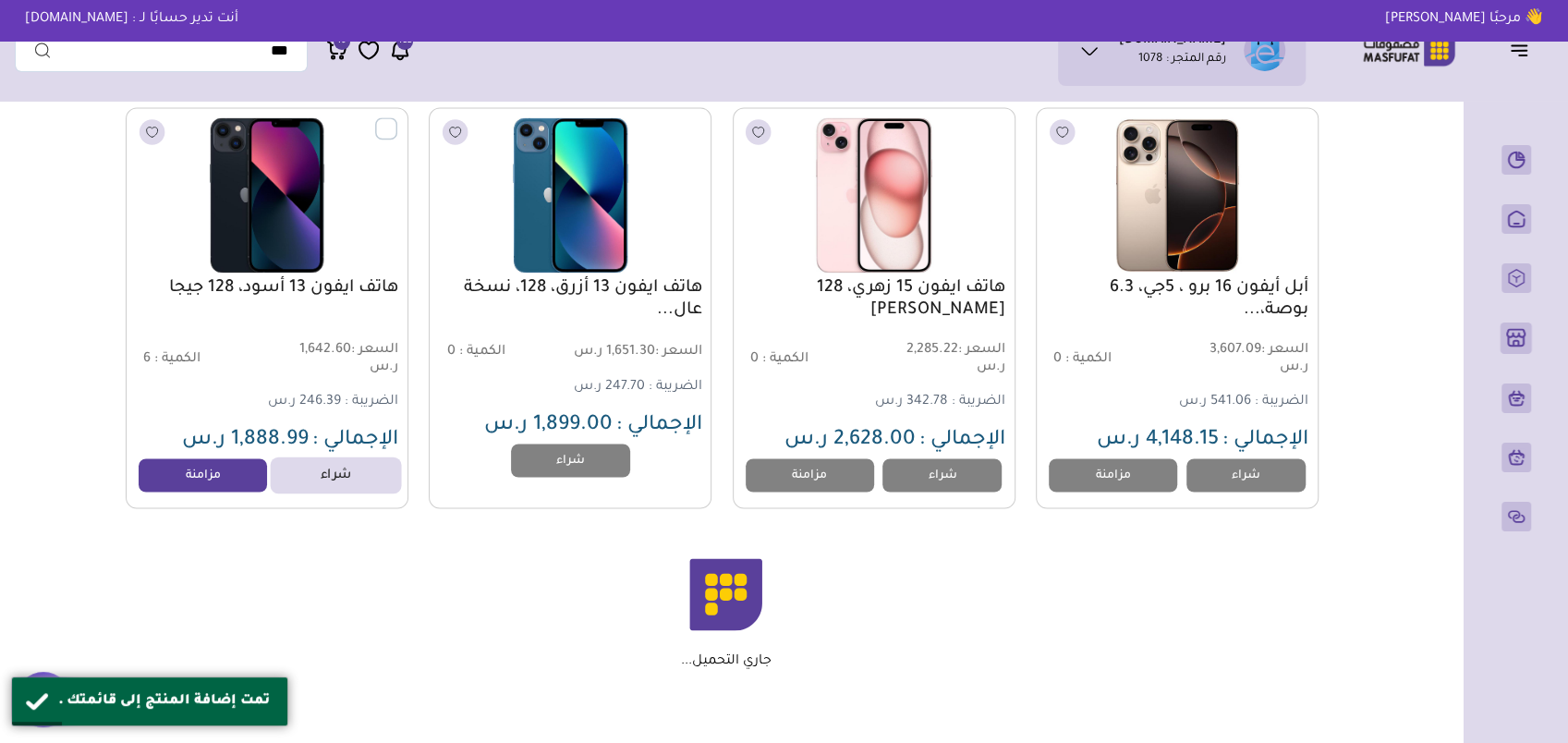
scroll to position [1941, 0]
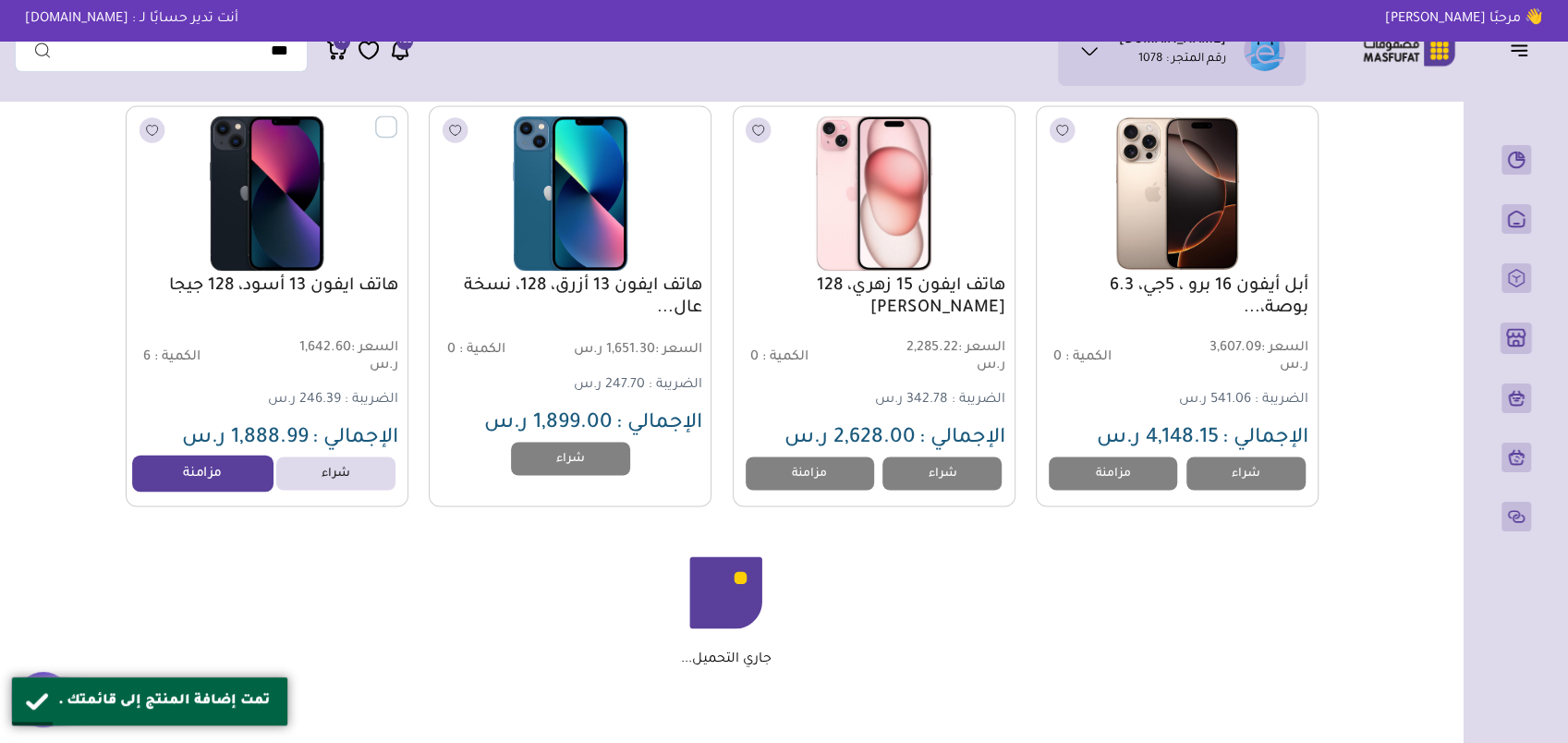
click at [204, 488] on link "مزامنة" at bounding box center [203, 473] width 141 height 37
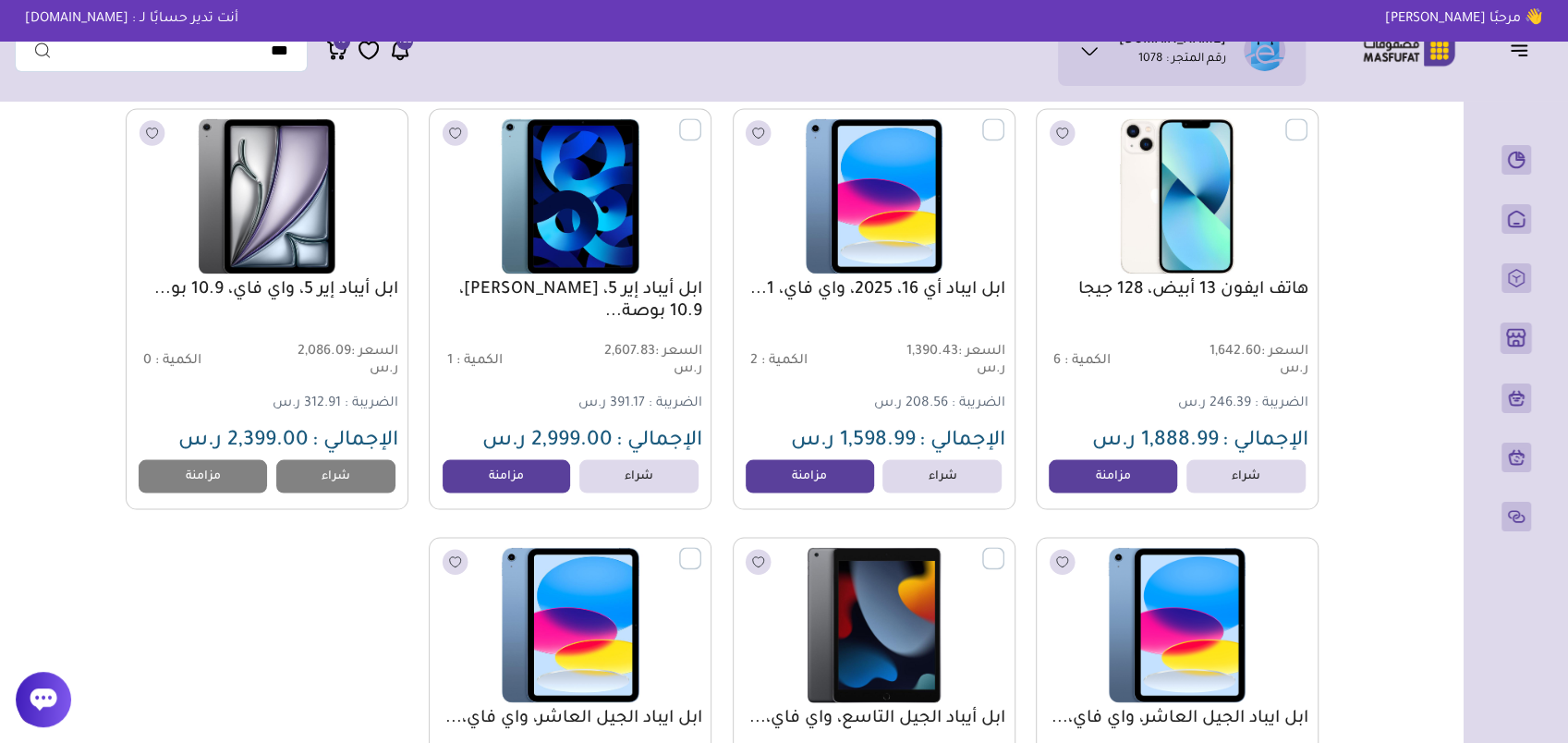
scroll to position [2395, 0]
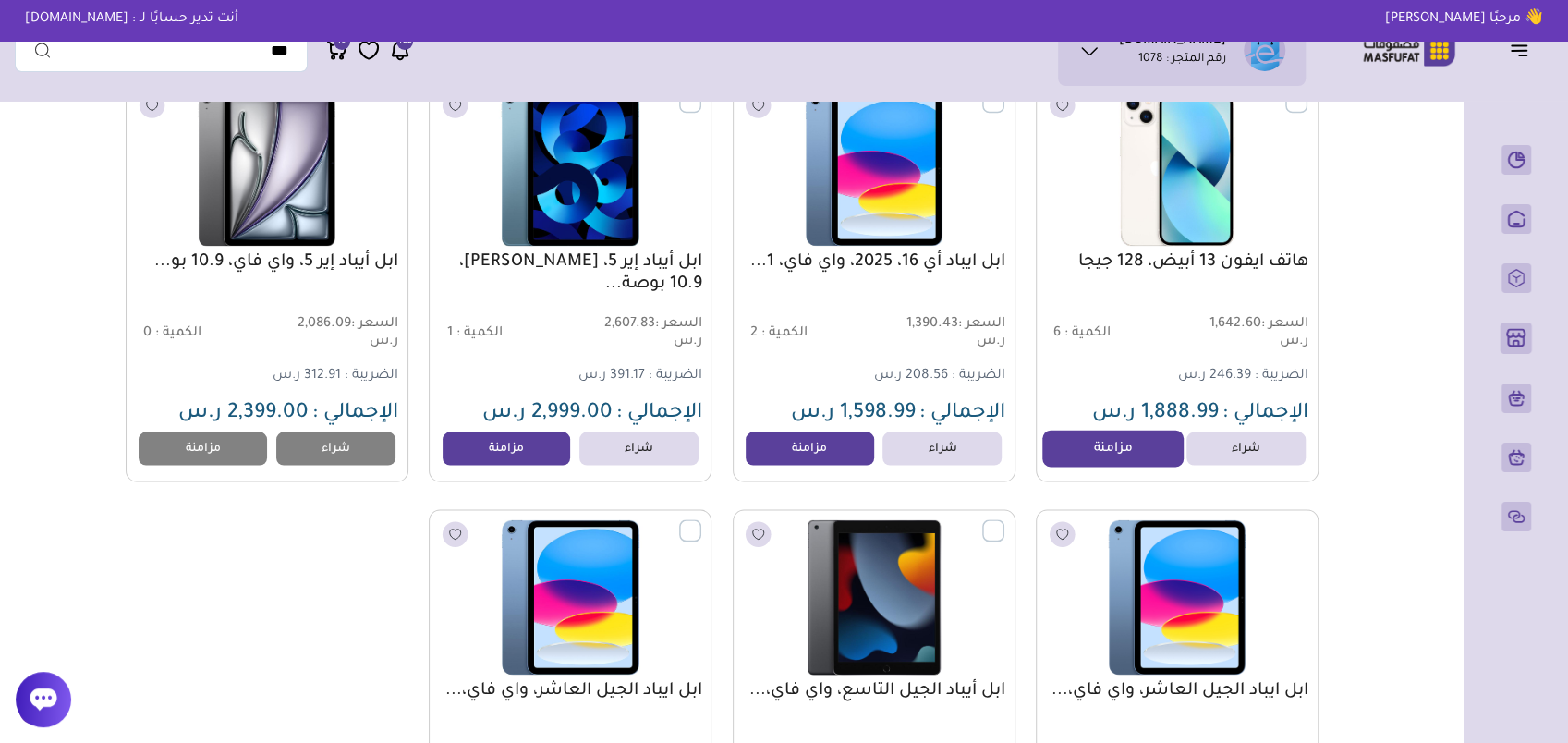
click at [1112, 467] on link "مزامنة" at bounding box center [1112, 450] width 141 height 37
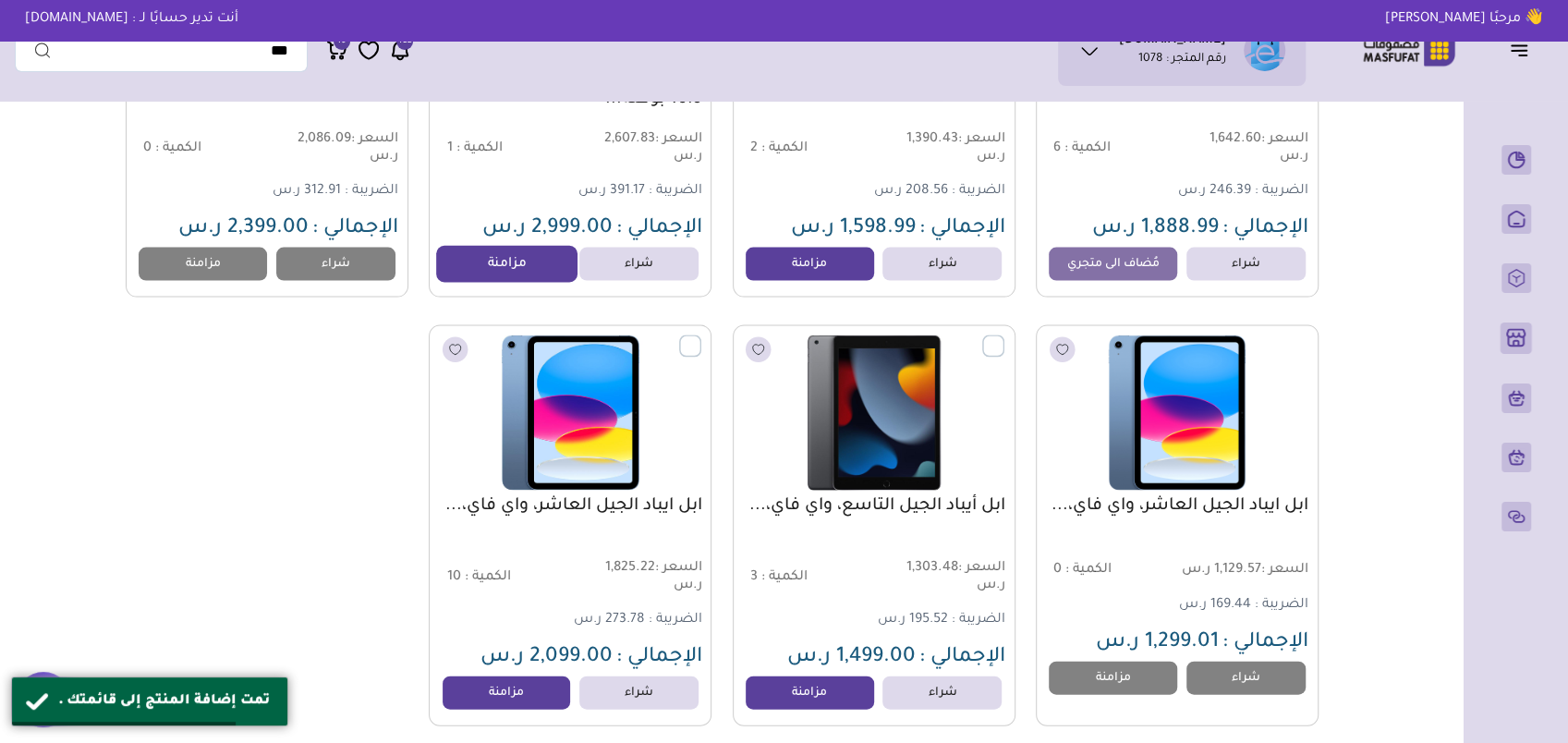
scroll to position [2671, 0]
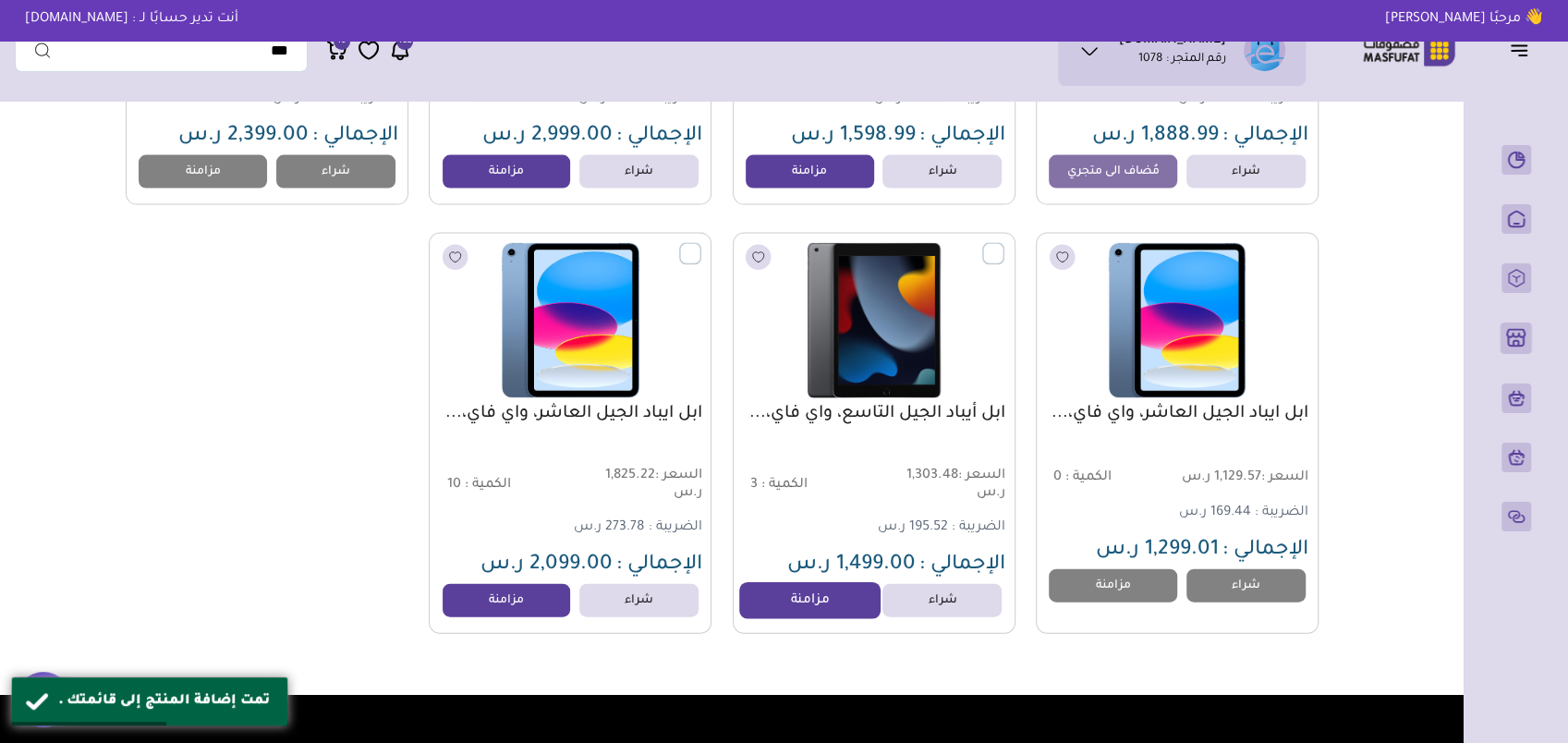
click at [783, 612] on link "مزامنة" at bounding box center [809, 601] width 141 height 37
click at [538, 606] on link "مزامنة" at bounding box center [506, 601] width 141 height 37
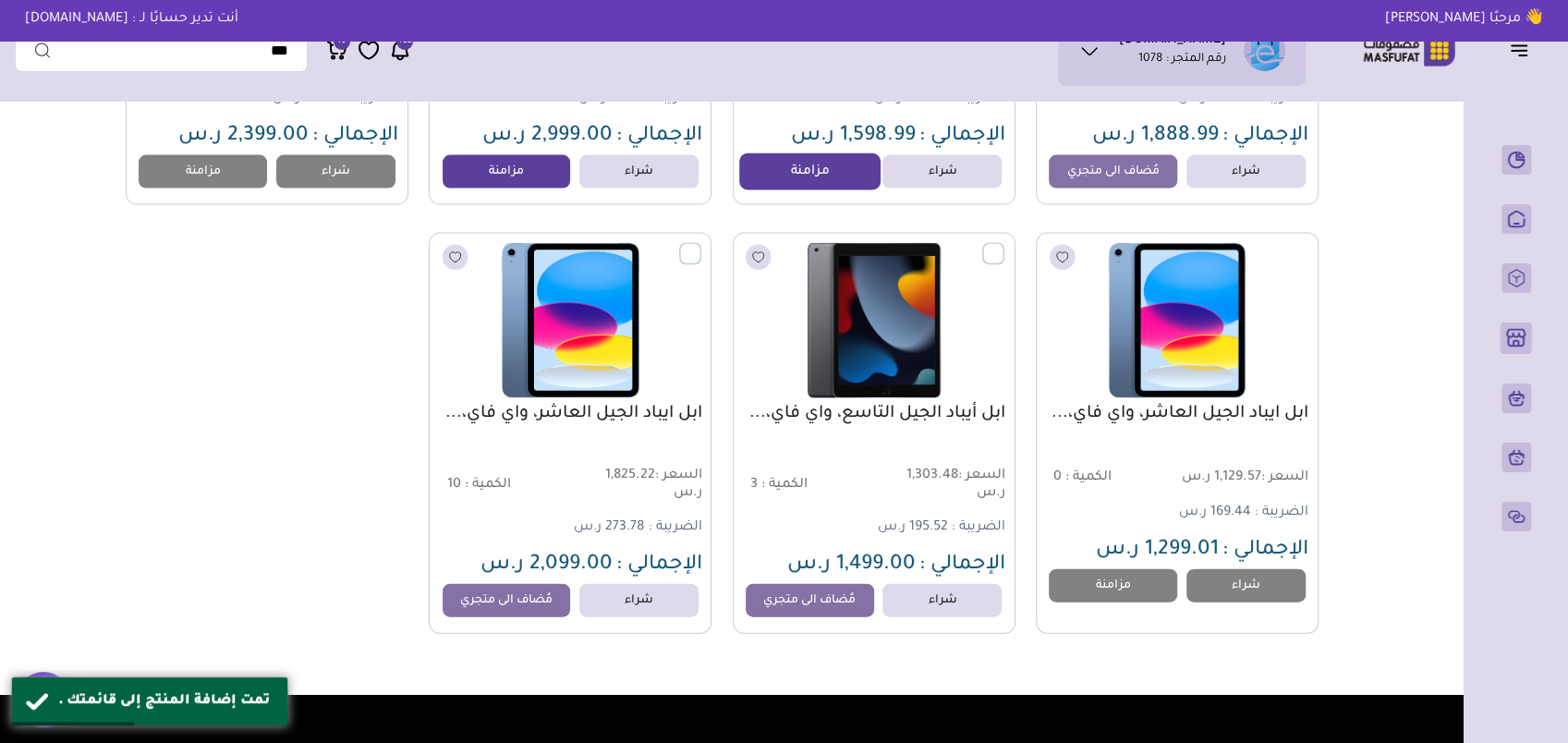
click at [797, 191] on link "مزامنة" at bounding box center [809, 172] width 141 height 37
click at [504, 182] on link "مزامنة" at bounding box center [506, 172] width 141 height 37
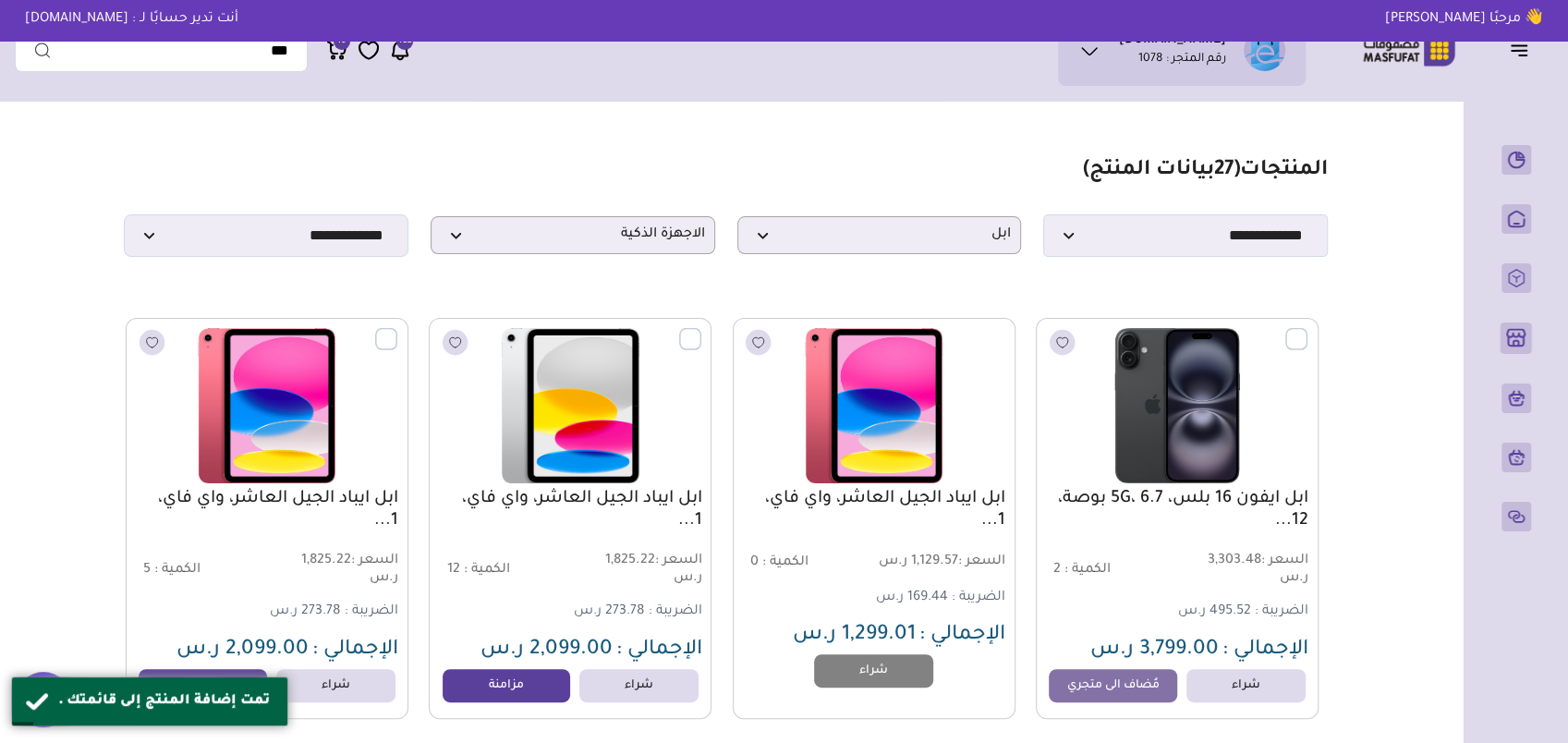
scroll to position [277, 0]
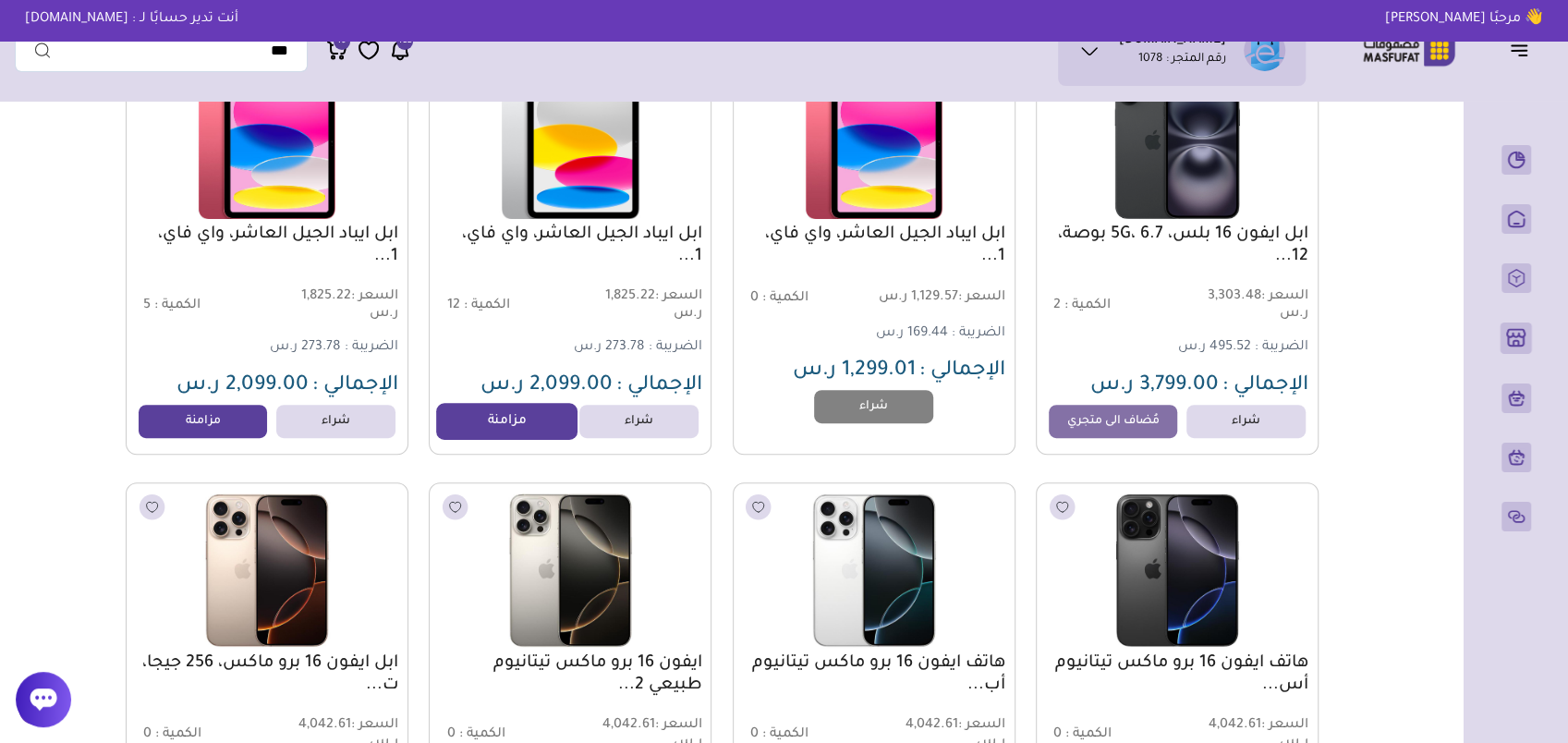
click at [530, 435] on link "مزامنة" at bounding box center [506, 422] width 141 height 37
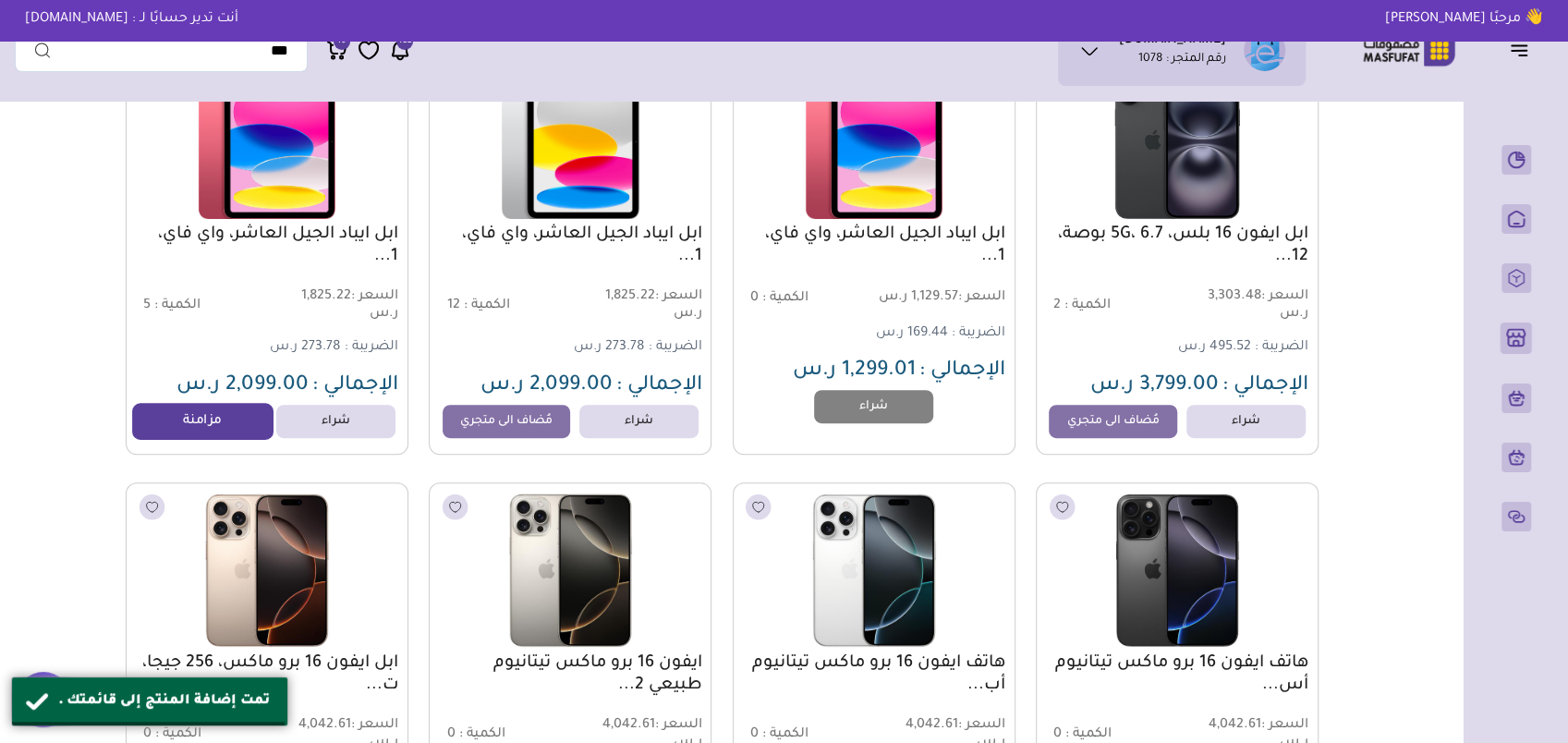
click at [207, 440] on link "مزامنة" at bounding box center [203, 422] width 141 height 37
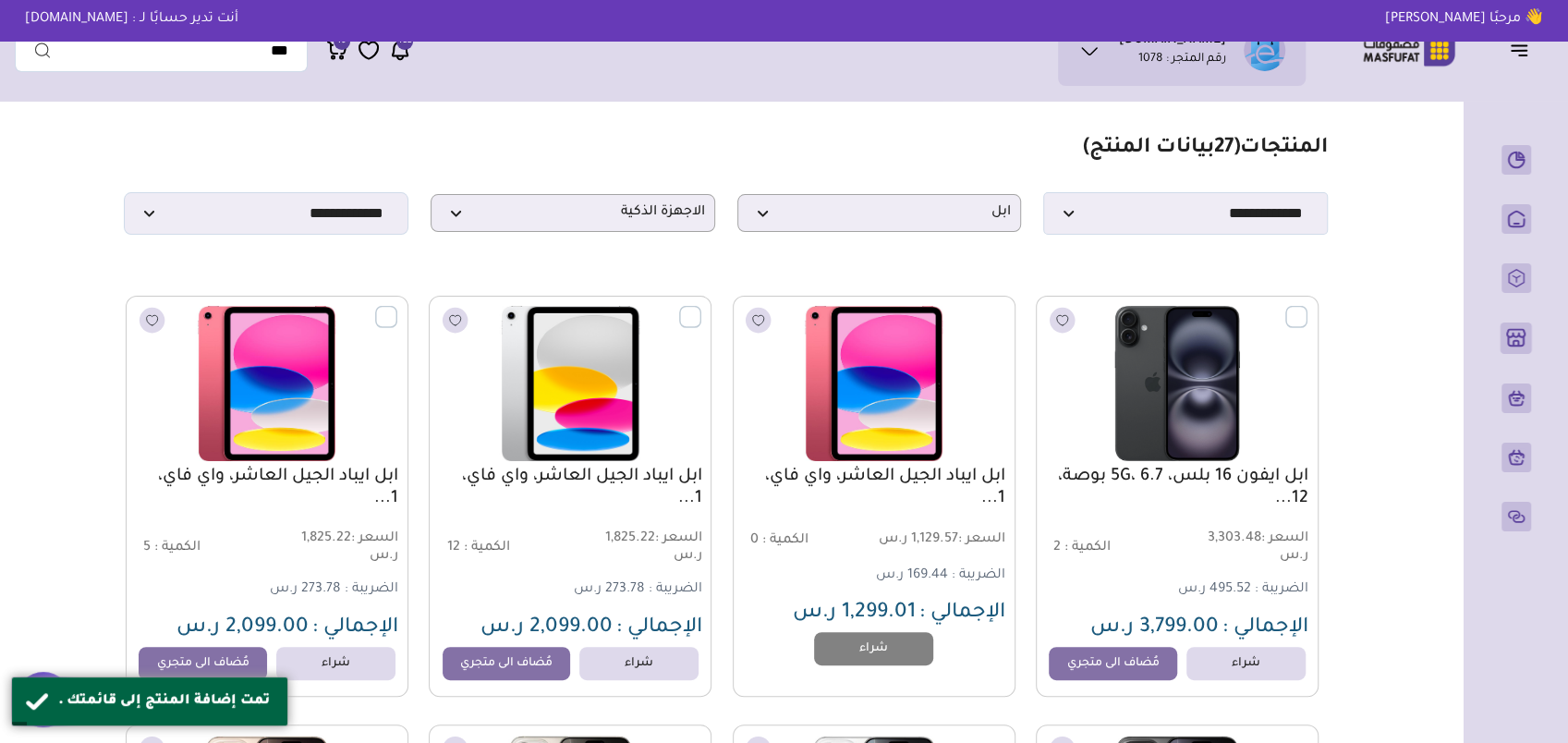
scroll to position [0, 0]
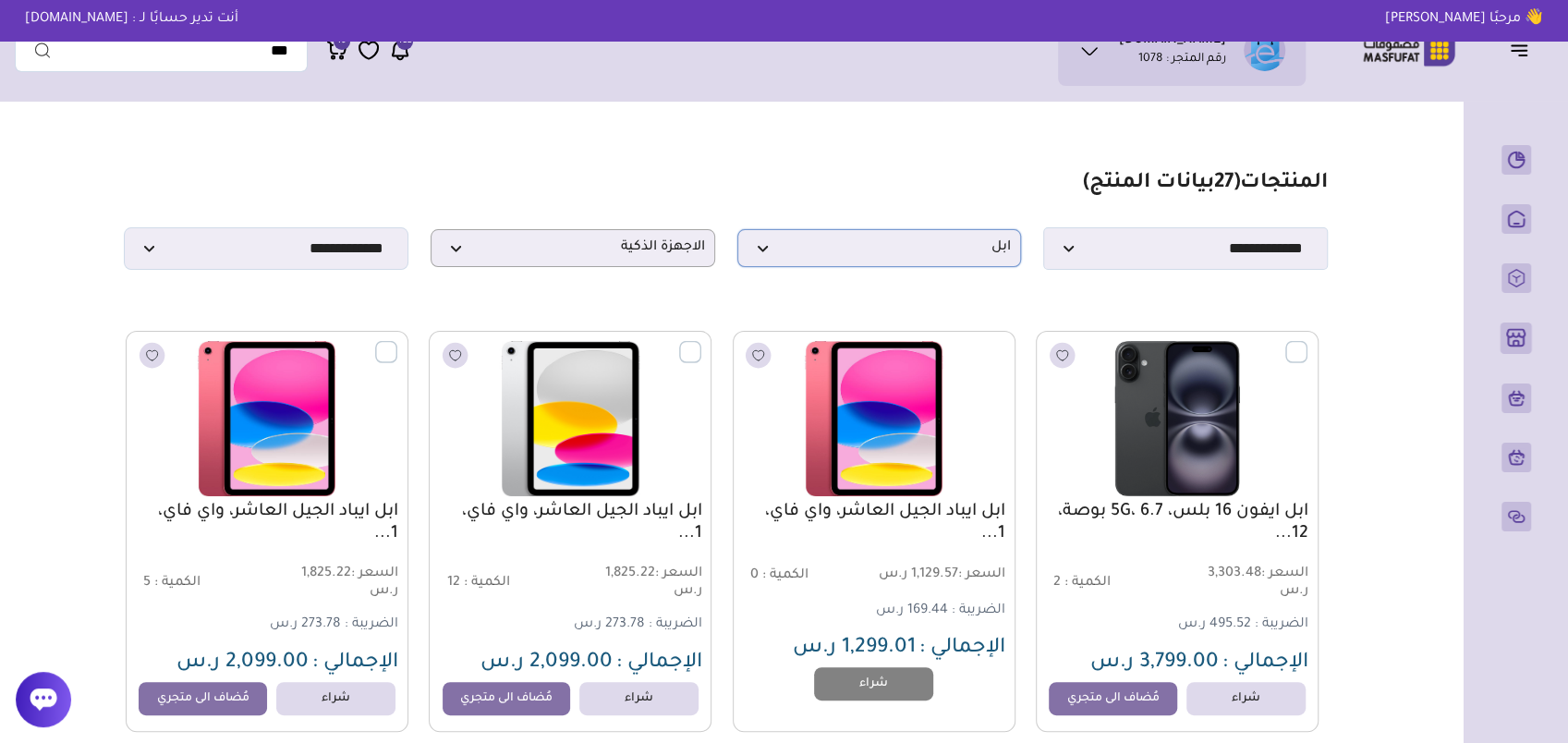
click at [890, 253] on span "ابل" at bounding box center [879, 248] width 264 height 18
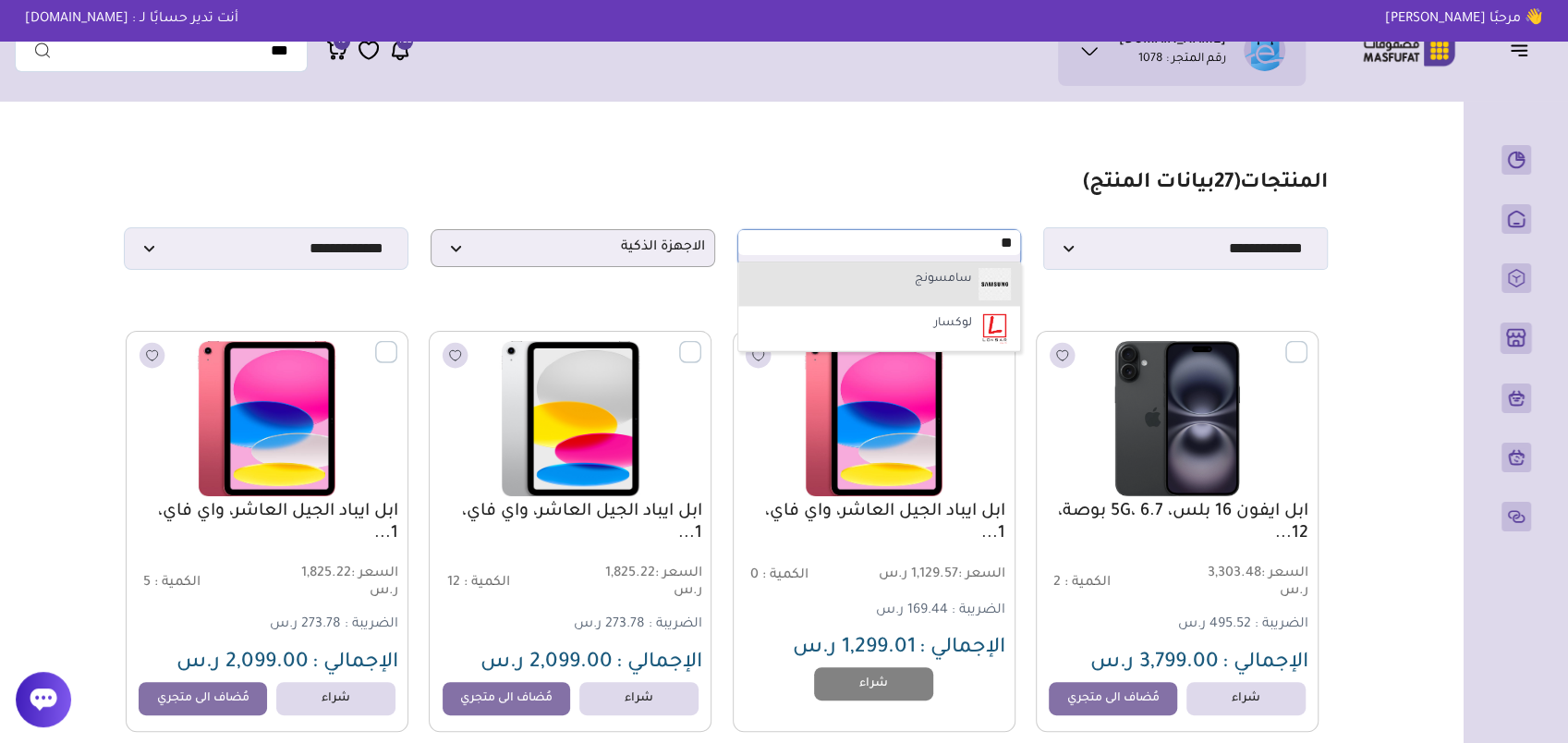
type input "**"
click at [905, 271] on li "سامسونج" at bounding box center [879, 285] width 283 height 45
select select "**"
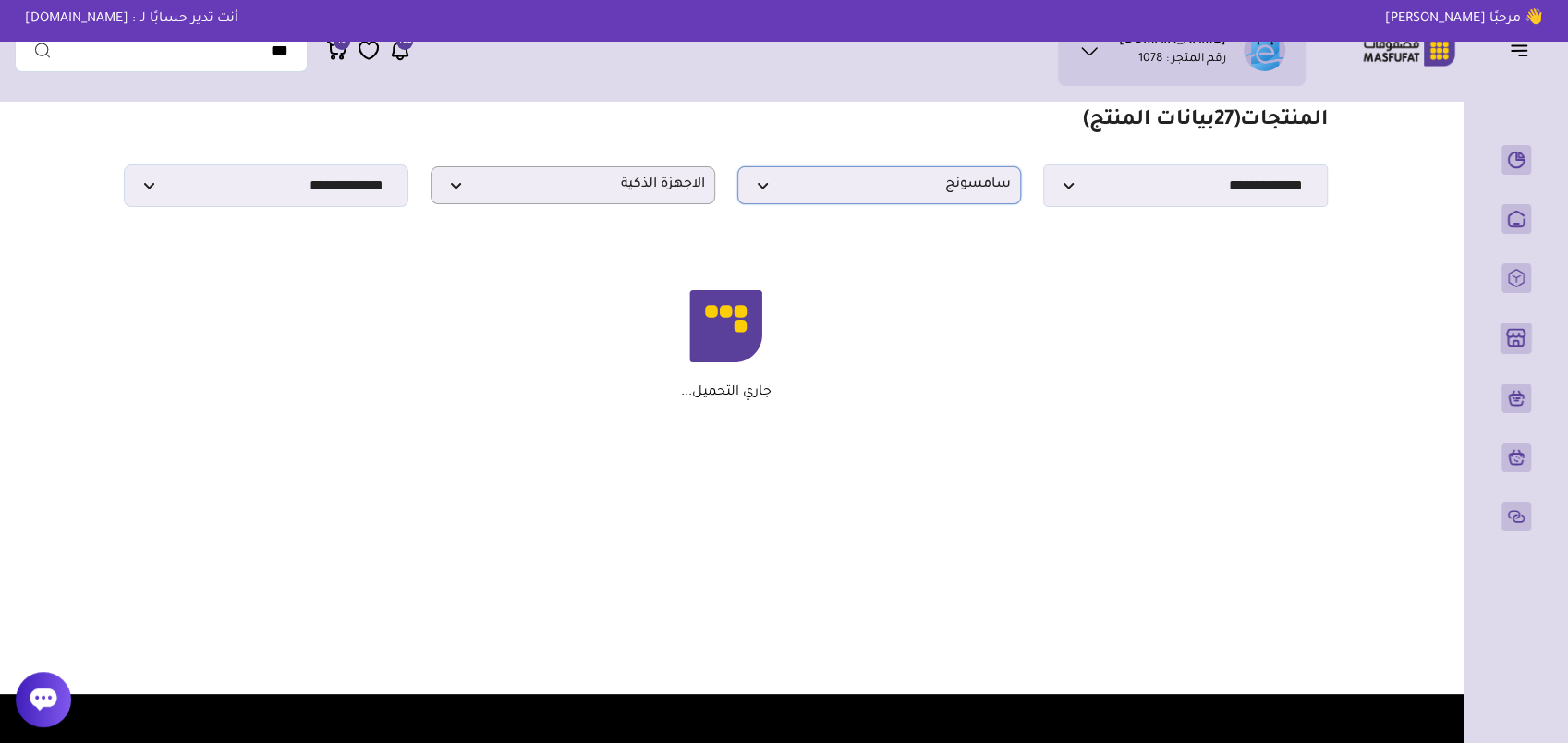
scroll to position [92, 0]
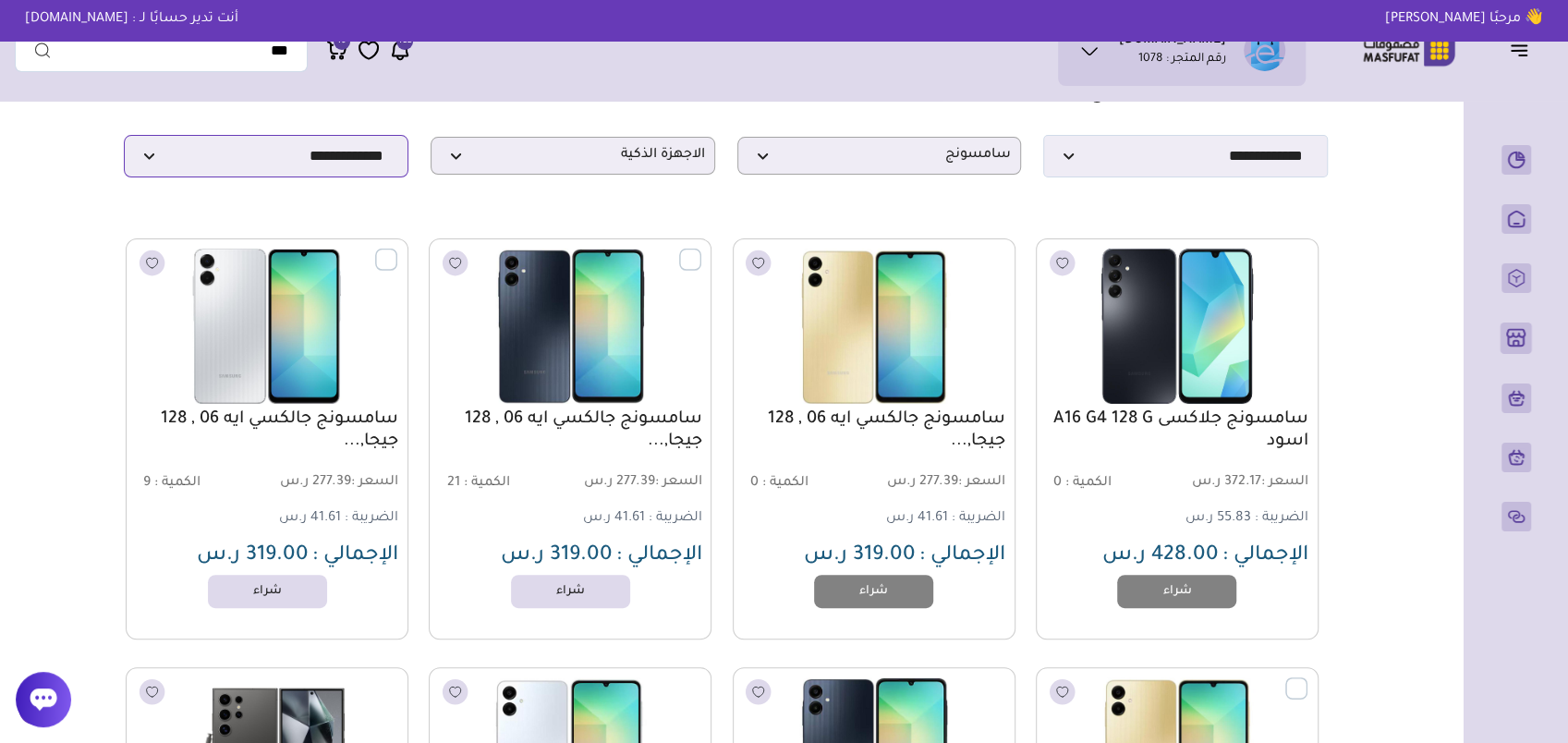
click at [231, 164] on select "**********" at bounding box center [266, 156] width 285 height 43
select select "**********"
click at [124, 141] on select "**********" at bounding box center [266, 156] width 285 height 43
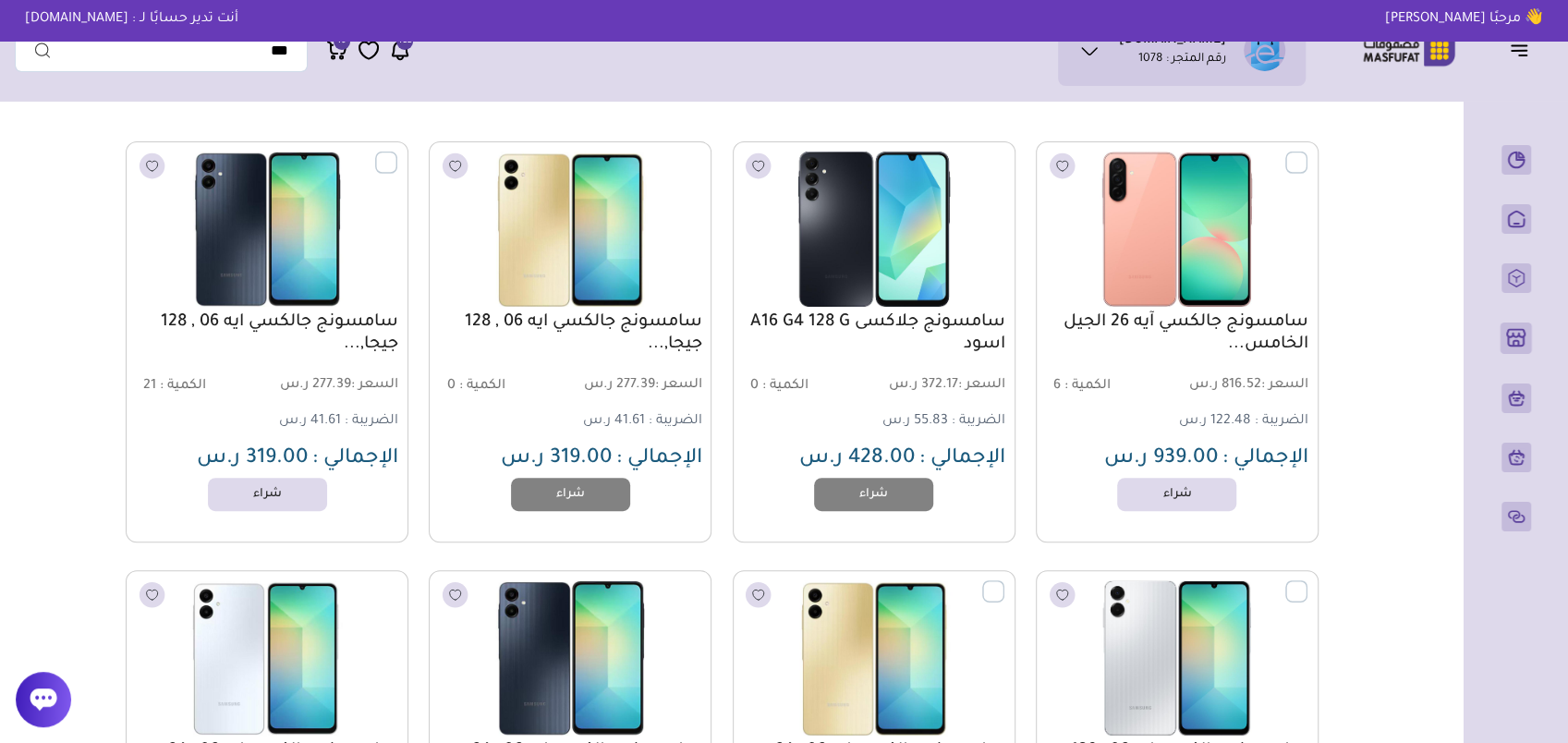
scroll to position [0, 0]
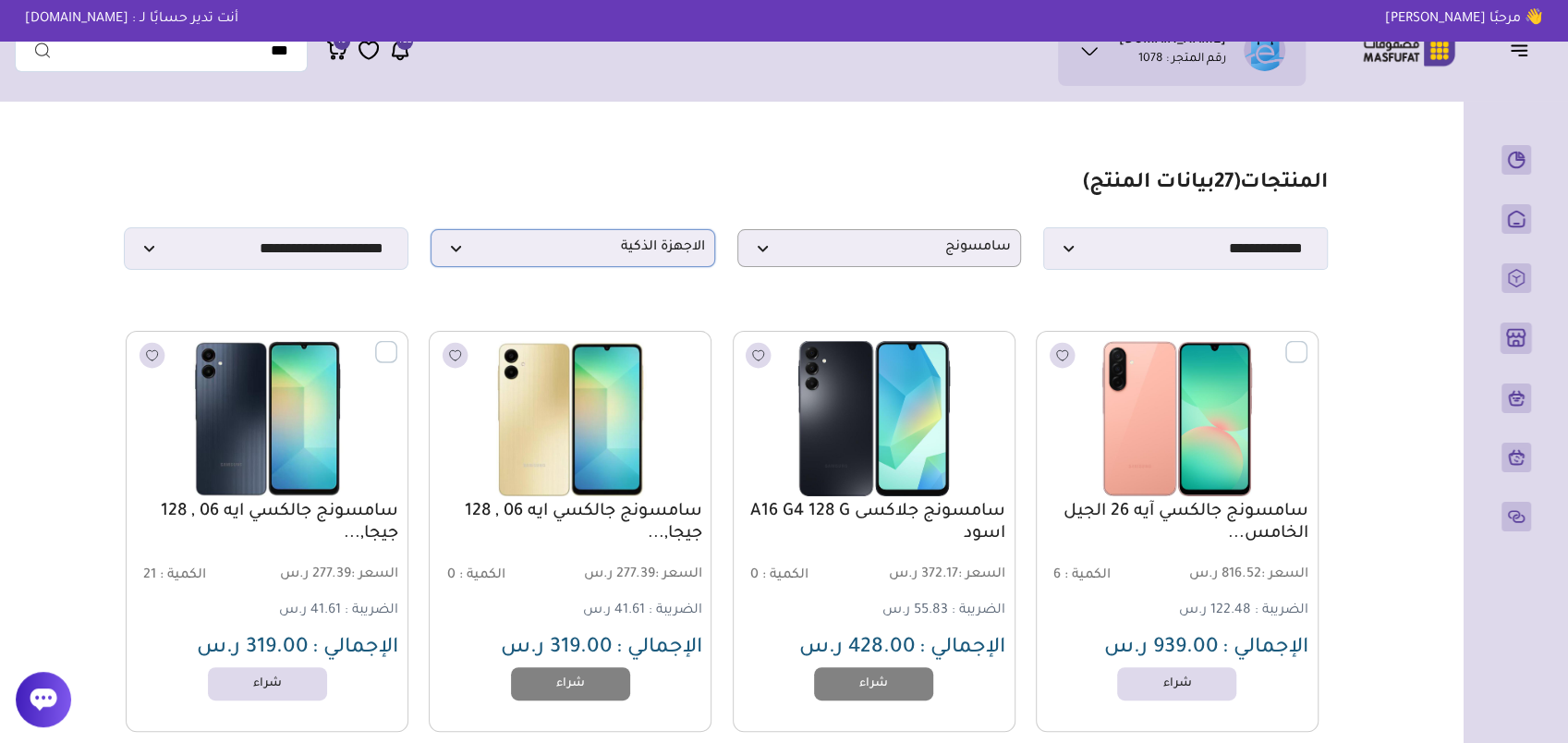
click at [650, 255] on span "الاجهزة الذكية" at bounding box center [573, 248] width 264 height 18
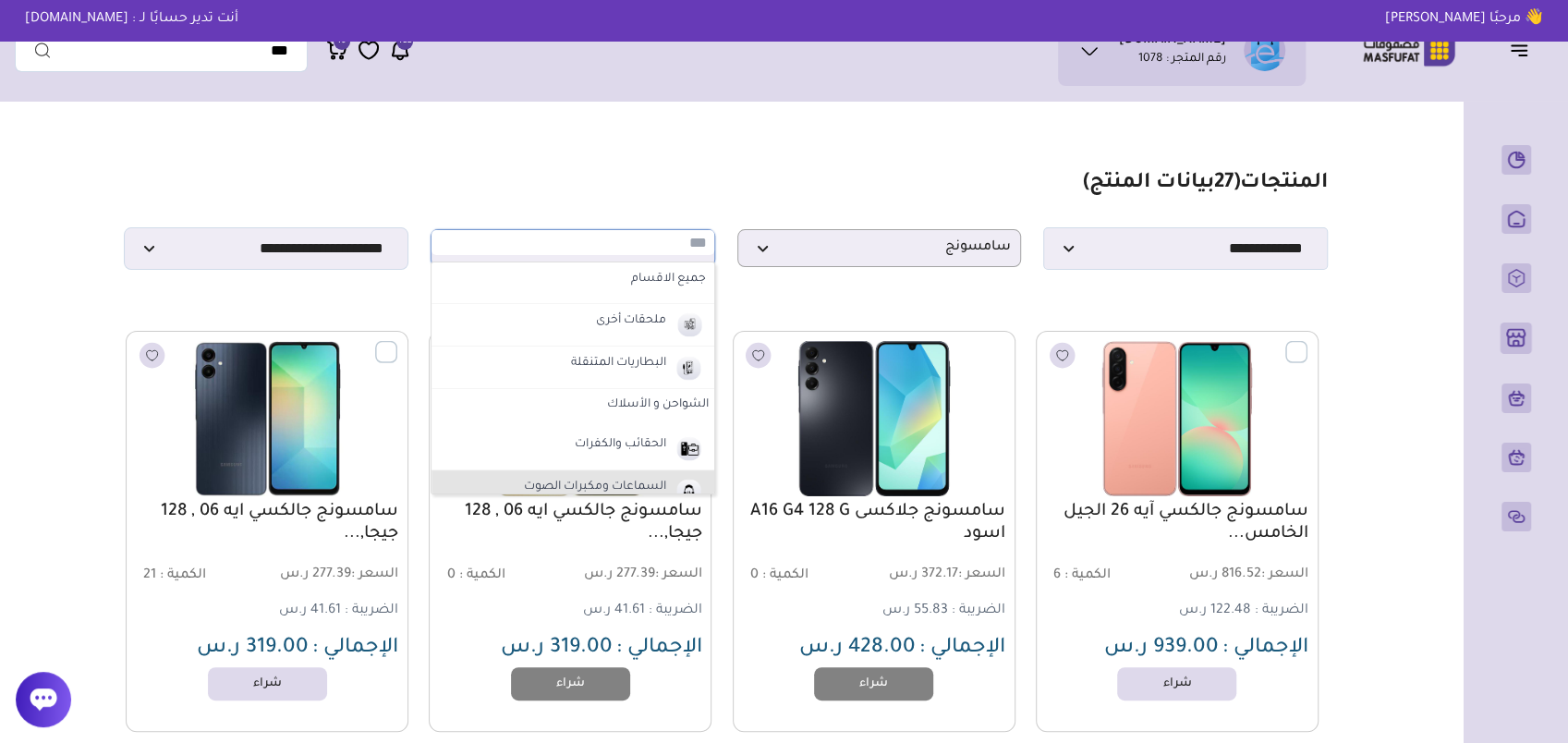
click at [641, 304] on li "جميع الاقسام" at bounding box center [573, 283] width 283 height 42
select select "*"
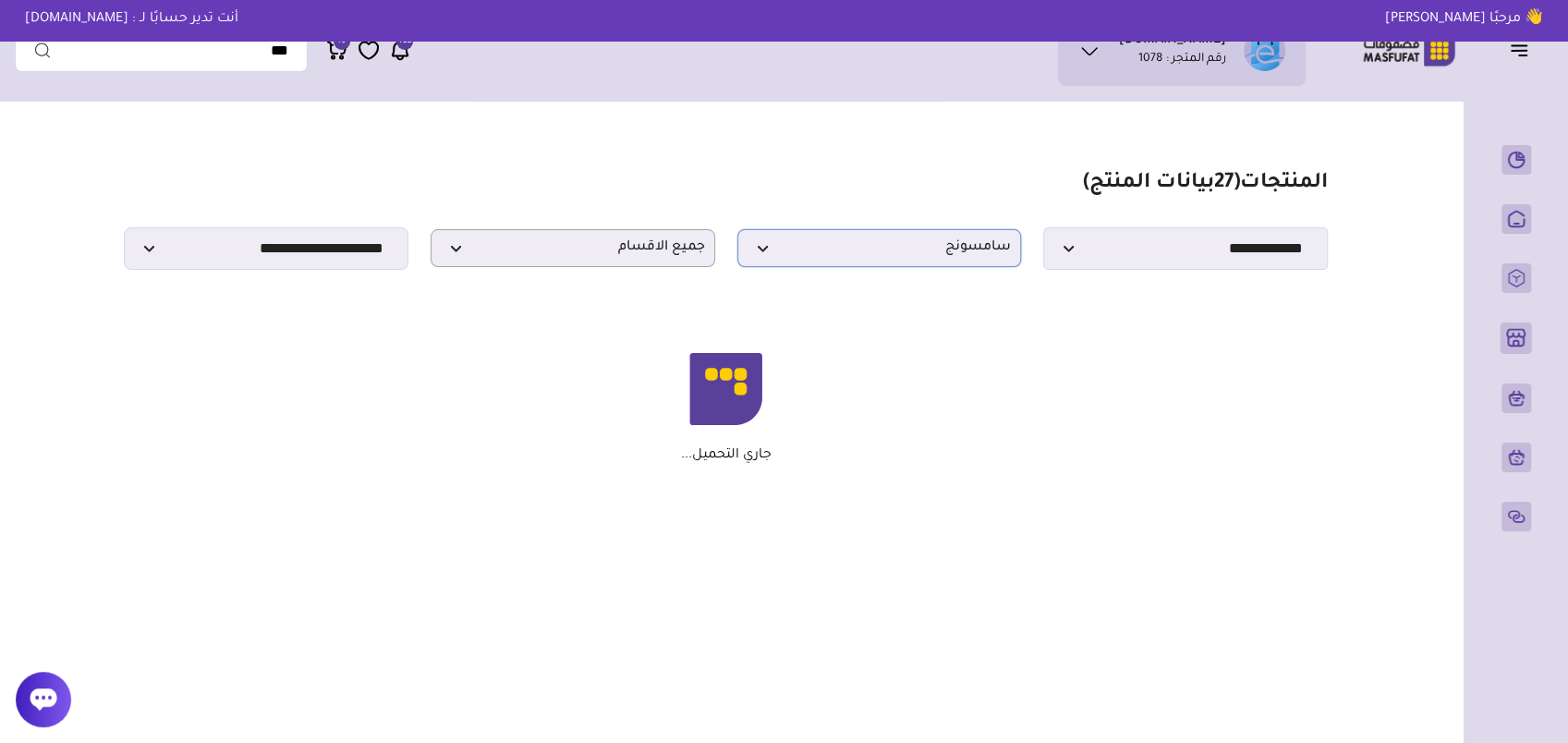
click at [914, 257] on span "سامسونج" at bounding box center [879, 248] width 264 height 18
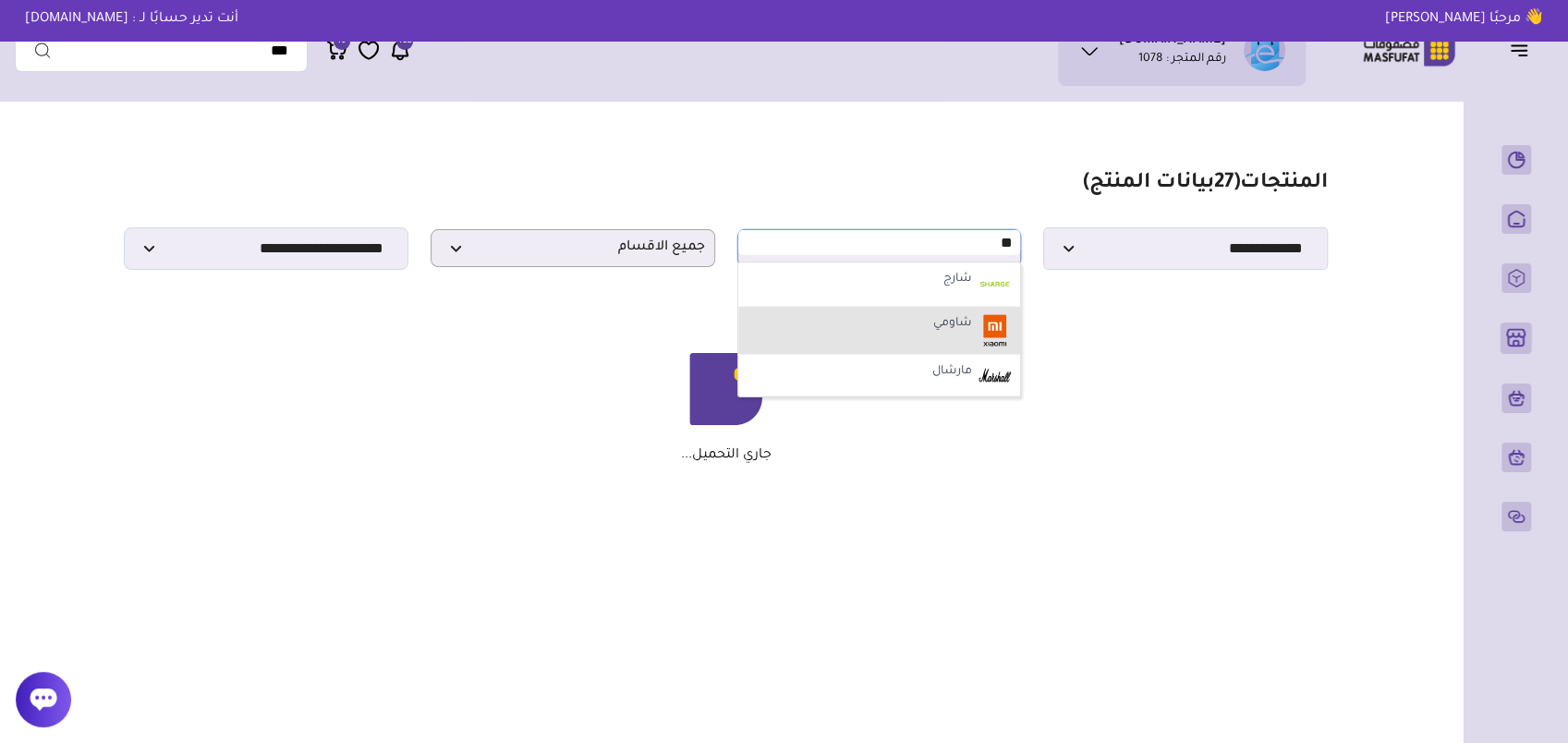
type input "**"
click at [946, 327] on label "شاومي" at bounding box center [953, 325] width 45 height 24
select select "*"
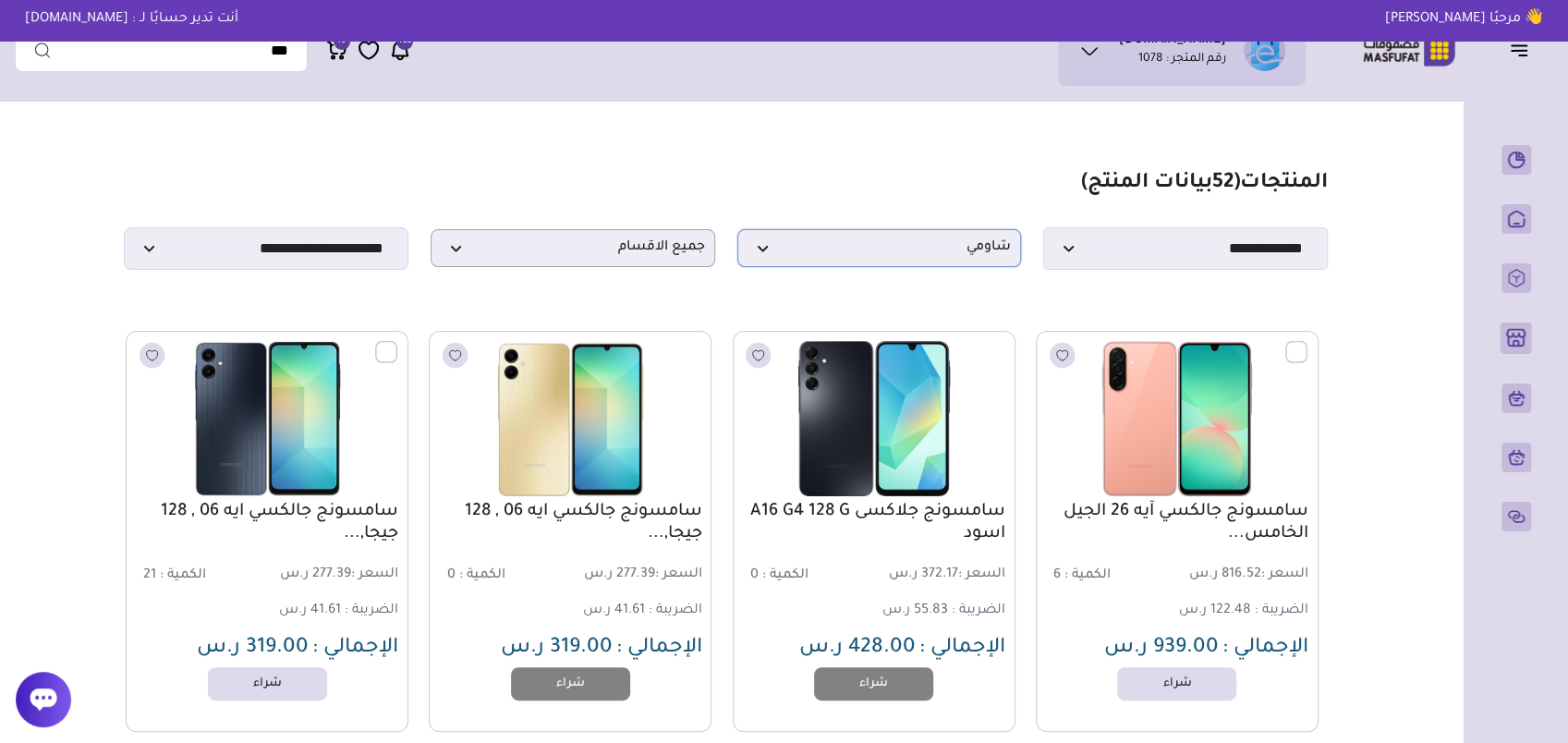
click at [767, 257] on span "شاومي" at bounding box center [879, 248] width 264 height 18
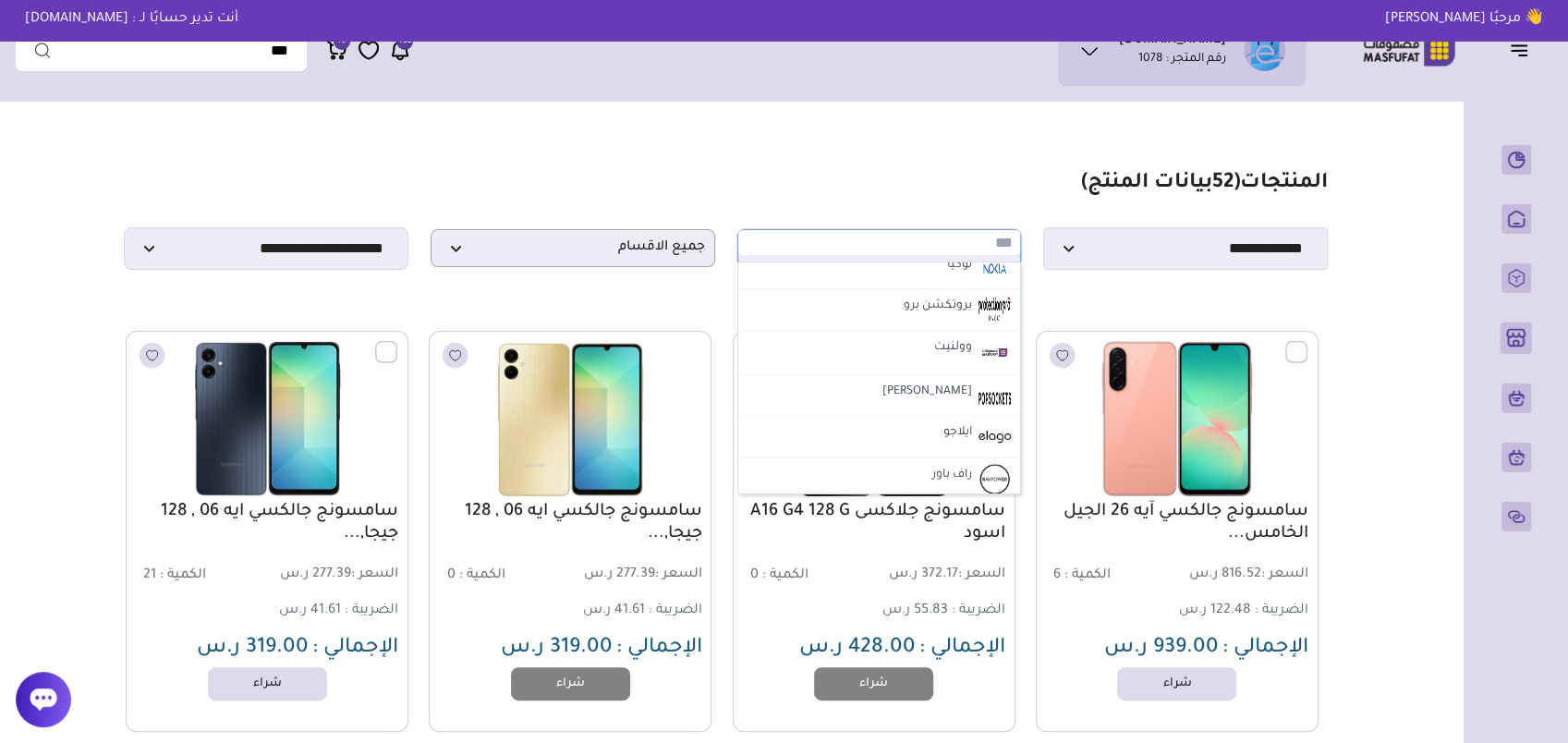
scroll to position [1294, 0]
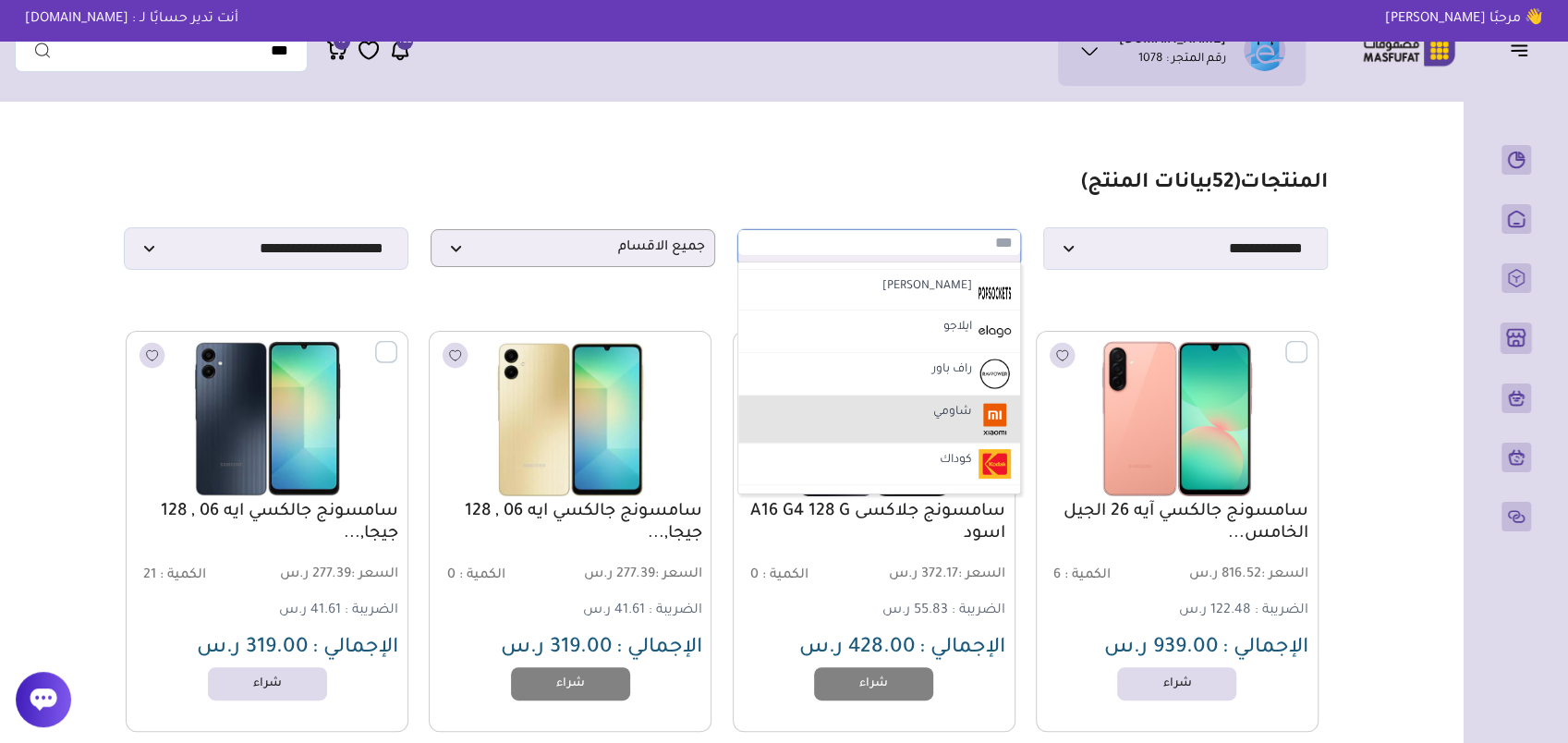
click at [917, 405] on li "شاومي" at bounding box center [879, 420] width 283 height 48
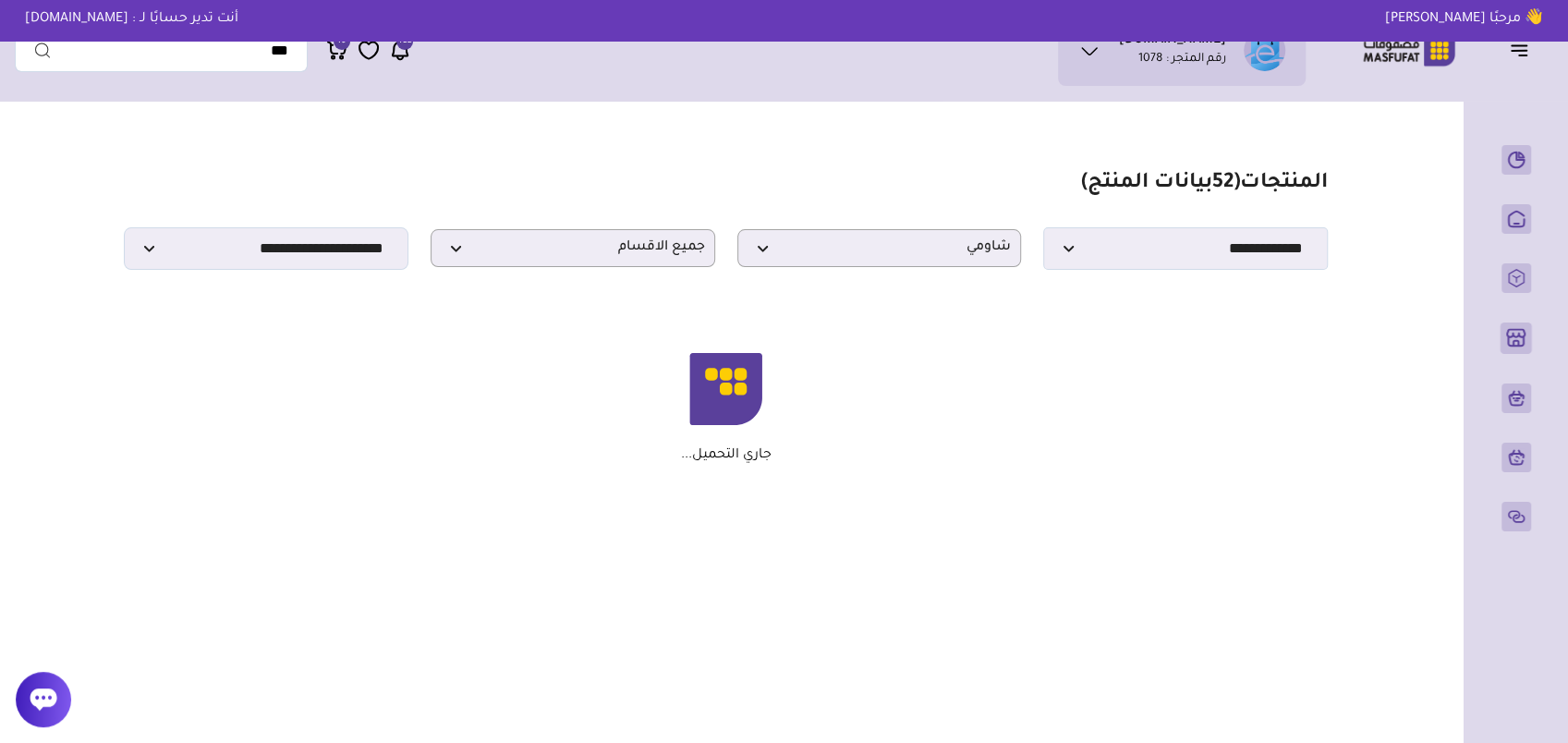
click at [348, 259] on icon "Remove" at bounding box center [355, 263] width 13 height 15
click at [372, 248] on strong "بانزر جالس شاشة حماية اليفون..." at bounding box center [433, 236] width 184 height 34
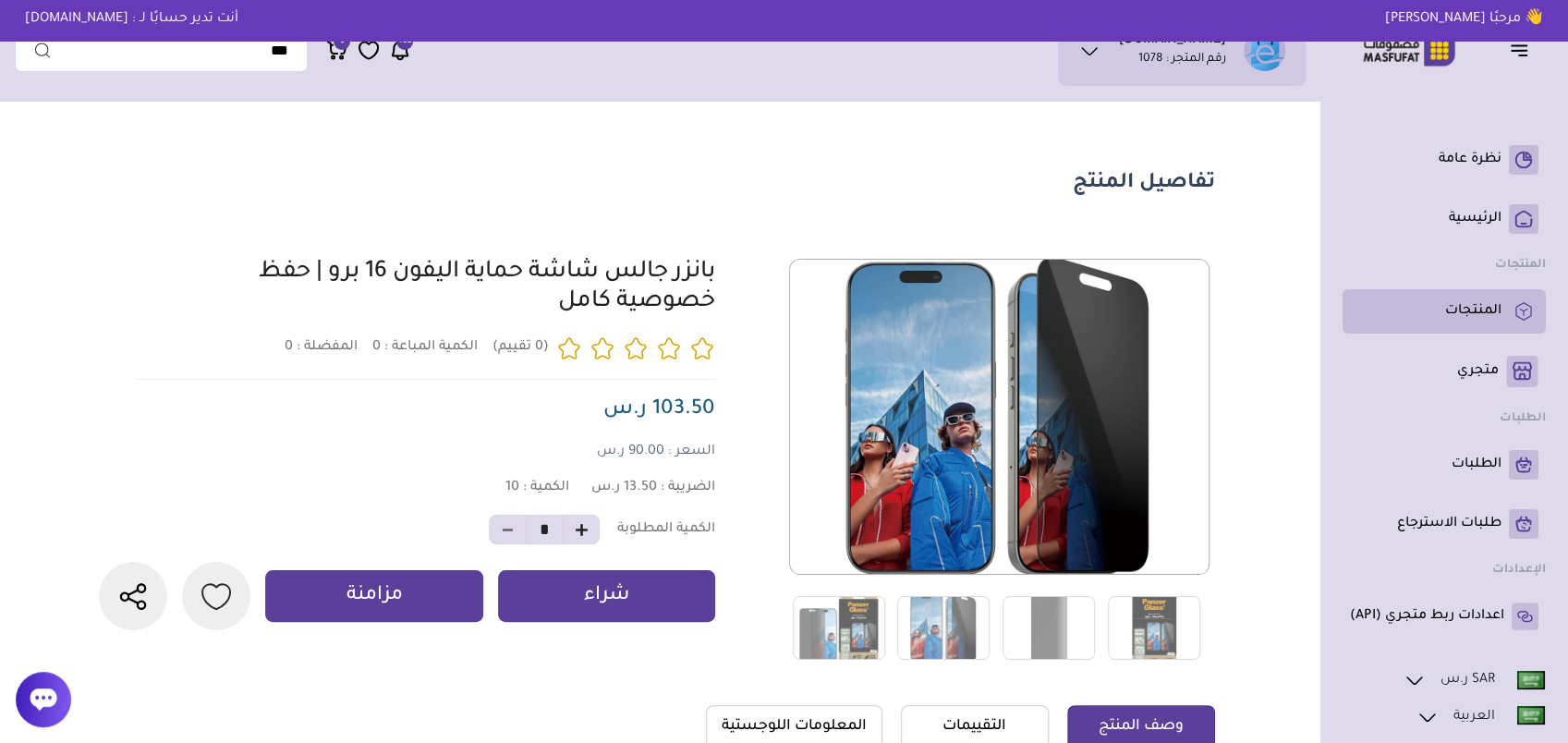
click at [1466, 316] on p "المنتجات" at bounding box center [1473, 312] width 57 height 19
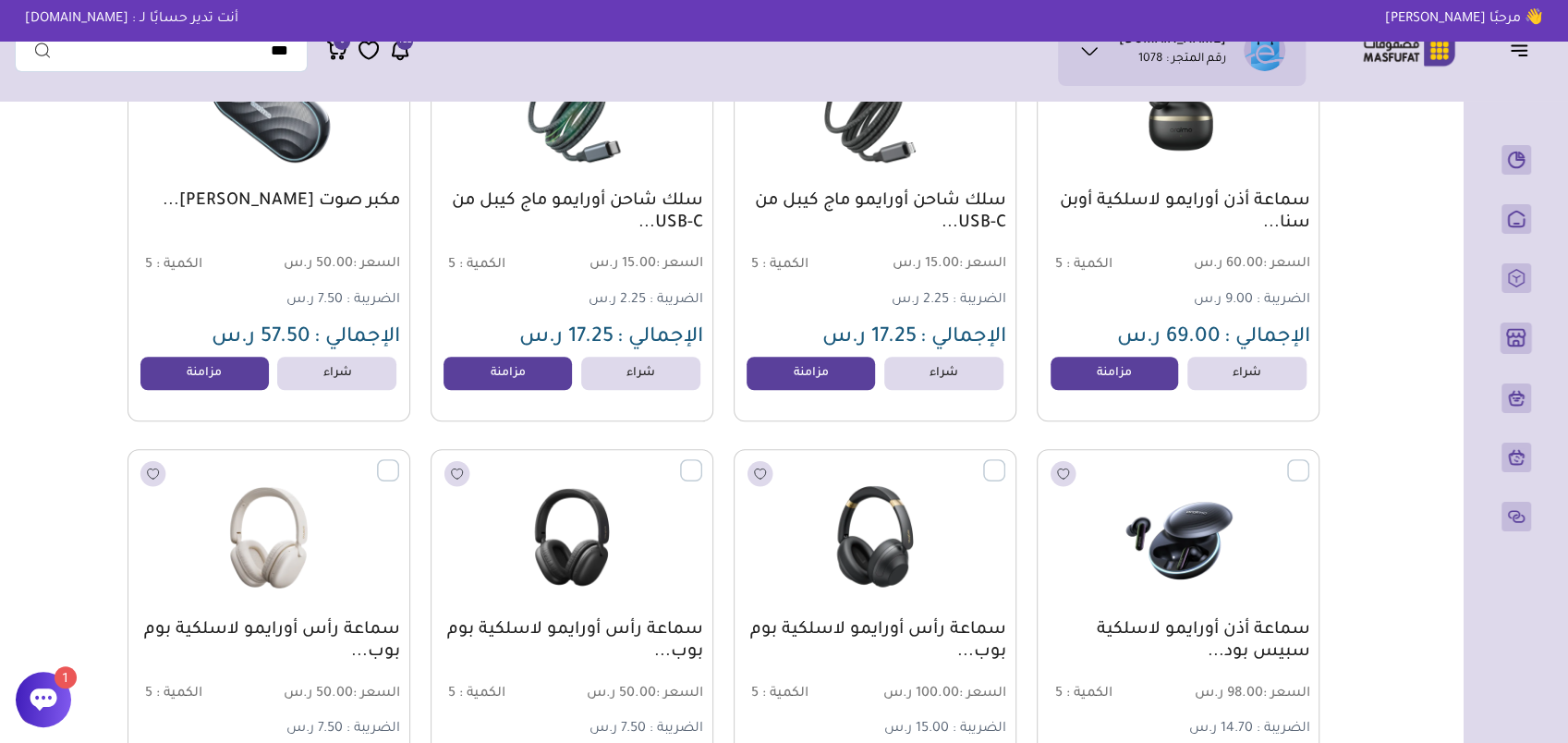
scroll to position [466, 0]
click at [87, 344] on section "مزامنة ( 0 ) تحديد الكل إلغاء التحديد المنتجات (" at bounding box center [728, 570] width 1331 height 2398
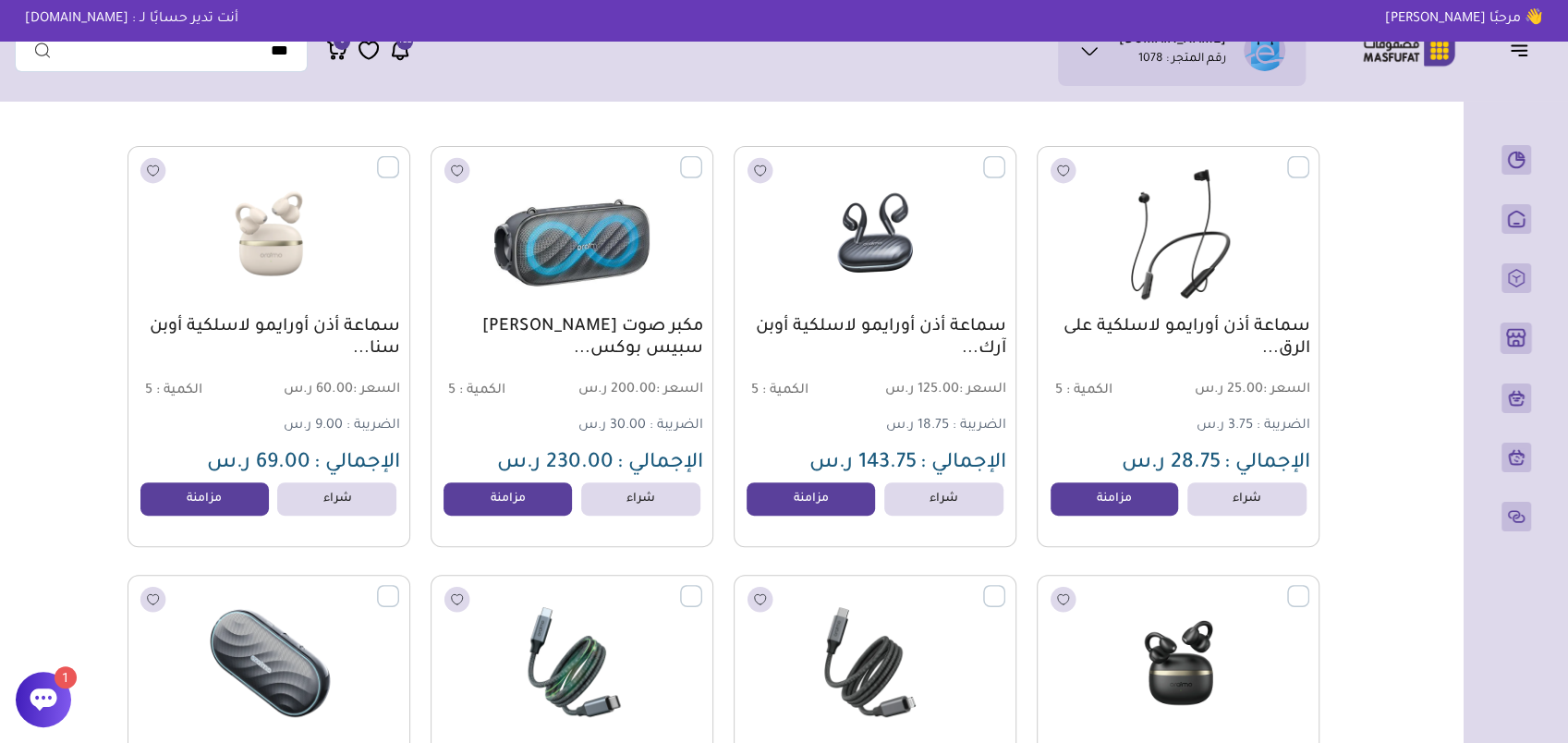
scroll to position [0, 0]
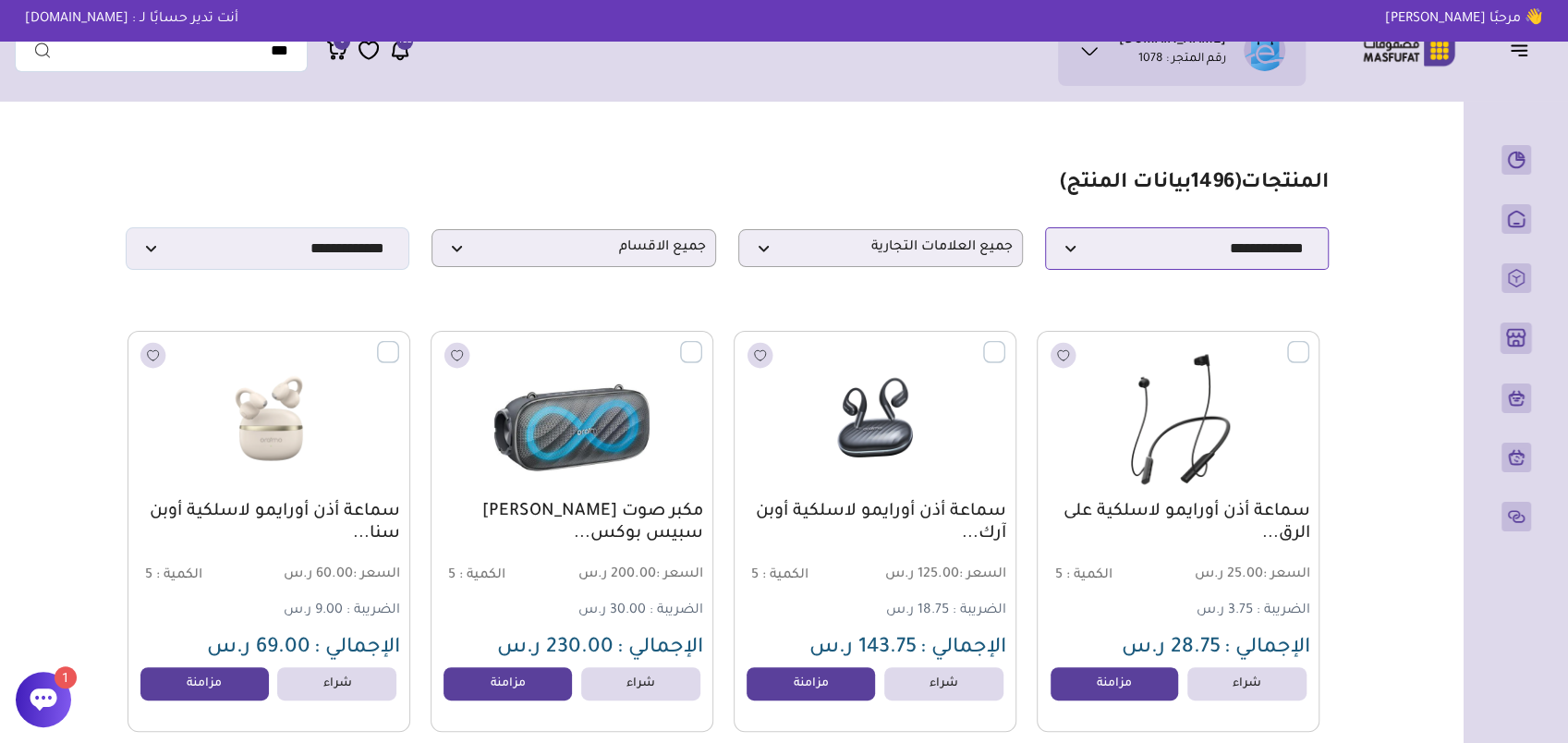
click at [1120, 255] on select "**********" at bounding box center [1187, 249] width 285 height 43
select select "*"
click at [1045, 233] on select "**********" at bounding box center [1187, 249] width 285 height 43
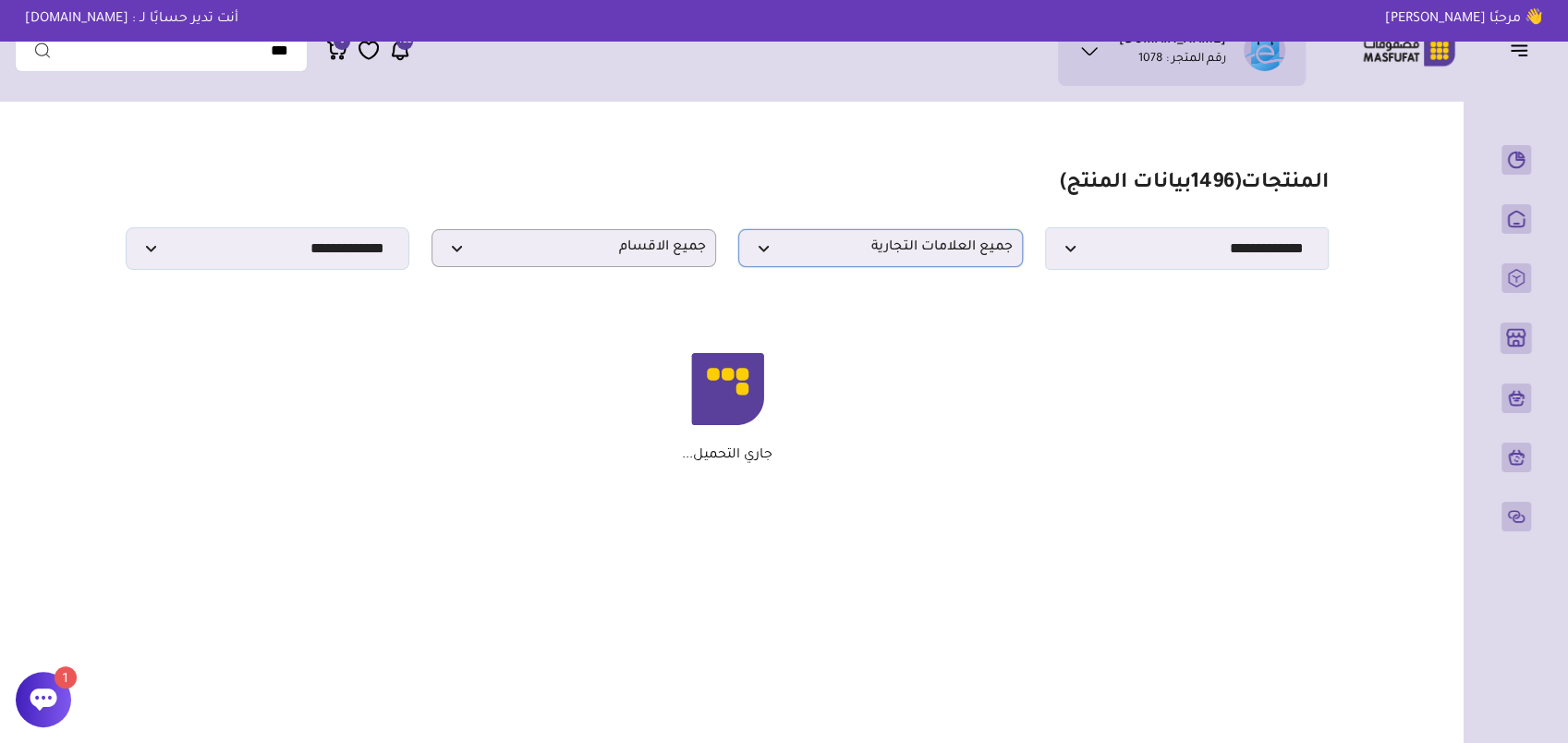
click at [939, 251] on span "جميع العلامات التجارية" at bounding box center [880, 248] width 264 height 18
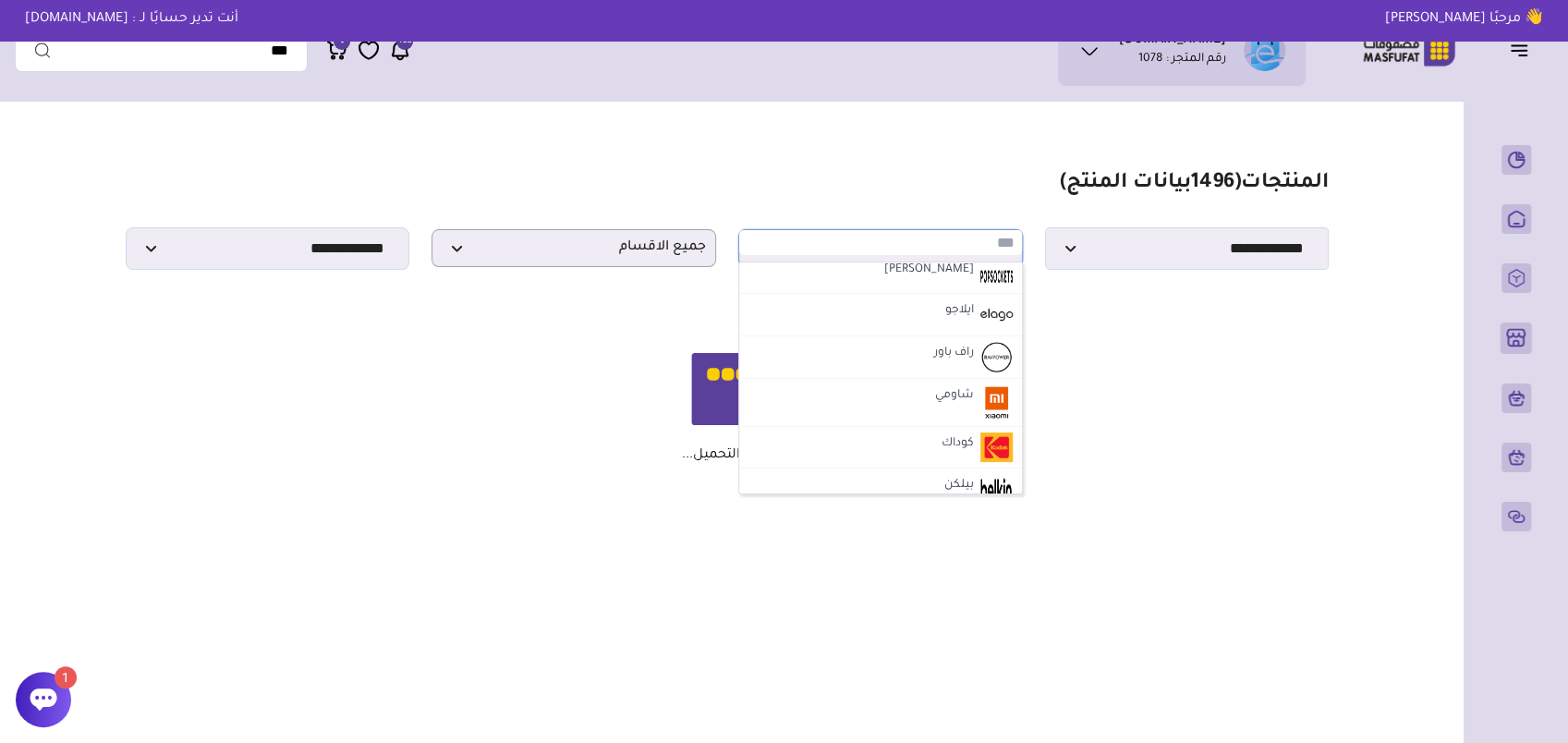
scroll to position [1386, 0]
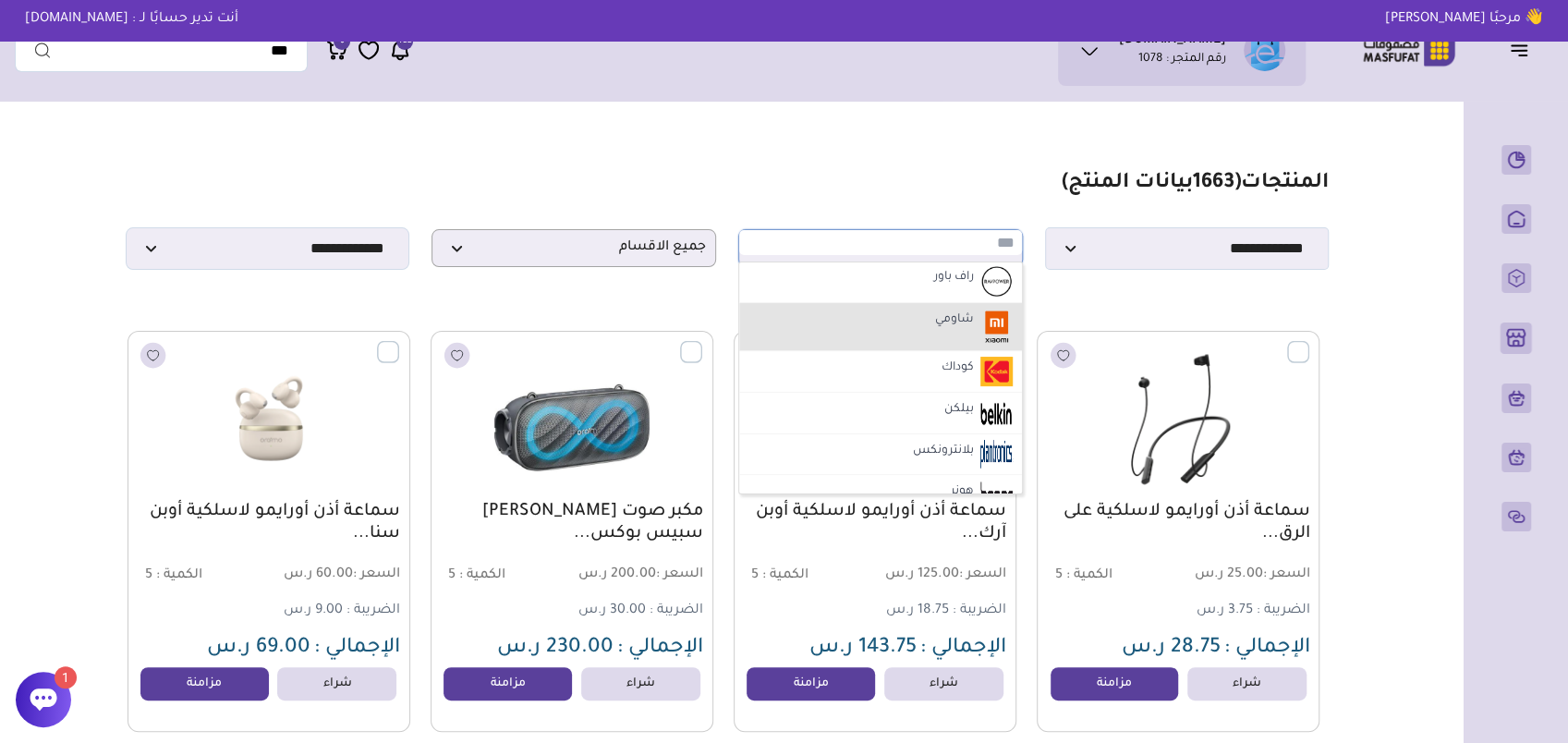
click at [925, 323] on li "شاومي" at bounding box center [880, 328] width 283 height 48
select select "*"
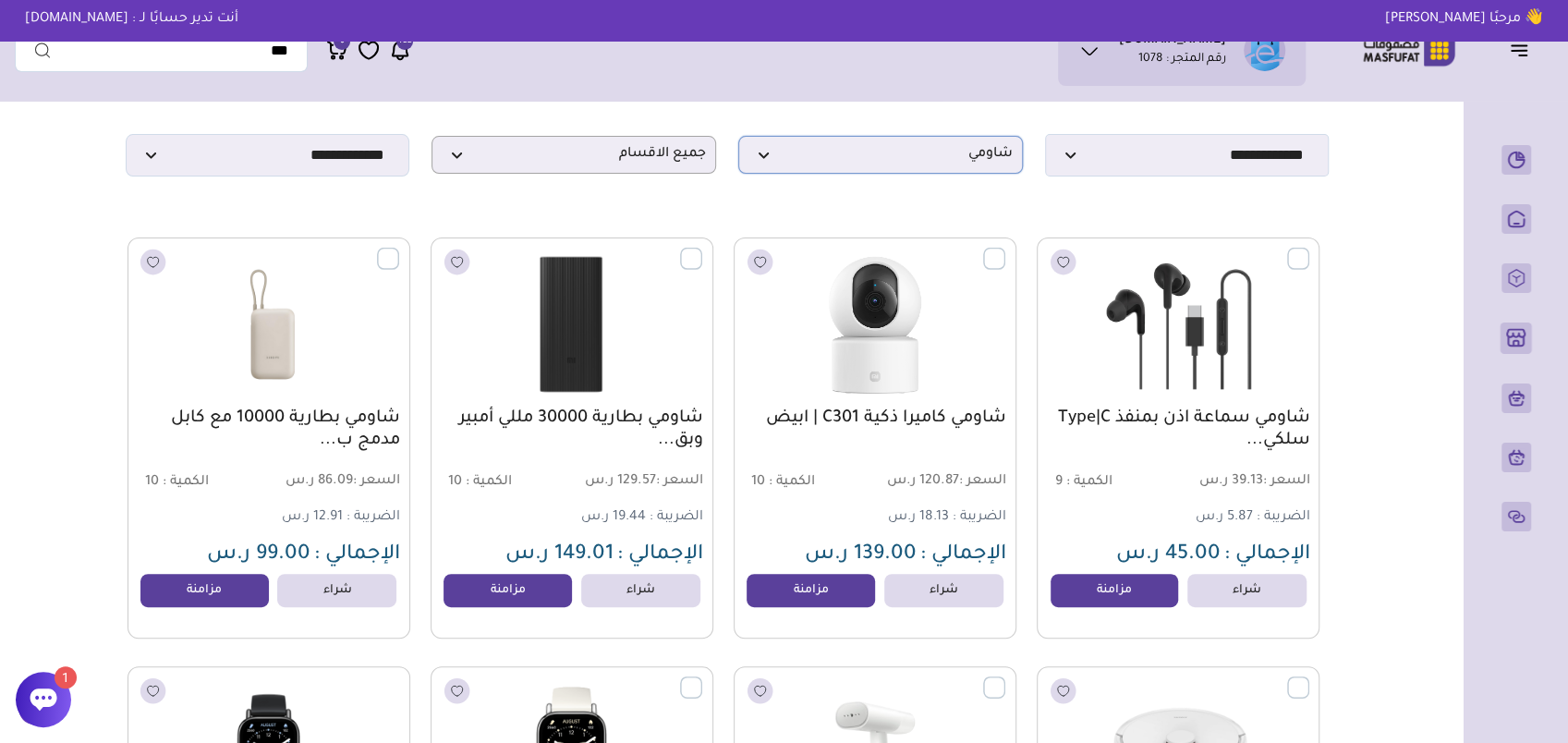
scroll to position [277, 0]
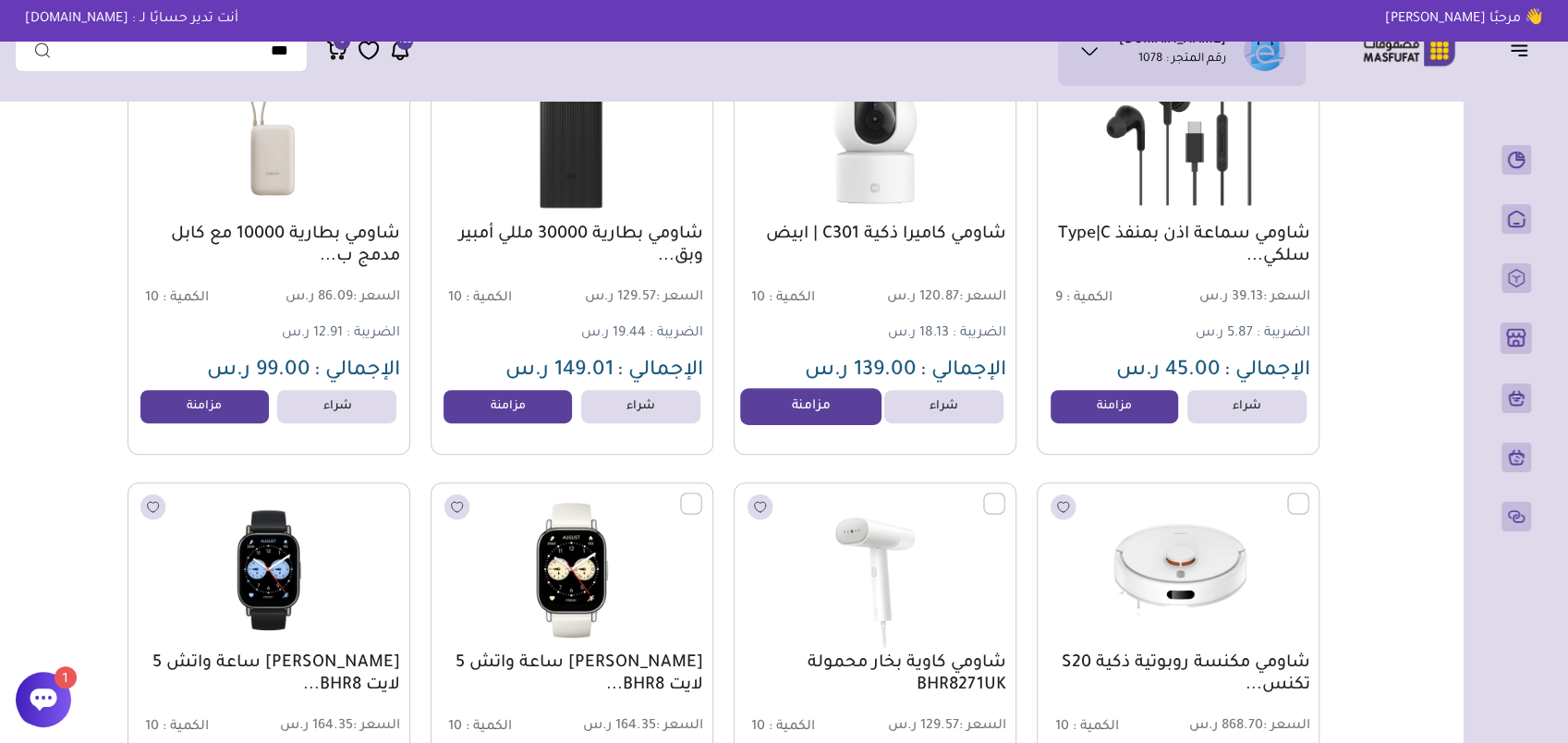
click at [838, 417] on link "مزامنة" at bounding box center [811, 407] width 141 height 37
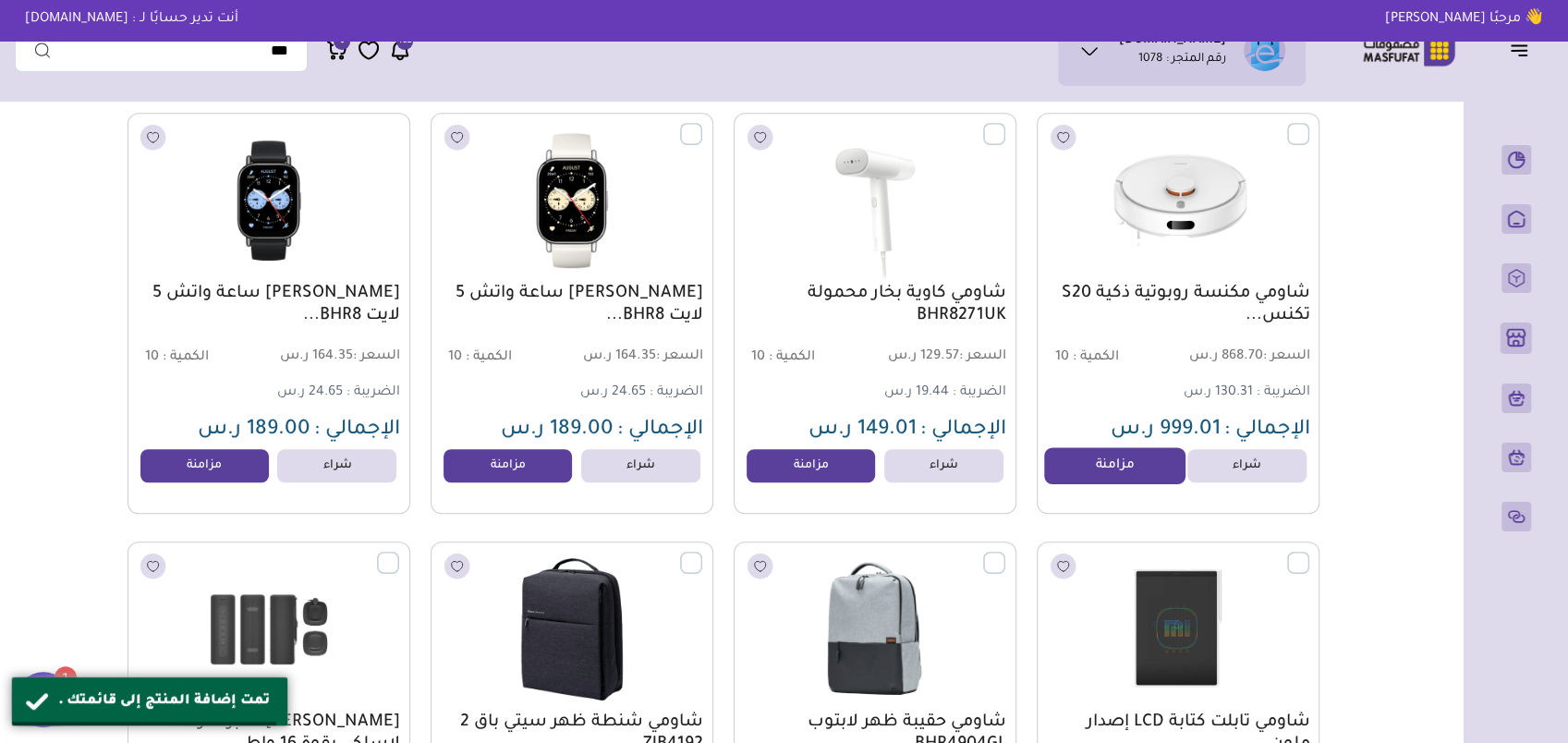
click at [1099, 479] on link "مزامنة" at bounding box center [1114, 466] width 141 height 37
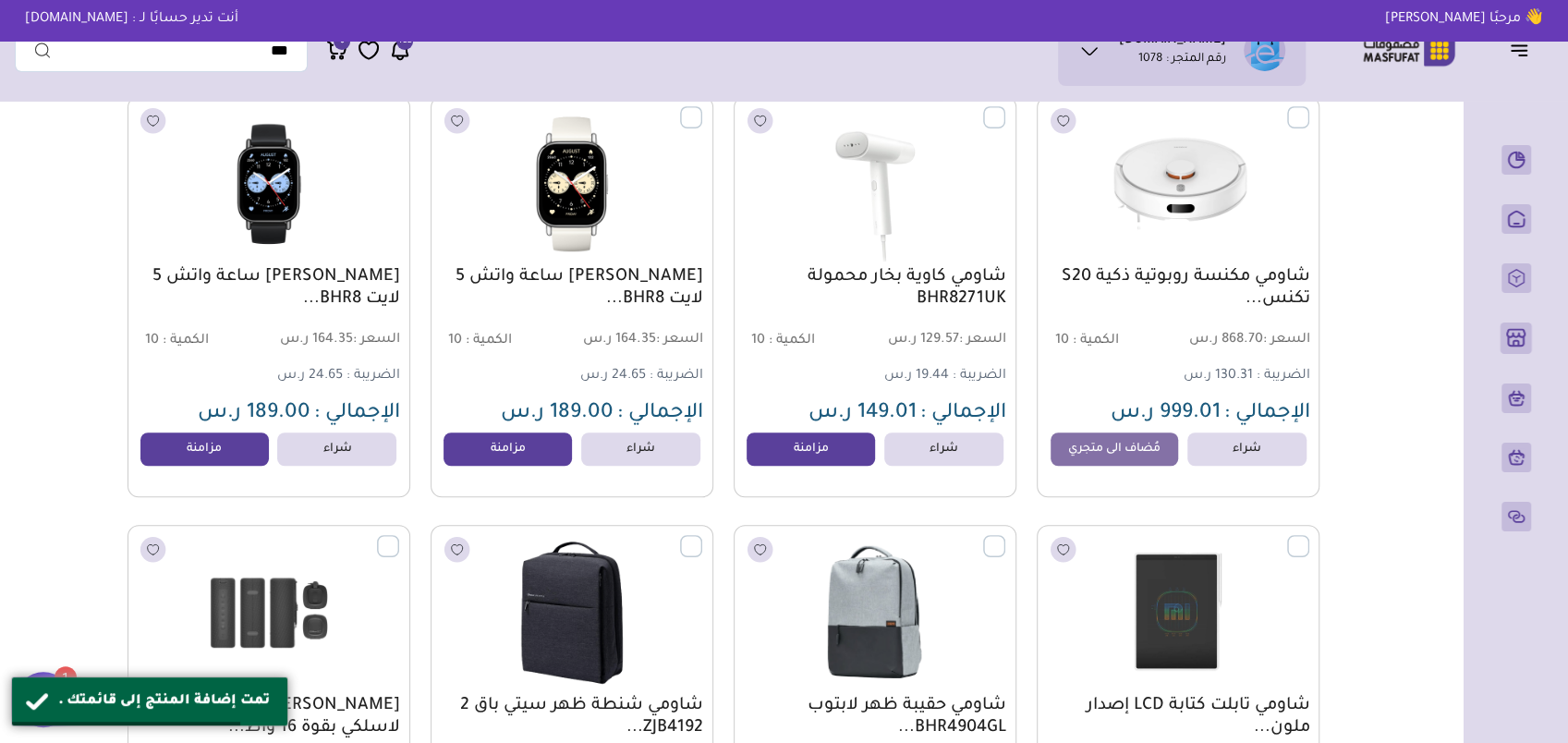
scroll to position [647, 0]
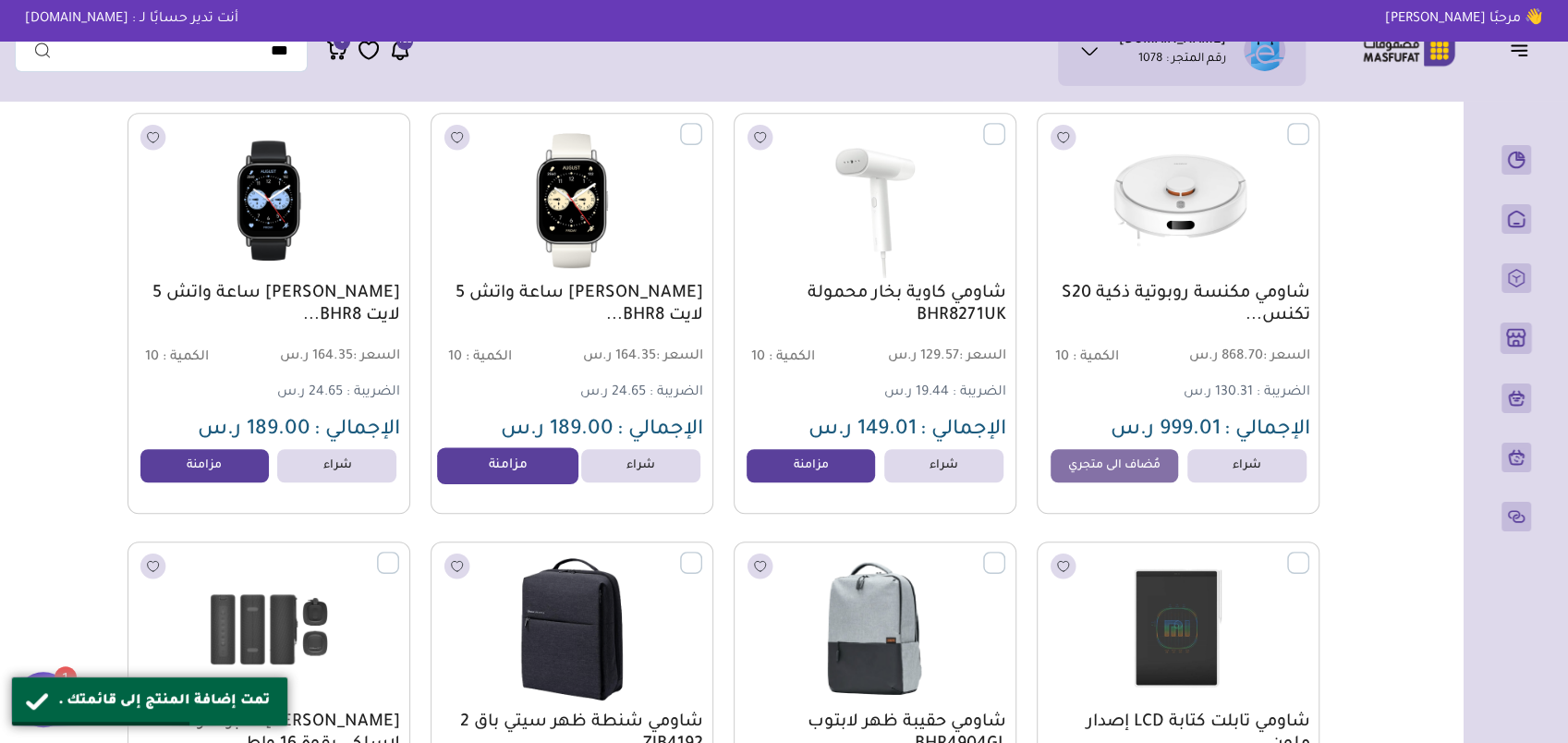
click at [485, 476] on link "مزامنة" at bounding box center [507, 466] width 141 height 37
click at [201, 480] on link "مزامنة" at bounding box center [204, 466] width 141 height 37
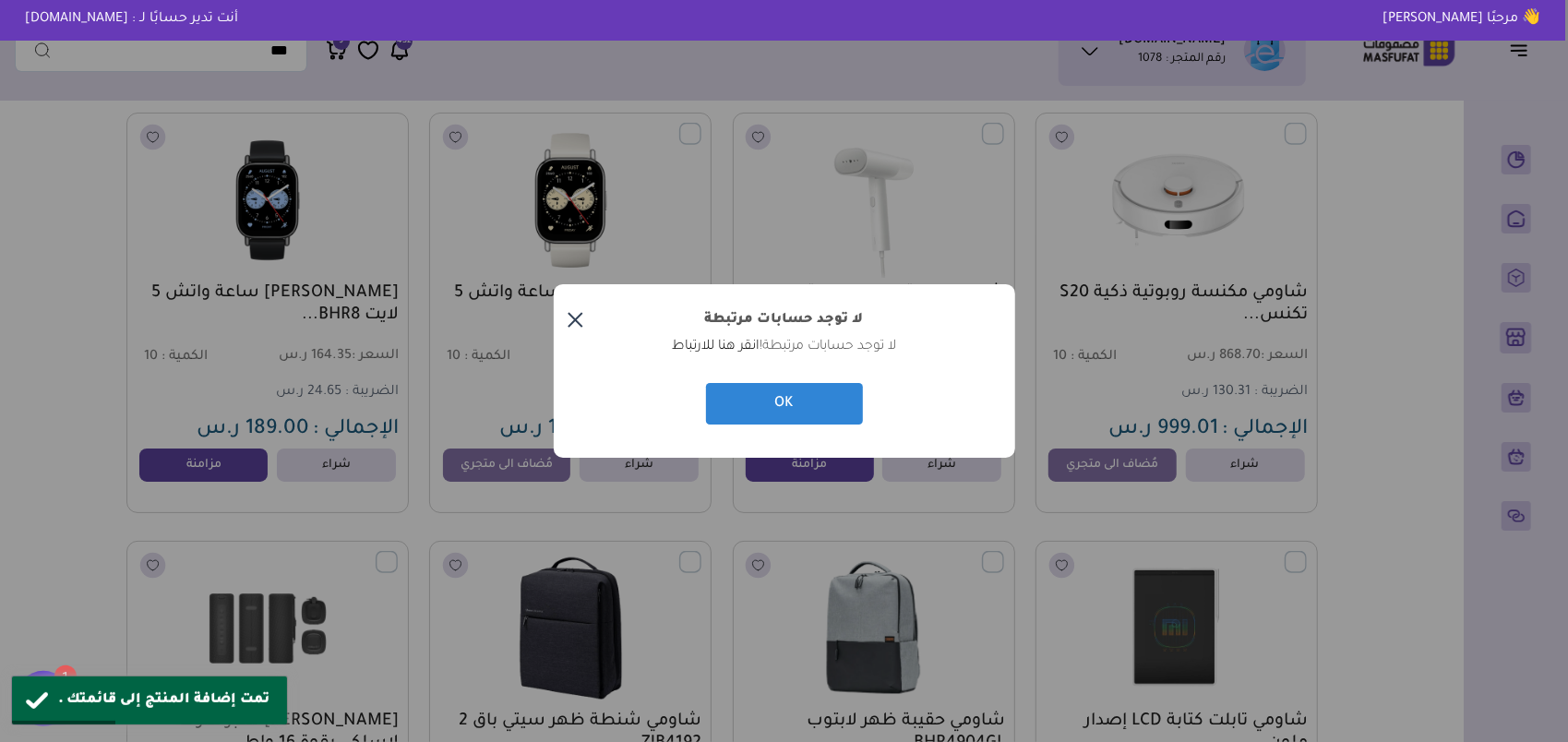
click at [577, 312] on button "×" at bounding box center [576, 321] width 45 height 45
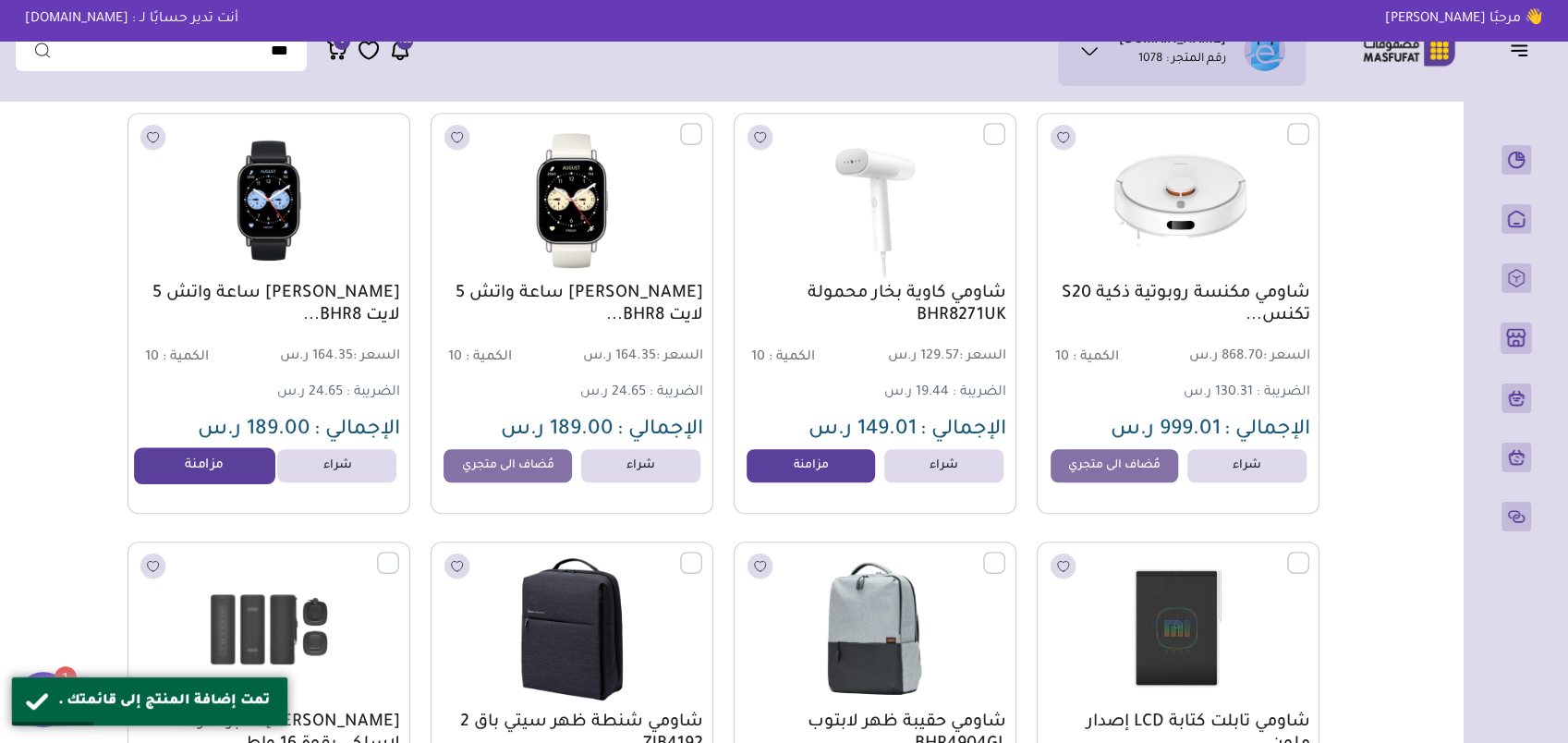
click at [213, 471] on link "مزامنة" at bounding box center [204, 466] width 141 height 37
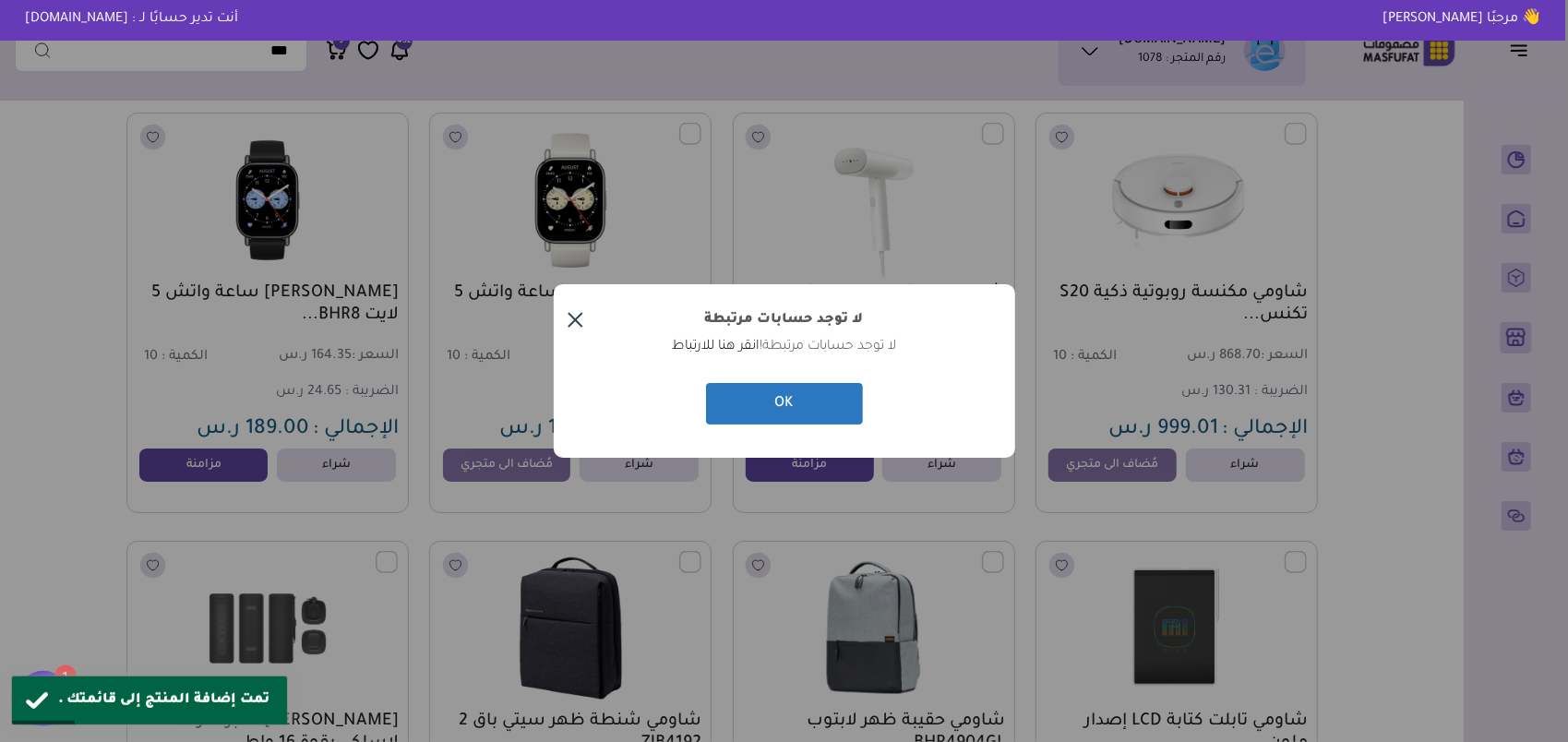
click at [796, 390] on button "OK" at bounding box center [784, 404] width 157 height 42
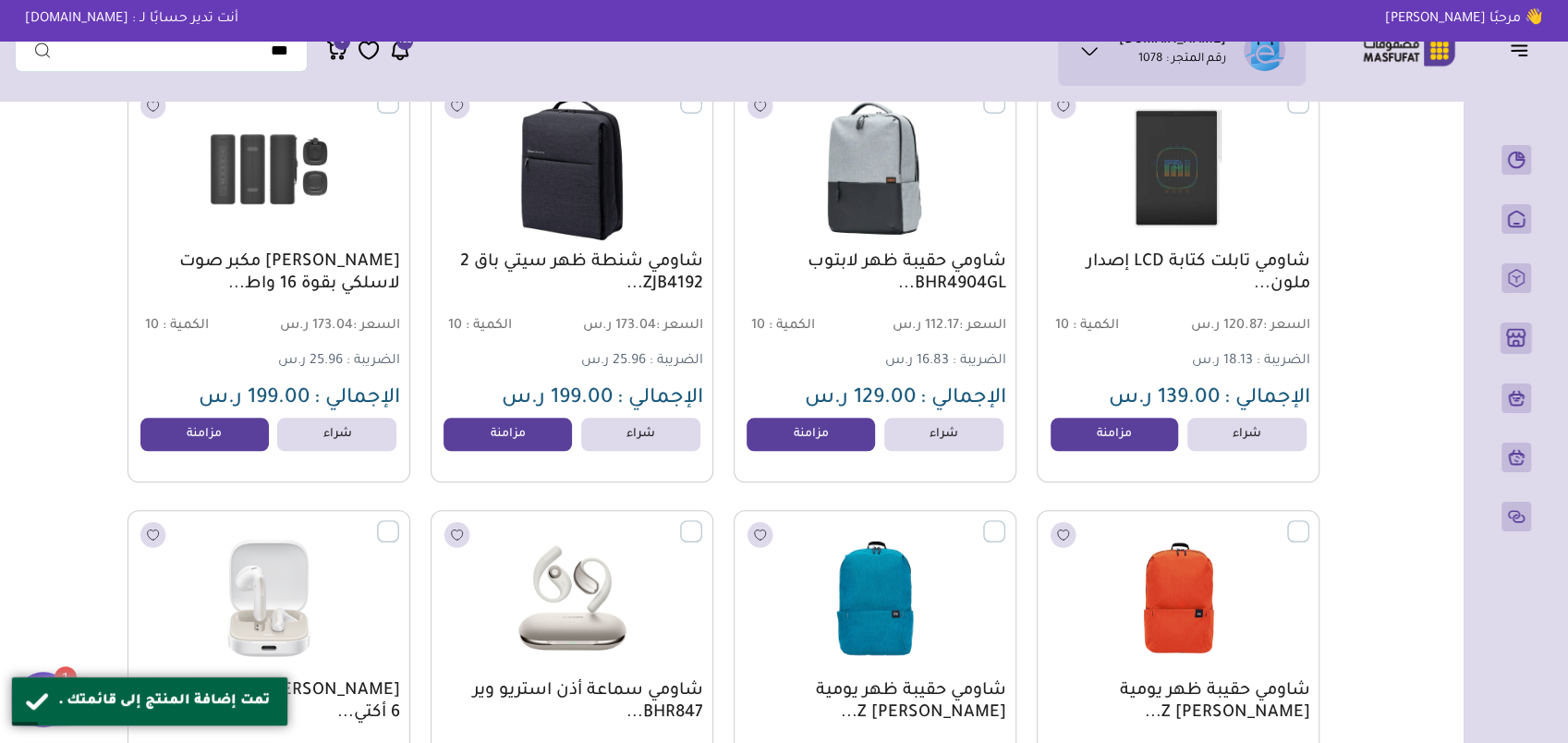
scroll to position [1109, 0]
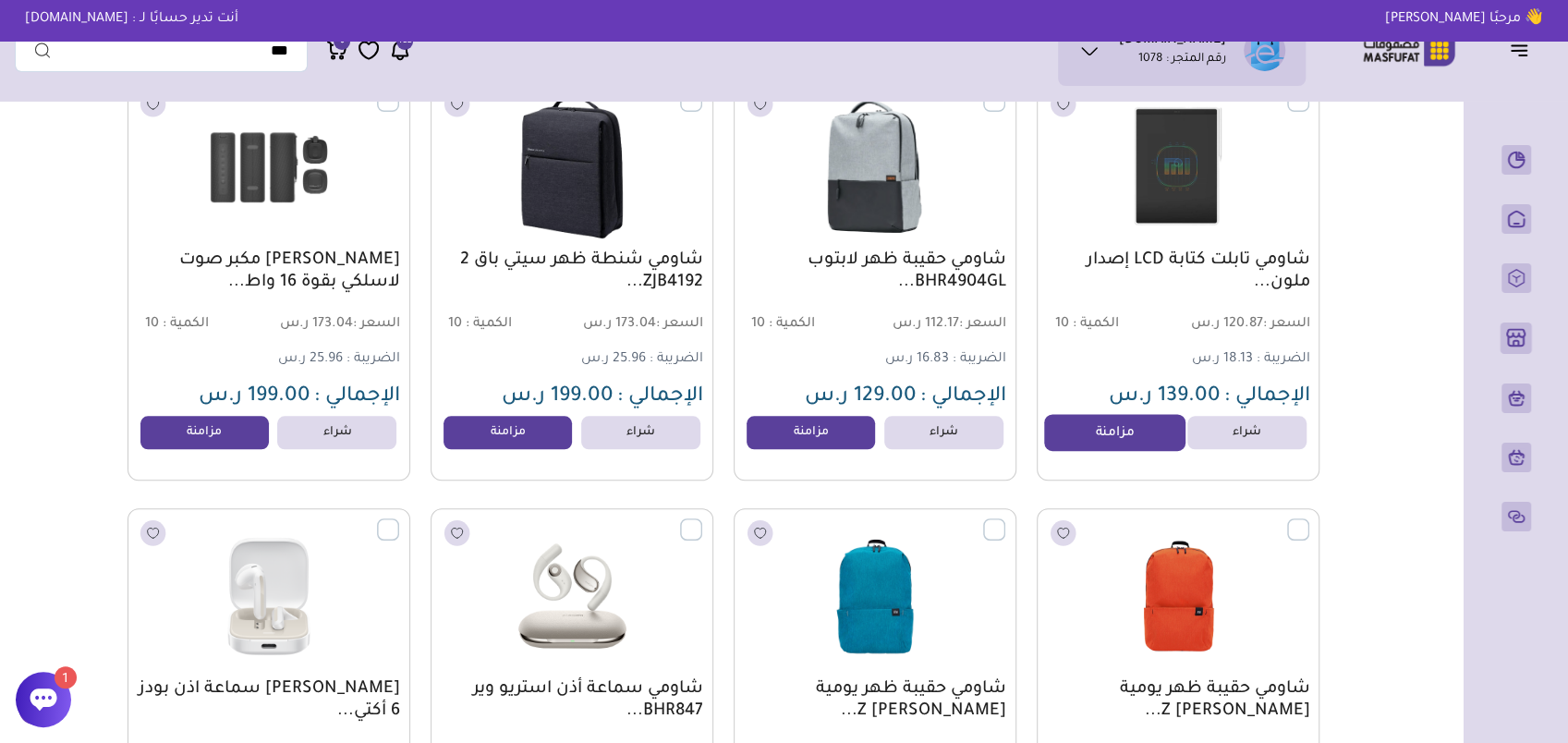
click at [1103, 444] on link "مزامنة" at bounding box center [1114, 433] width 141 height 37
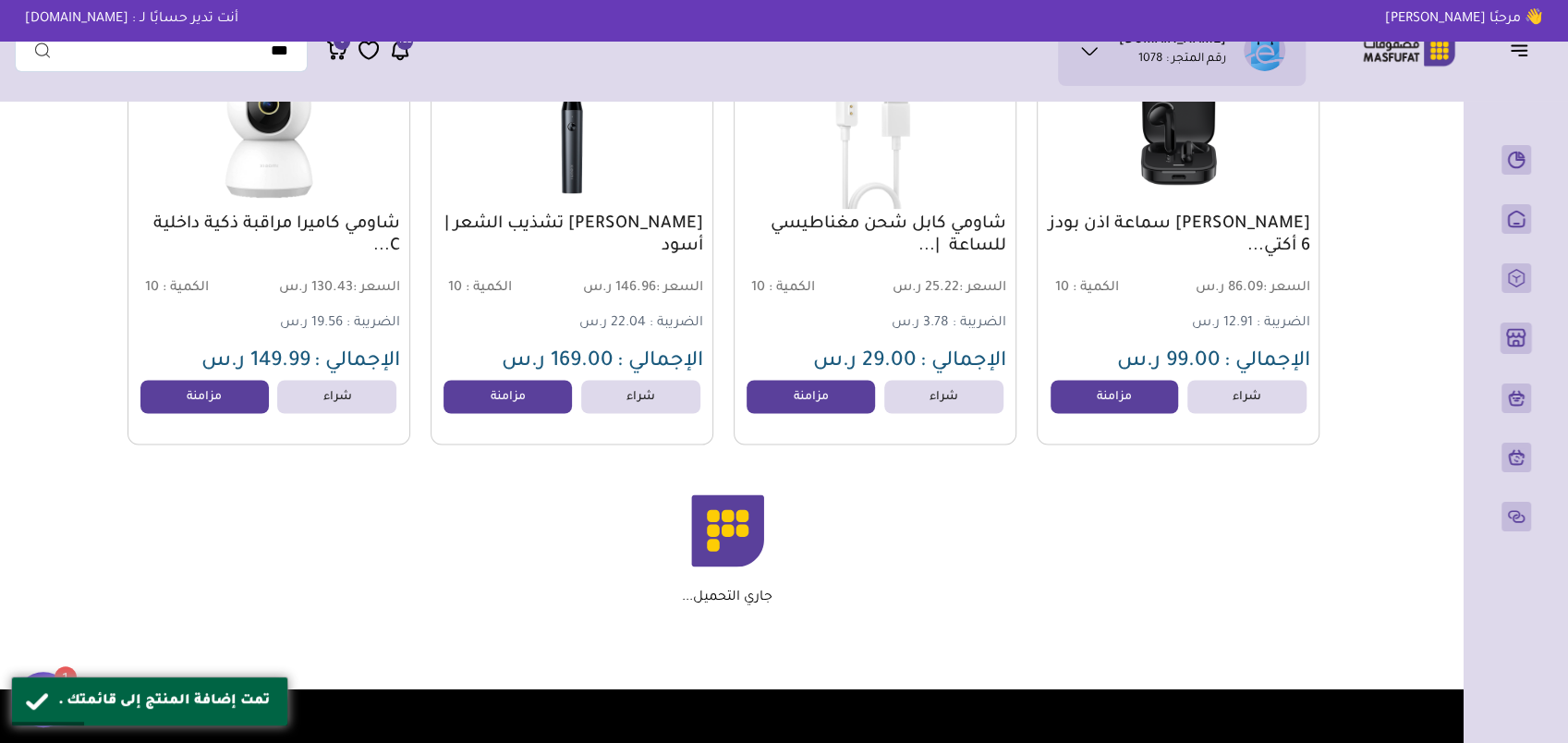
scroll to position [2033, 0]
